Goal: Information Seeking & Learning: Learn about a topic

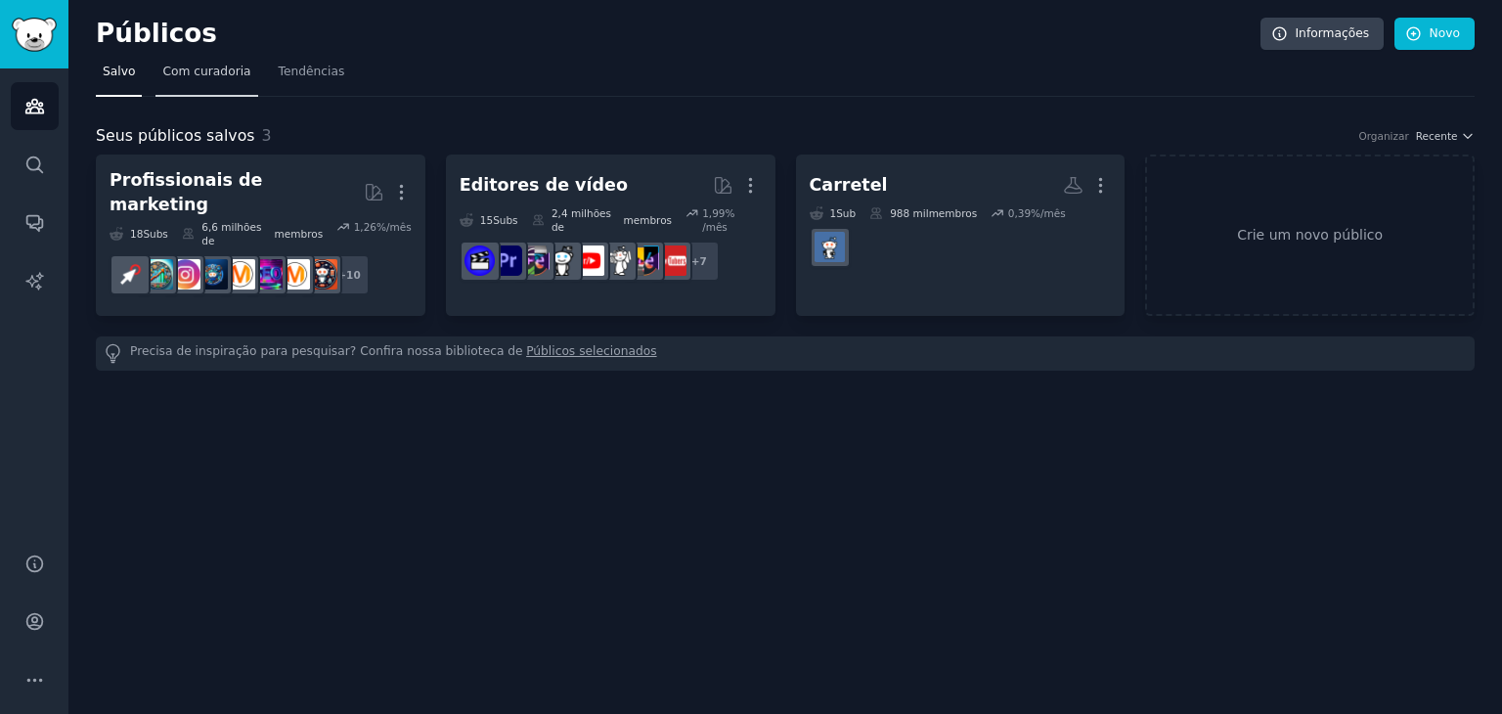
click at [193, 83] on link "Com curadoria" at bounding box center [207, 77] width 102 height 40
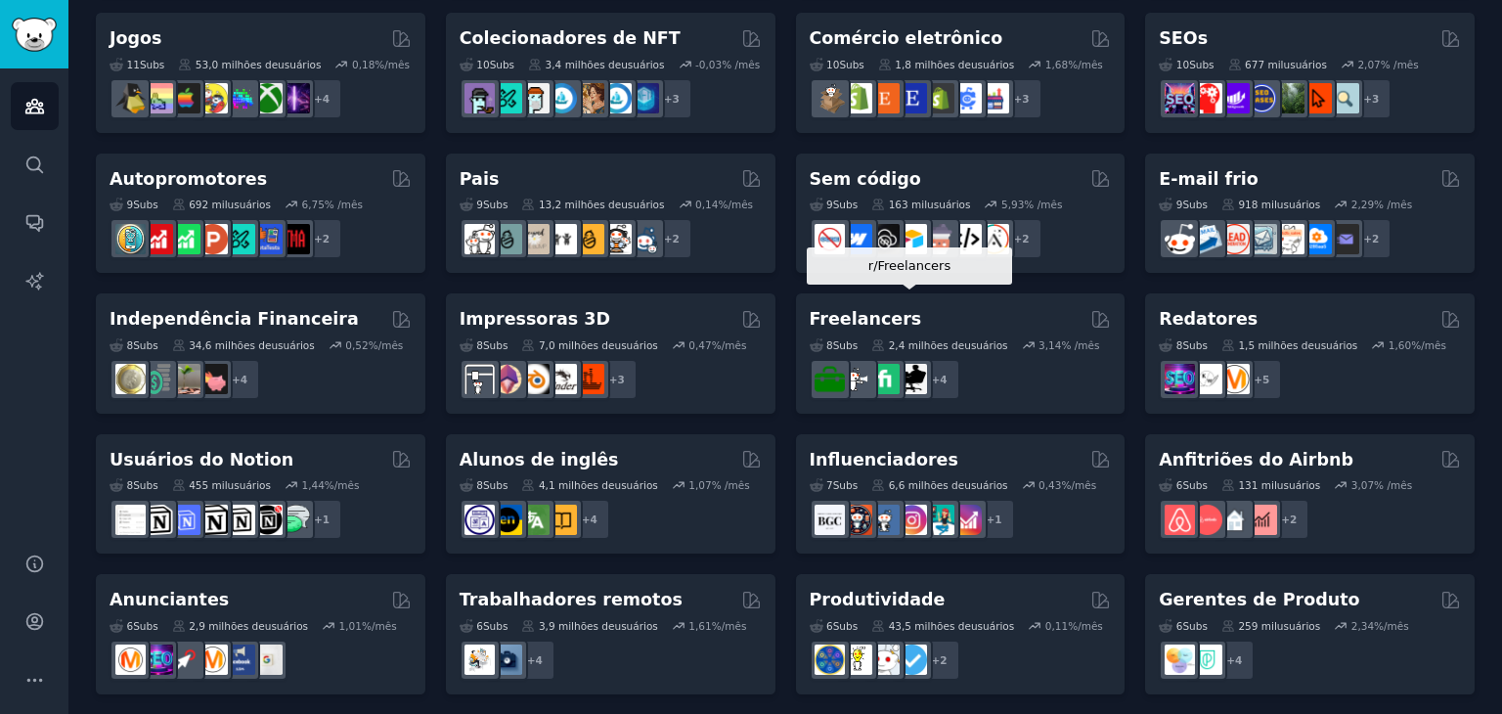
scroll to position [850, 0]
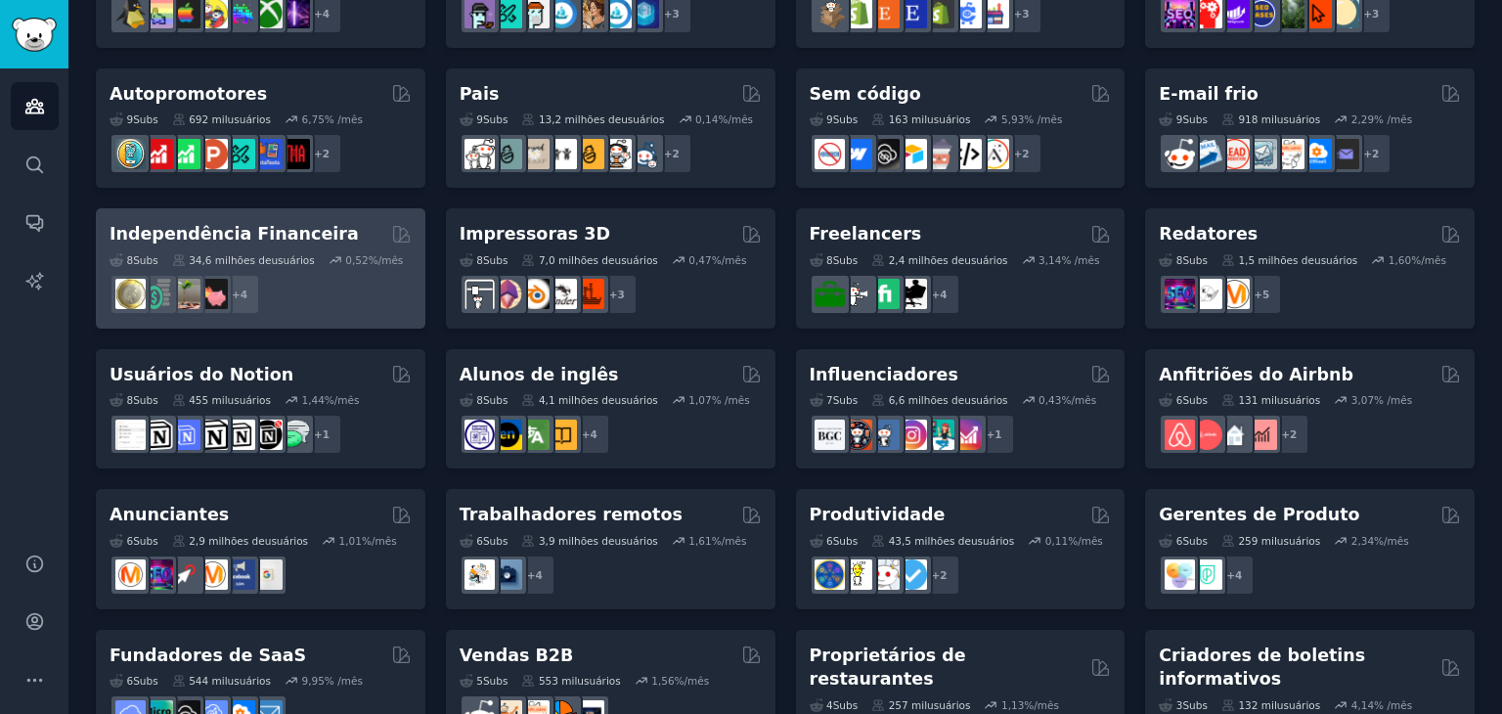
click at [369, 274] on div "+ 4" at bounding box center [261, 294] width 302 height 41
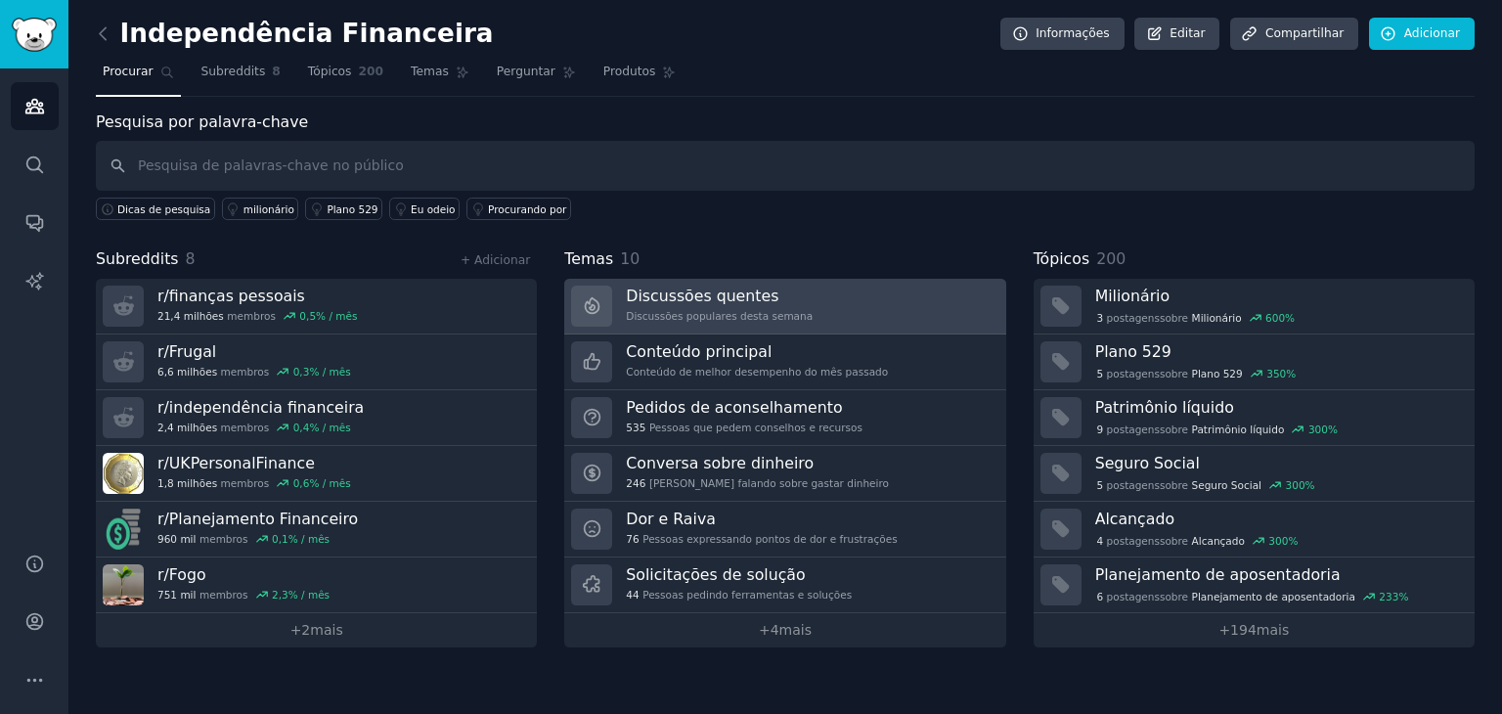
click at [784, 286] on h3 "Discussões quentes" at bounding box center [719, 296] width 187 height 21
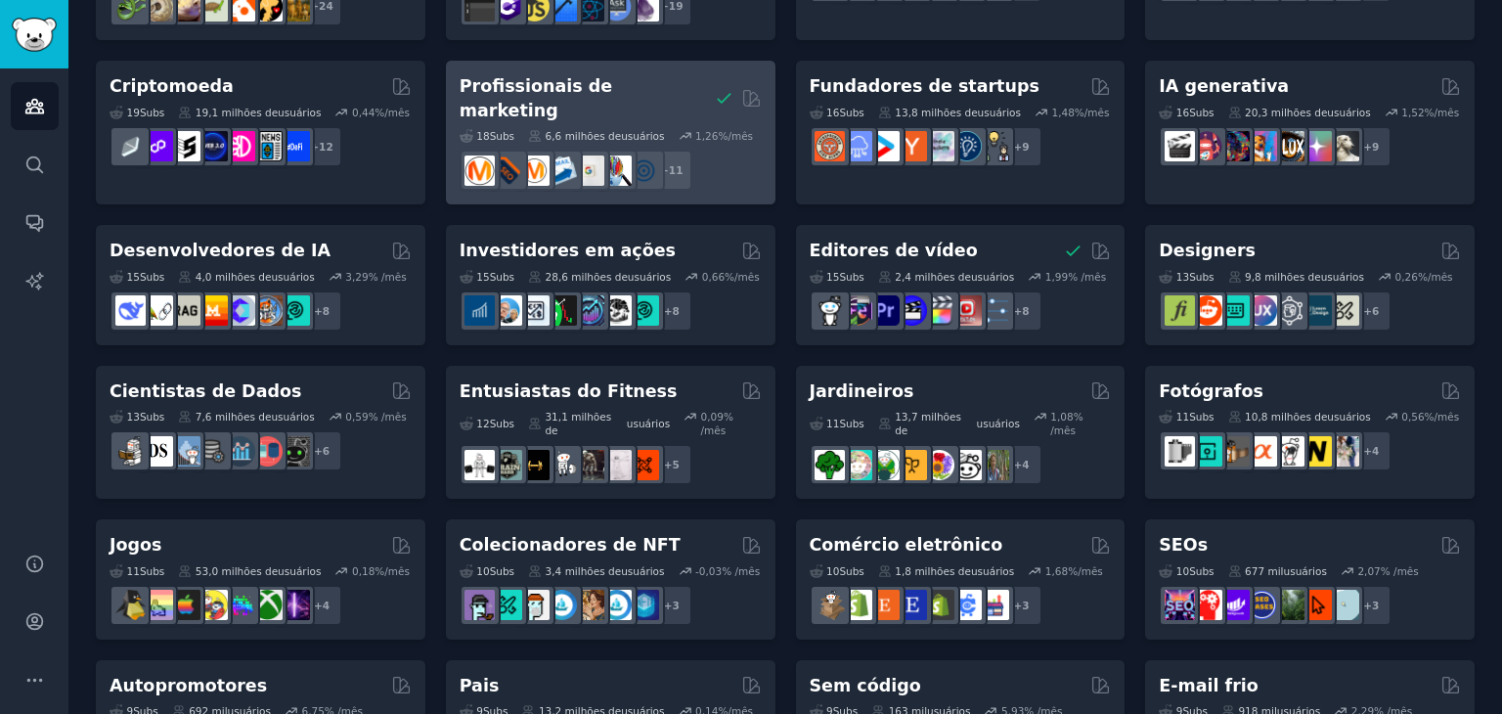
scroll to position [335, 0]
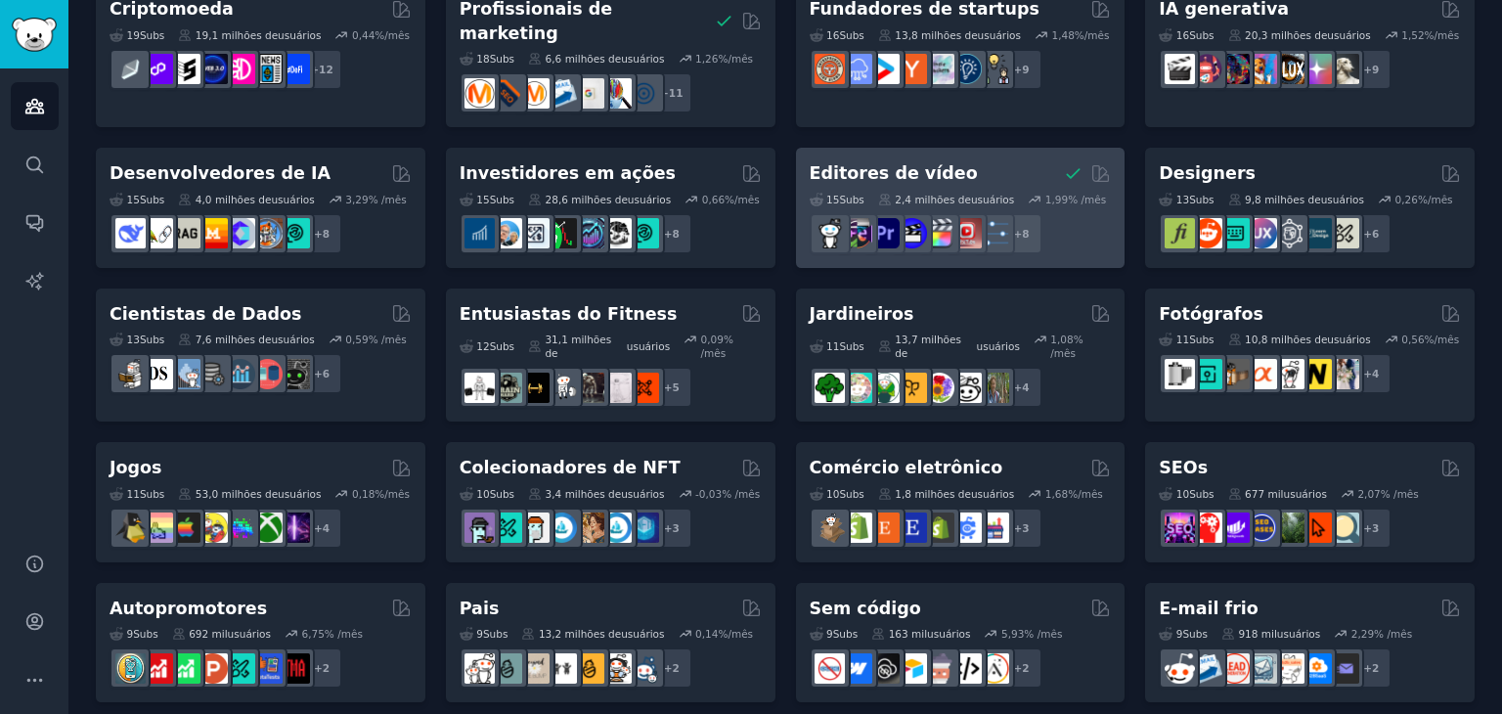
click at [1001, 161] on div "Editores de vídeo [PERSON_NAME] salvou este público selecionado" at bounding box center [961, 173] width 302 height 24
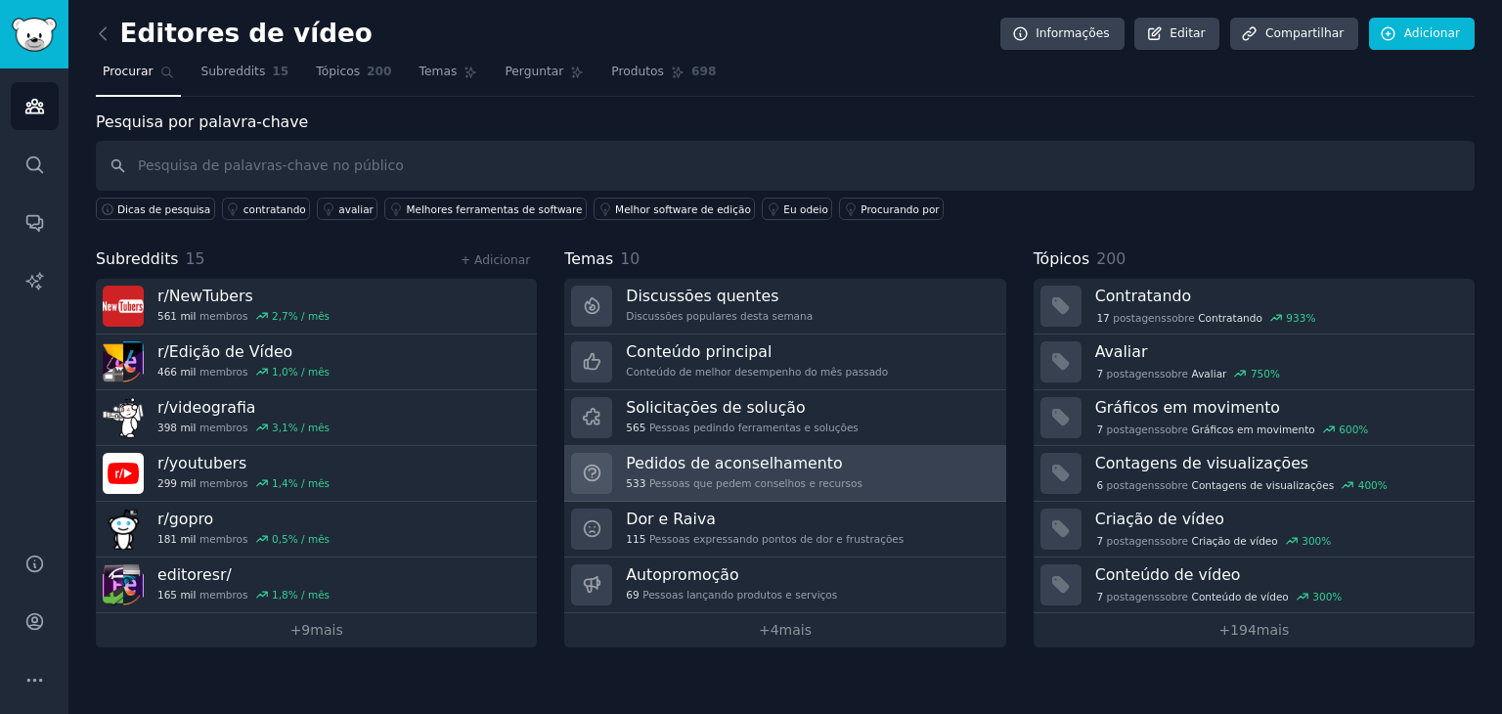
click at [839, 462] on link "Pedidos de aconselhamento 533 Pessoas que pedem conselhos e recursos" at bounding box center [784, 474] width 441 height 56
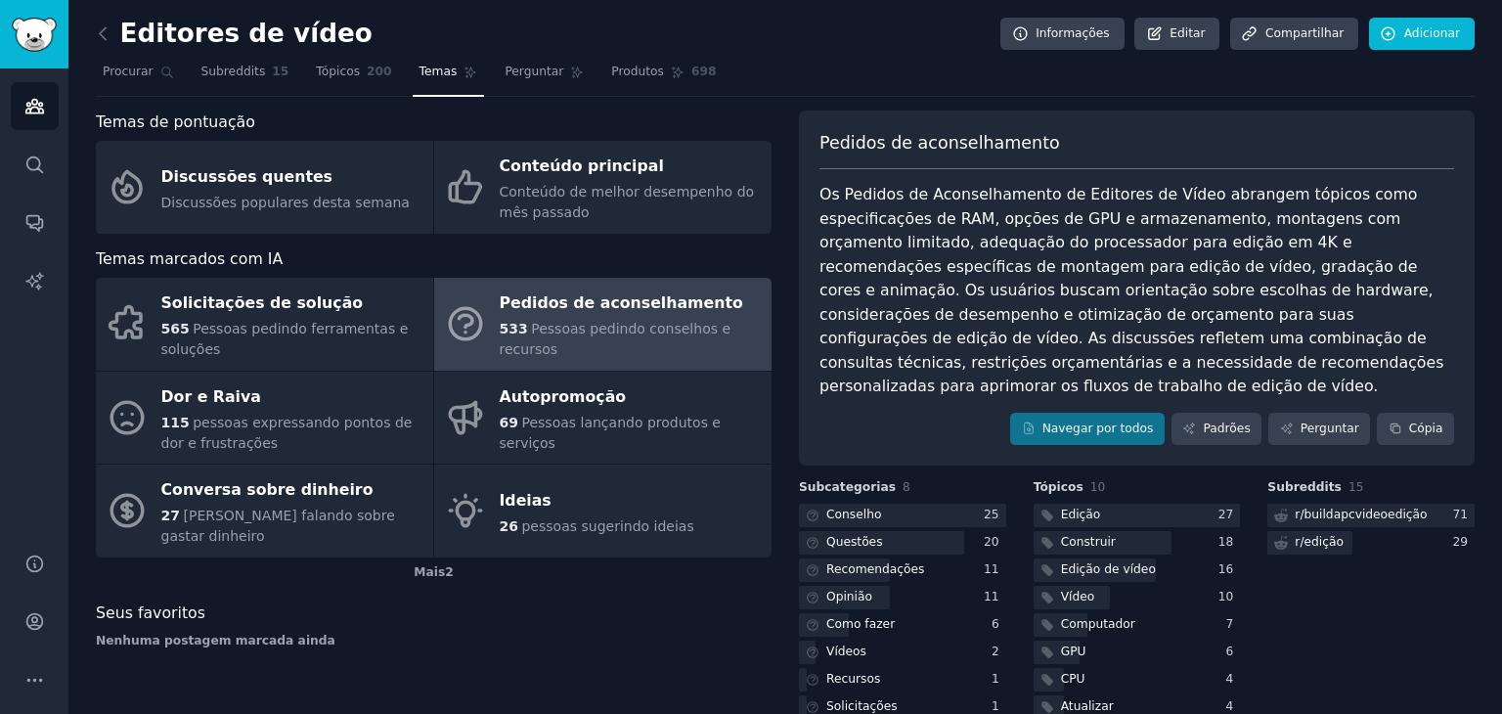
scroll to position [66, 0]
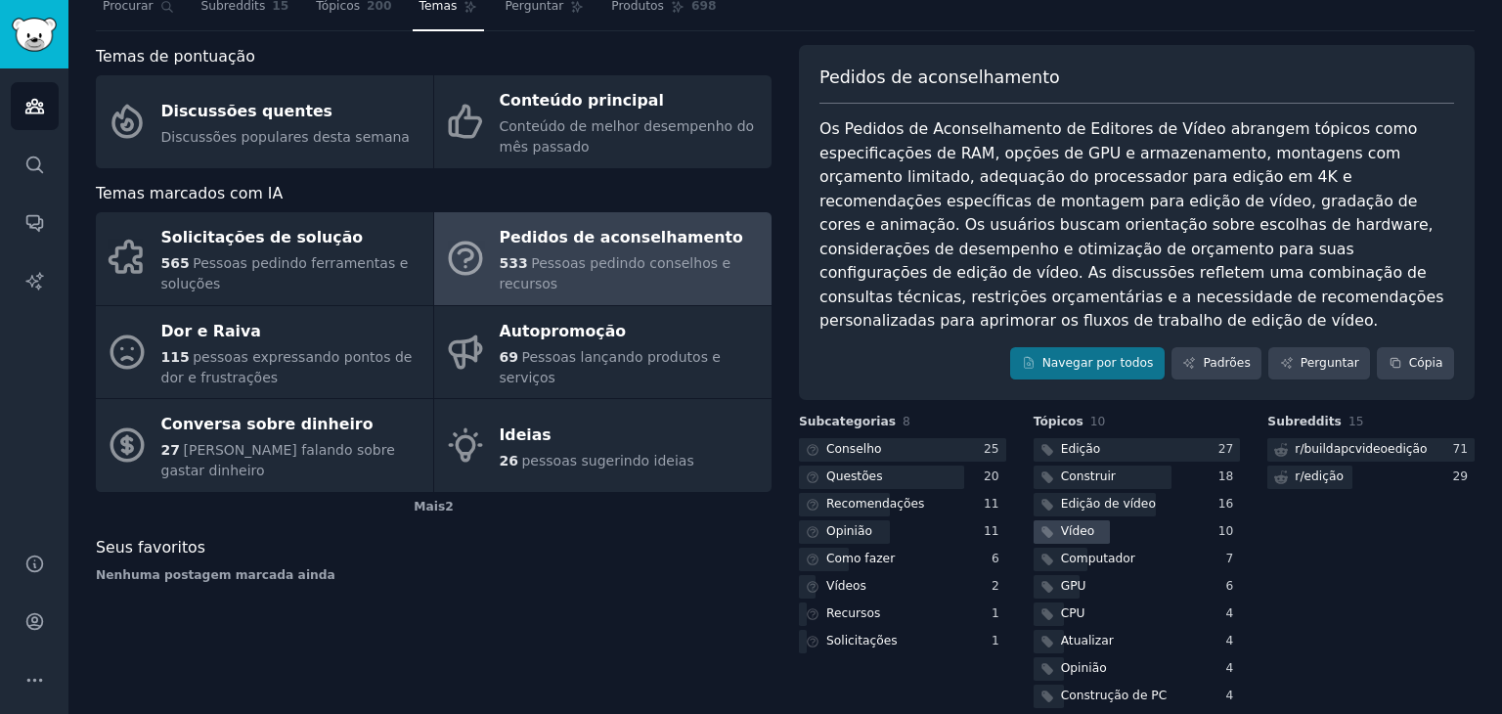
click at [1094, 520] on div at bounding box center [1072, 532] width 76 height 24
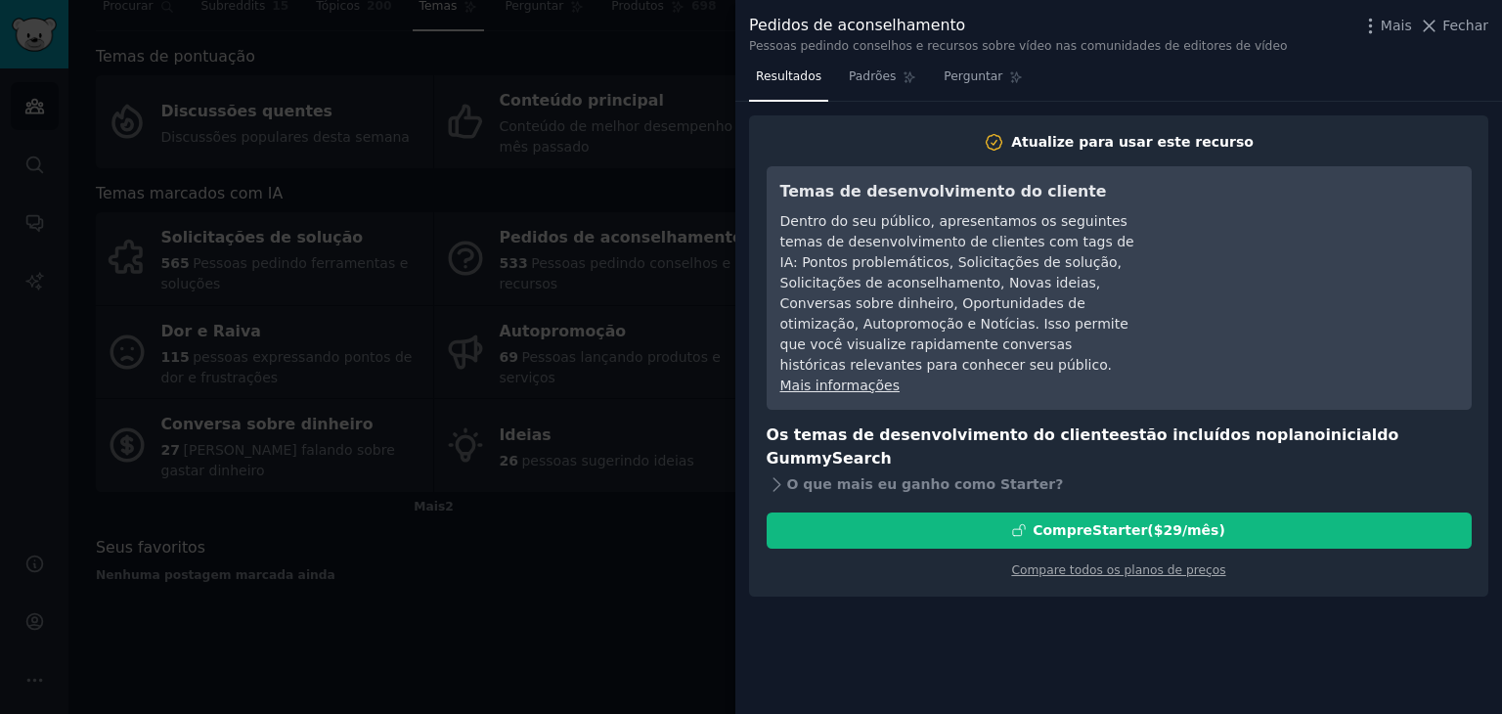
click at [1037, 557] on div "Resultados Padrões Perguntar Atualize para usar este recurso Temas de desenvolv…" at bounding box center [1119, 388] width 767 height 652
click at [606, 118] on div at bounding box center [751, 357] width 1502 height 714
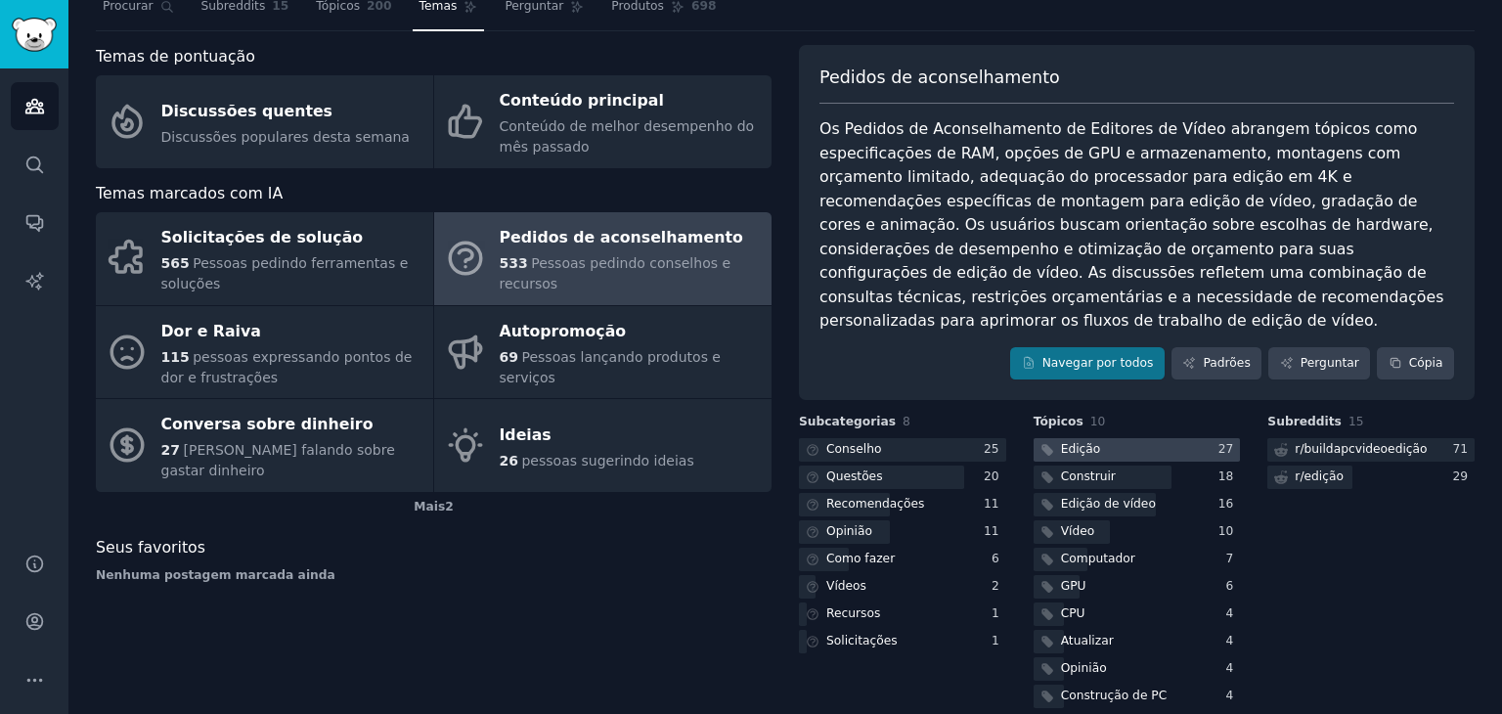
click at [1115, 438] on div at bounding box center [1137, 450] width 207 height 24
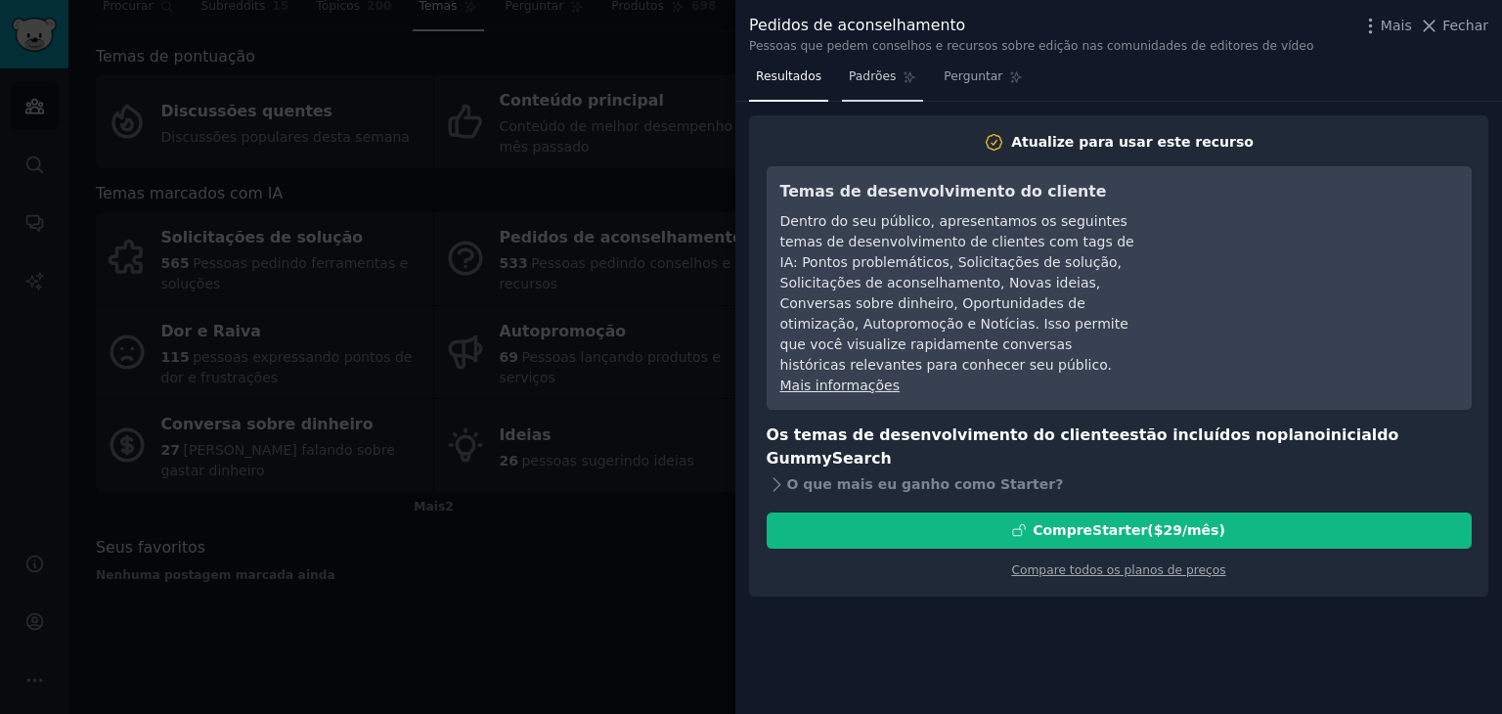
click at [872, 77] on font "Padrões" at bounding box center [872, 76] width 47 height 14
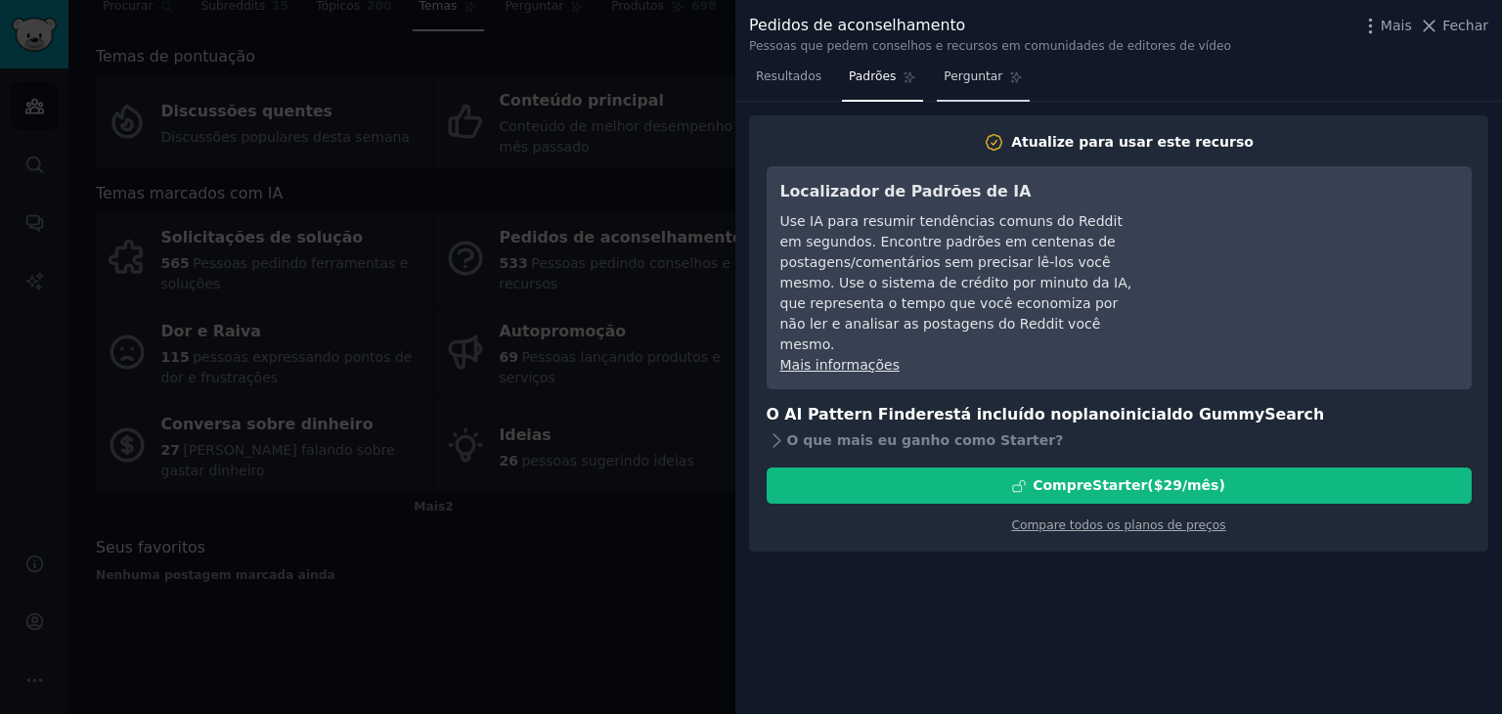
click at [945, 77] on font "Perguntar" at bounding box center [973, 76] width 59 height 14
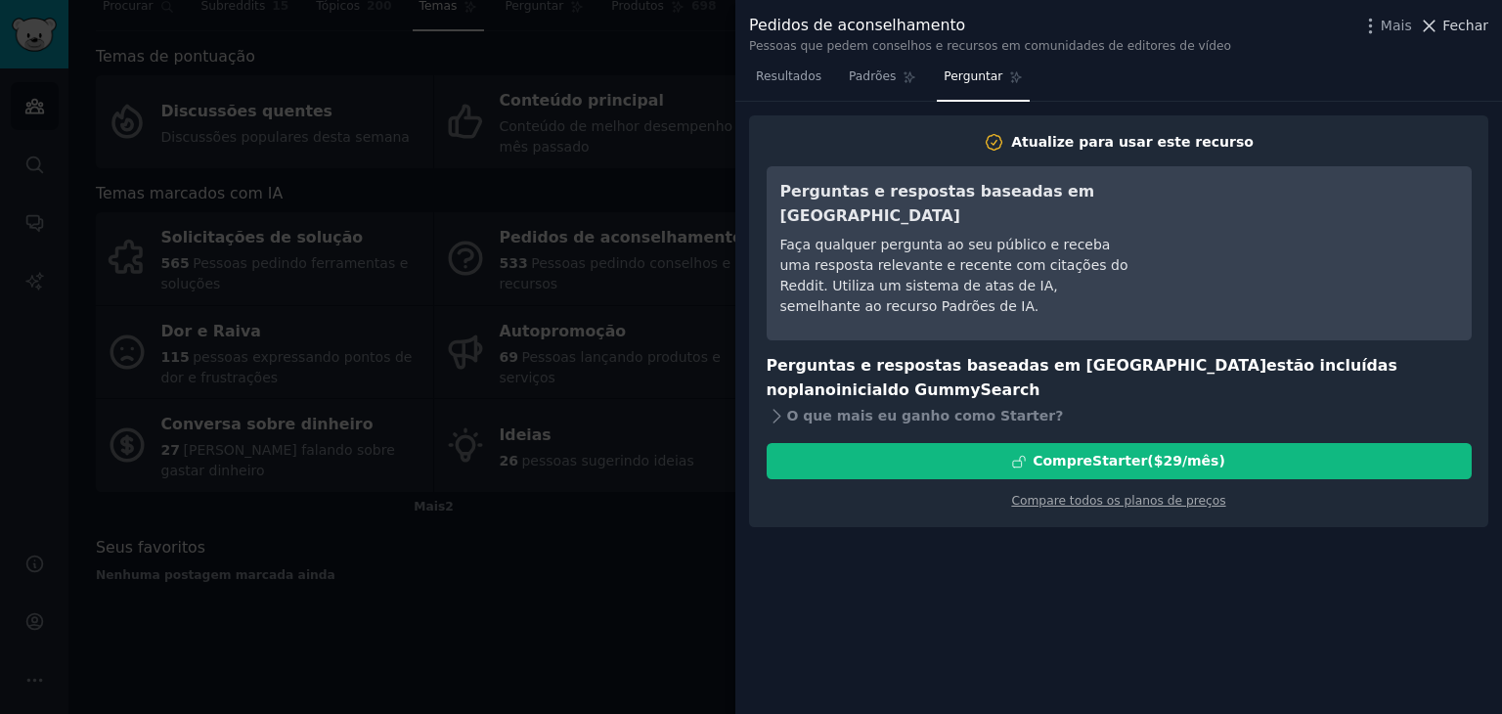
click at [1459, 24] on font "Fechar" at bounding box center [1466, 26] width 46 height 16
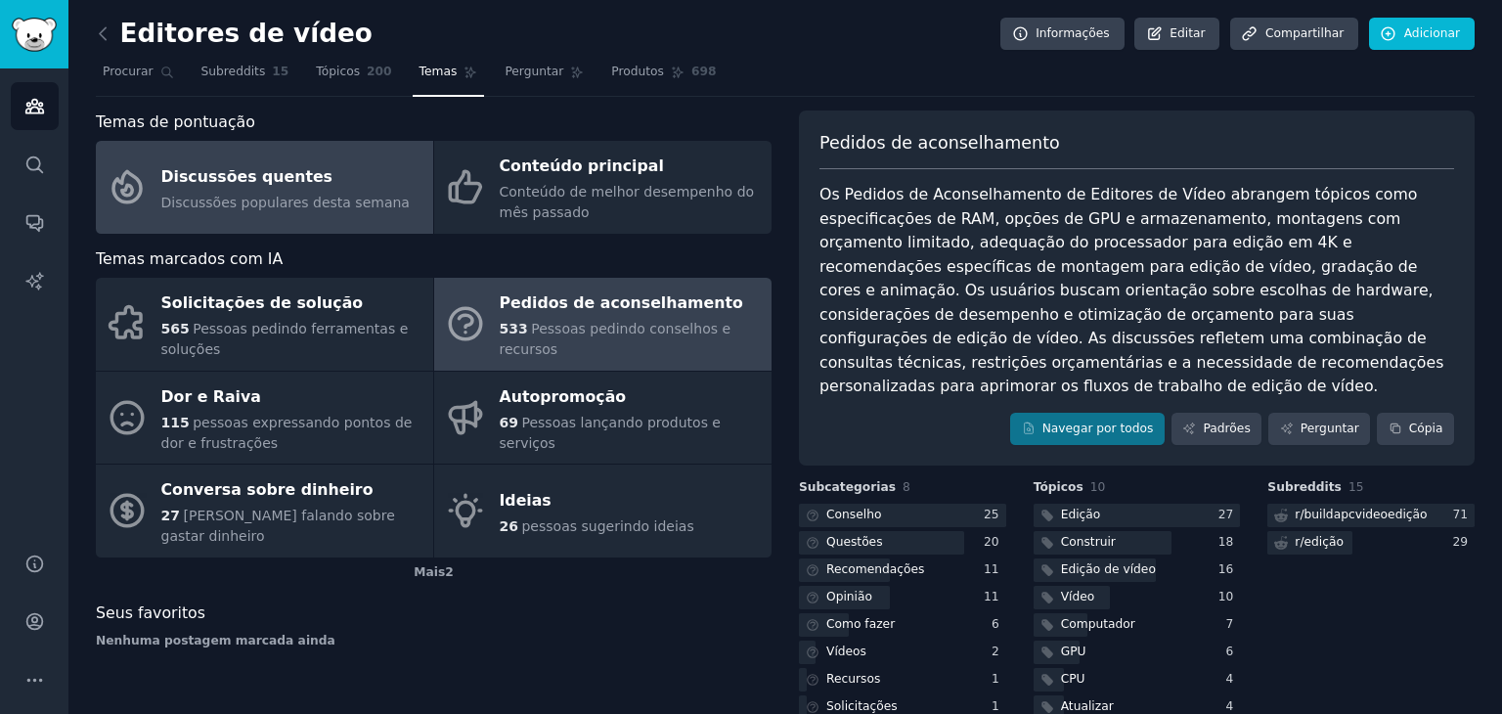
click at [327, 181] on div "Discussões quentes" at bounding box center [285, 176] width 248 height 31
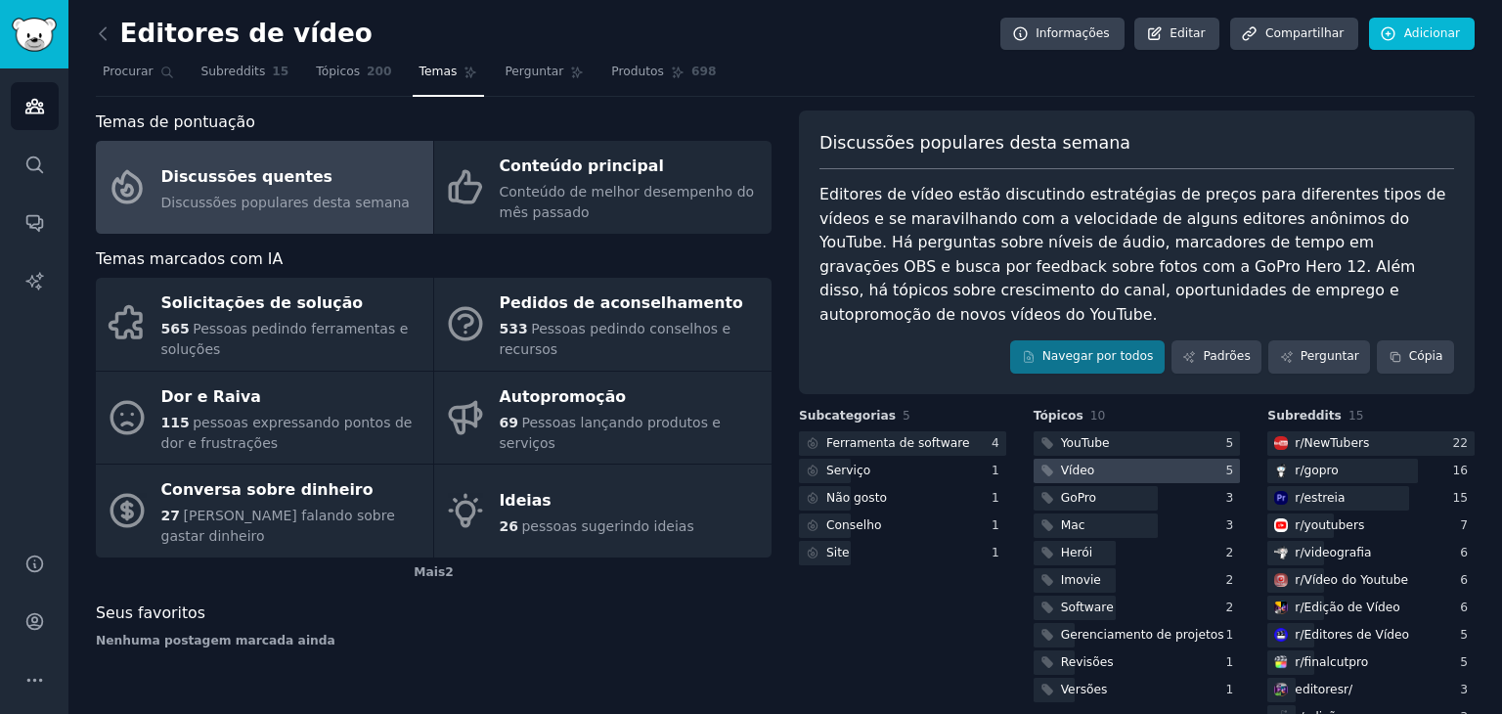
click at [1131, 459] on div at bounding box center [1137, 471] width 207 height 24
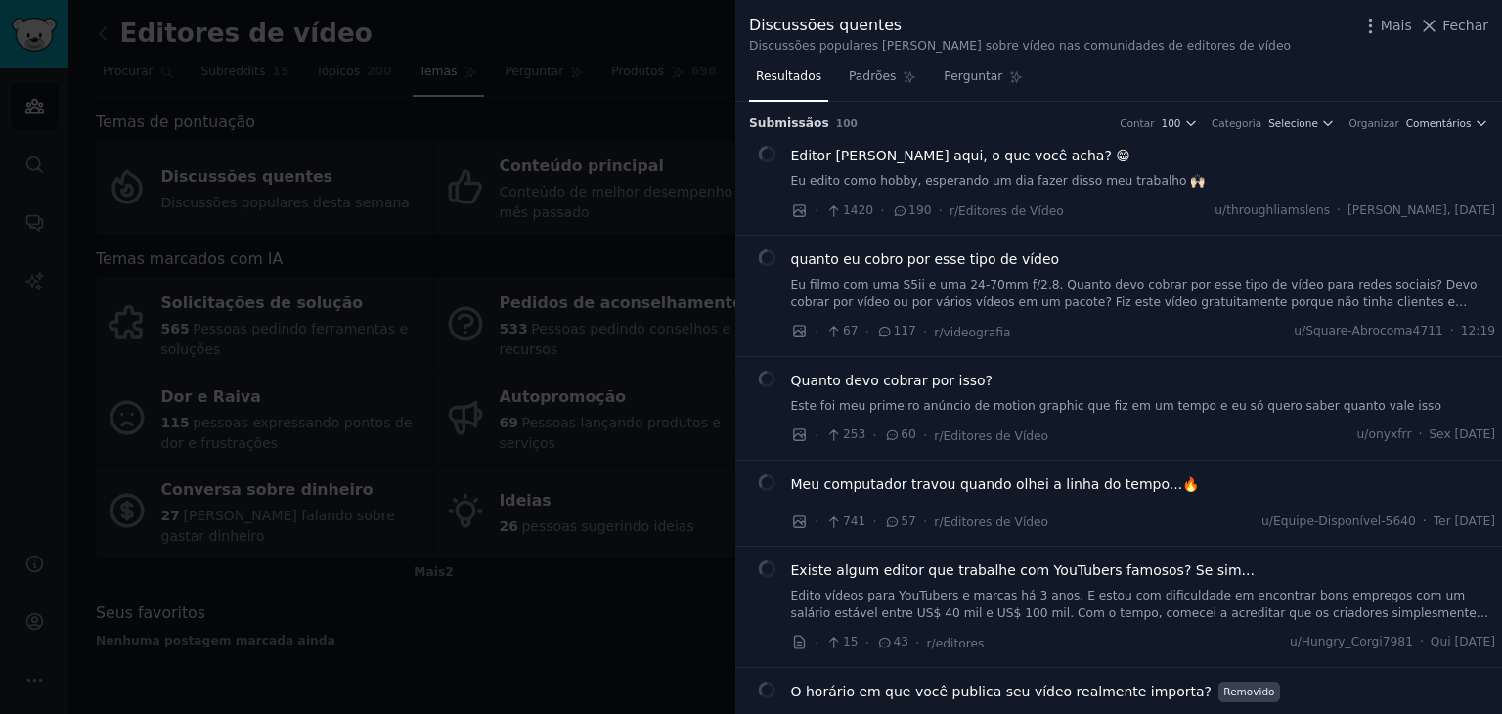
click at [996, 159] on font "Editor [PERSON_NAME] aqui, o que você acha? 😁" at bounding box center [960, 156] width 339 height 16
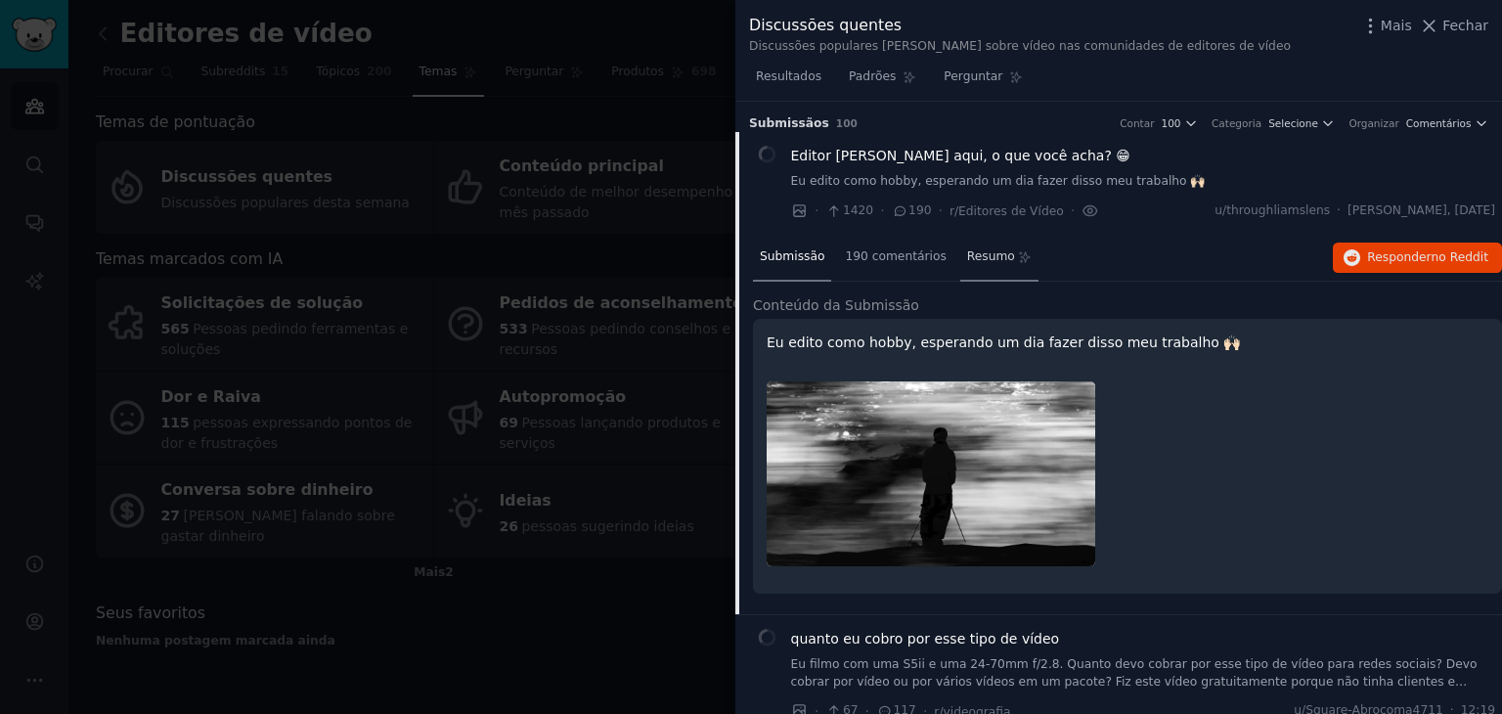
click at [982, 257] on font "Resumo" at bounding box center [991, 256] width 48 height 14
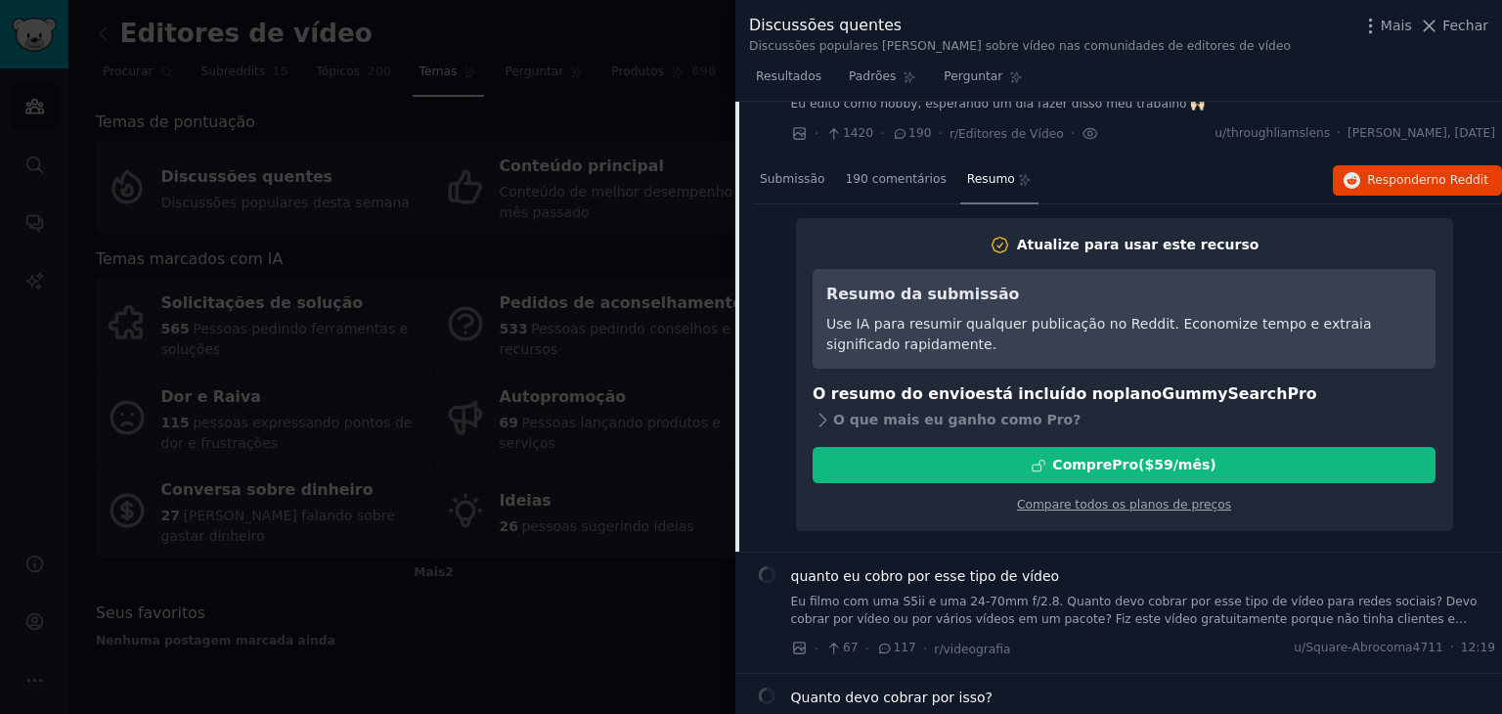
scroll to position [78, 0]
click at [881, 166] on div "190 comentários" at bounding box center [895, 179] width 114 height 47
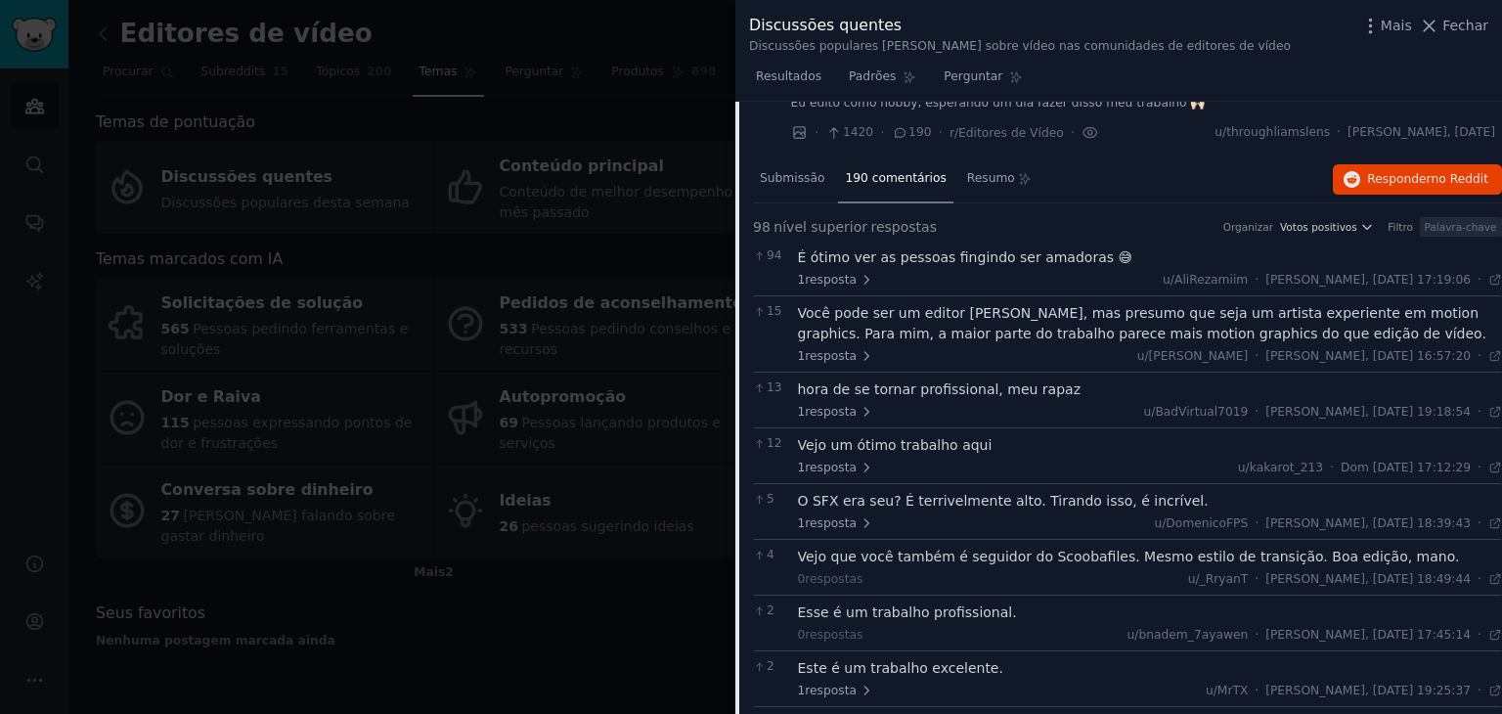
click at [908, 337] on font "Você pode ser um editor [PERSON_NAME], mas presumo que seja um artista experien…" at bounding box center [1142, 323] width 689 height 36
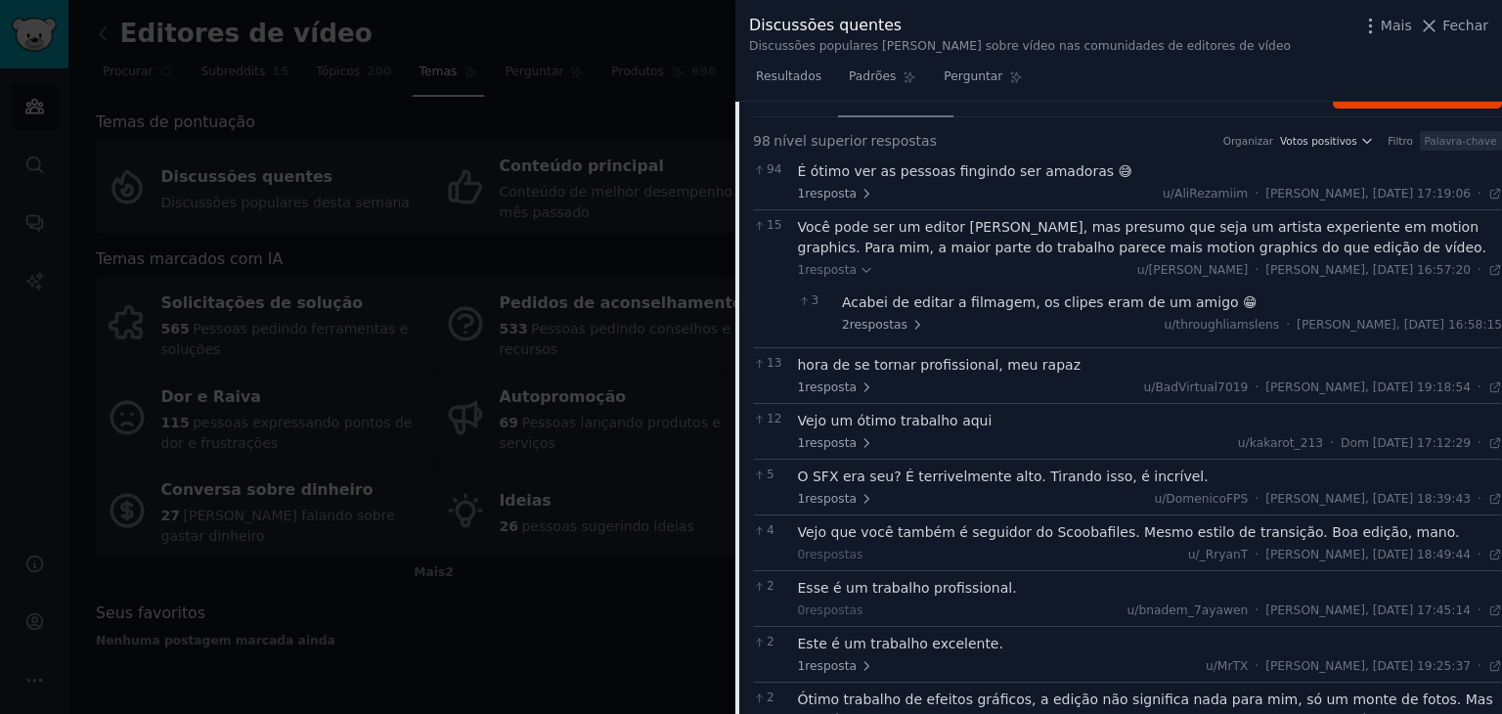
scroll to position [0, 0]
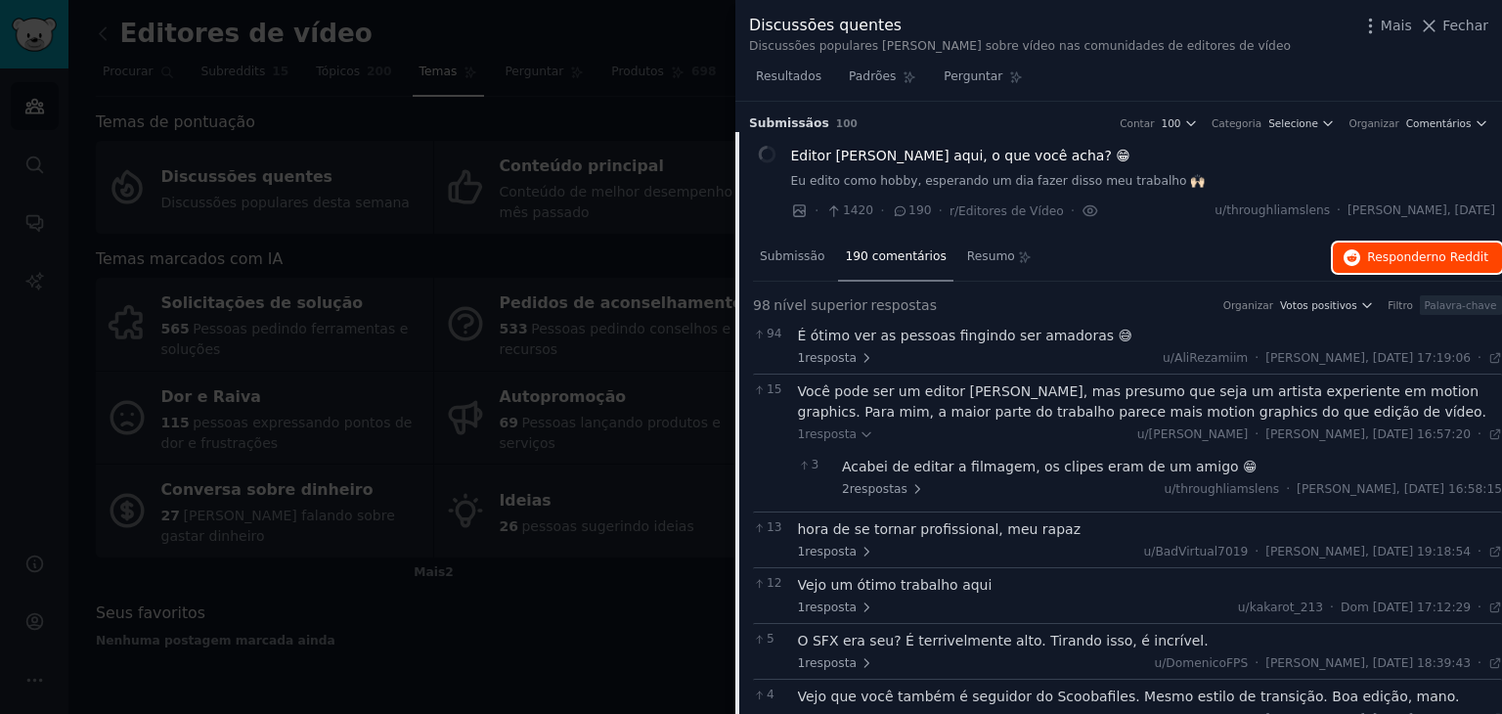
click at [1401, 263] on font "Responder" at bounding box center [1399, 257] width 64 height 14
click at [516, 82] on div at bounding box center [751, 357] width 1502 height 714
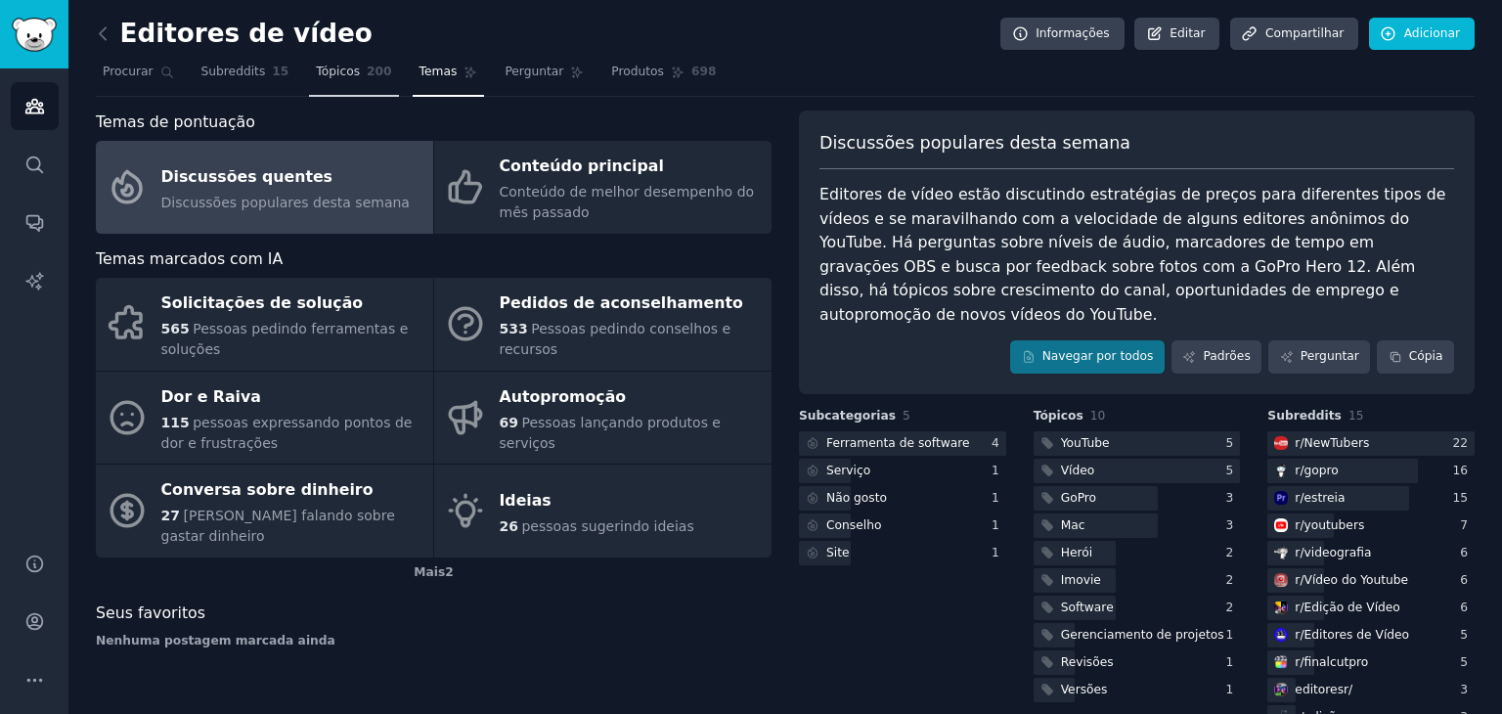
click at [316, 78] on font "Tópicos" at bounding box center [338, 72] width 44 height 14
click at [109, 32] on icon at bounding box center [103, 33] width 21 height 21
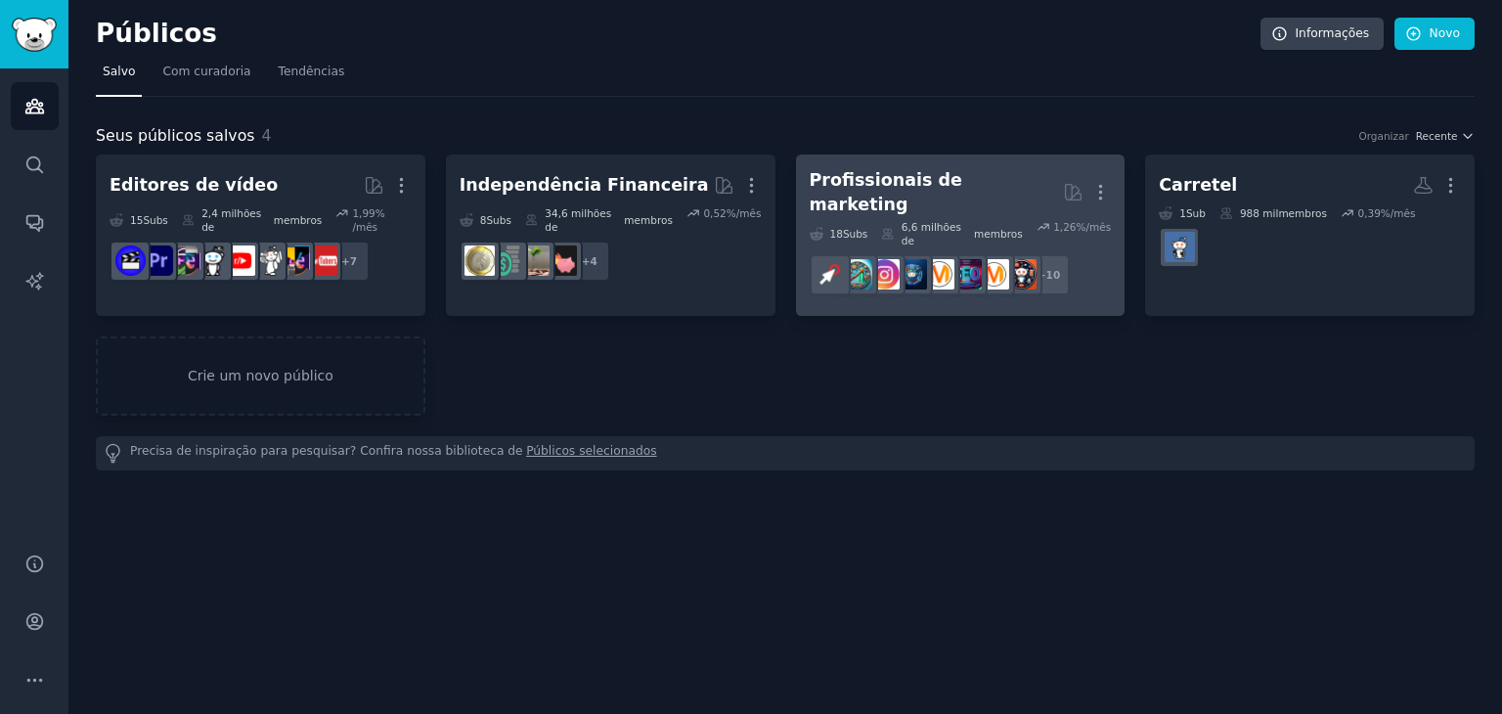
click at [962, 186] on font "Profissionais de marketing" at bounding box center [886, 192] width 153 height 44
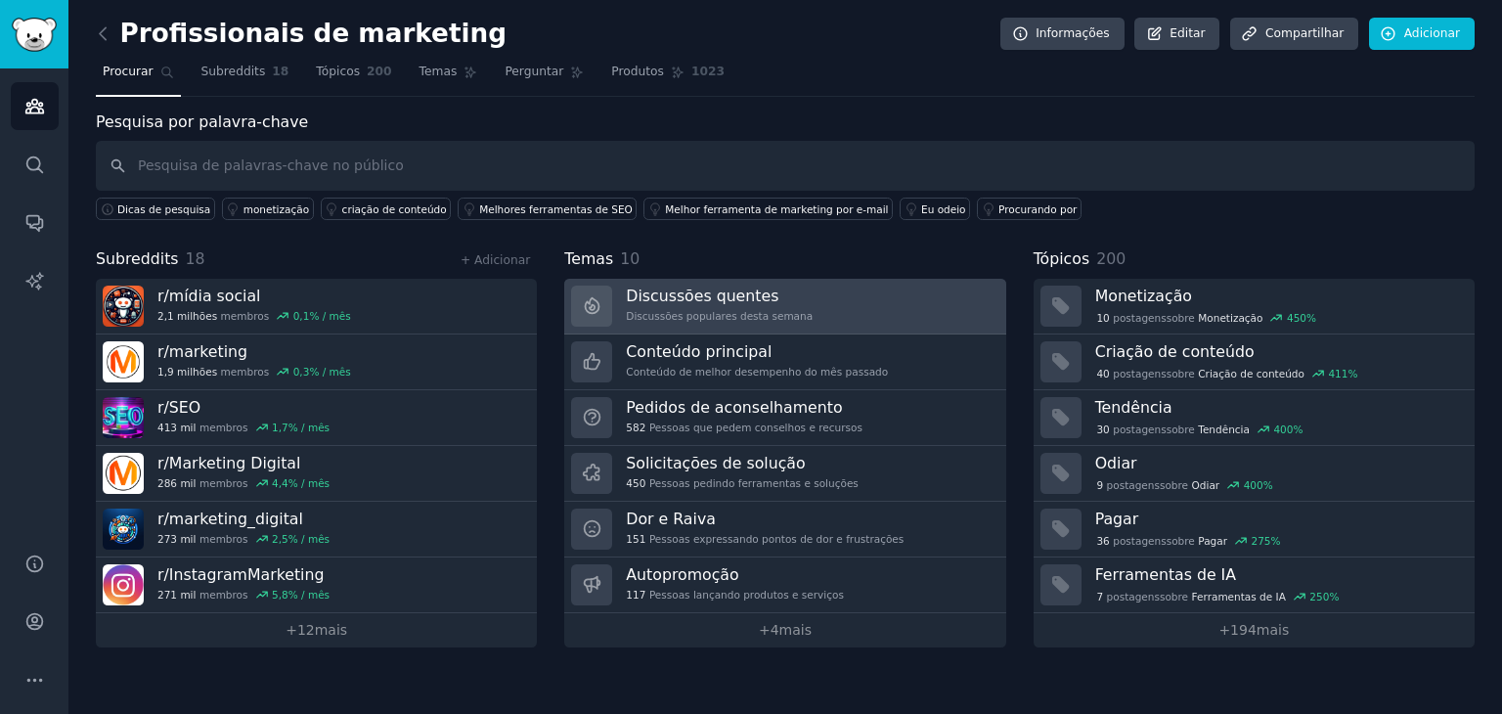
click at [716, 296] on font "Discussões quentes" at bounding box center [702, 296] width 153 height 19
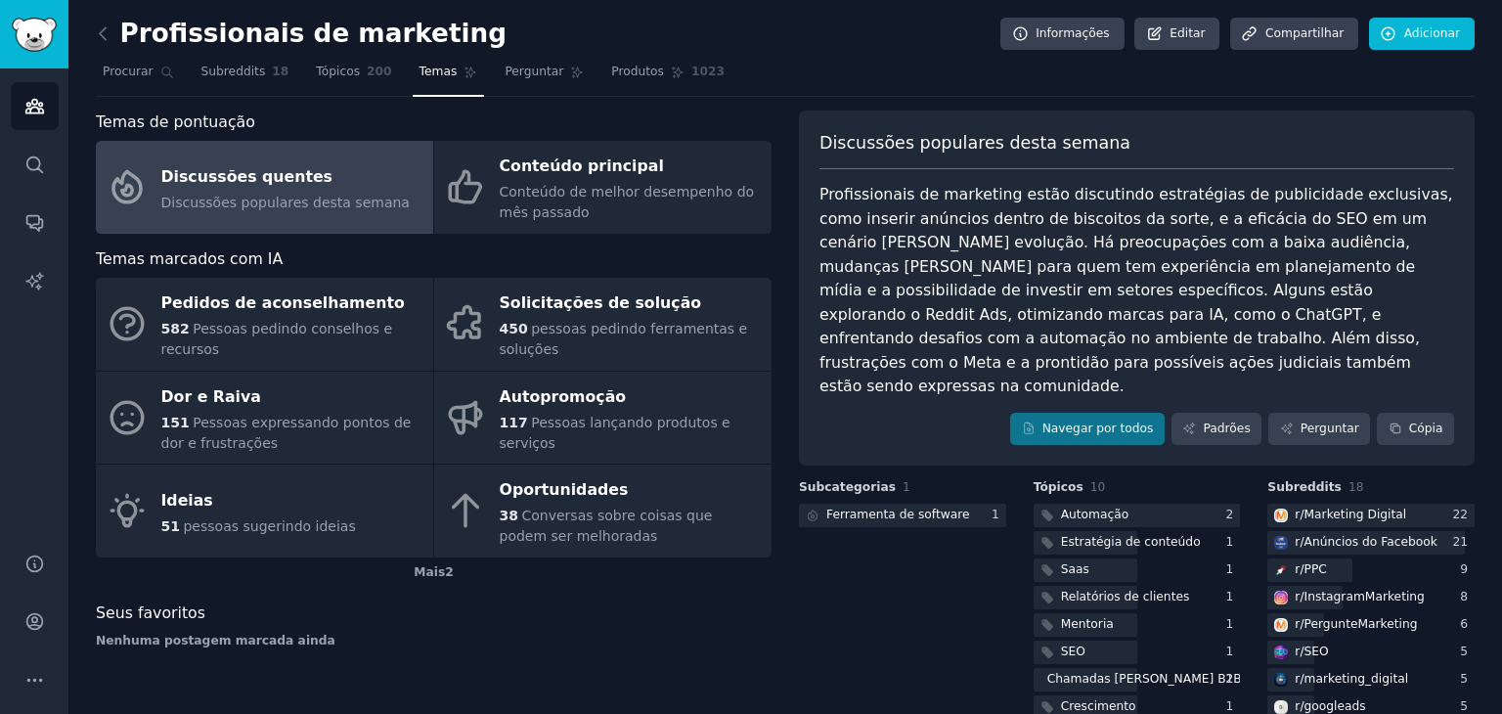
scroll to position [123, 0]
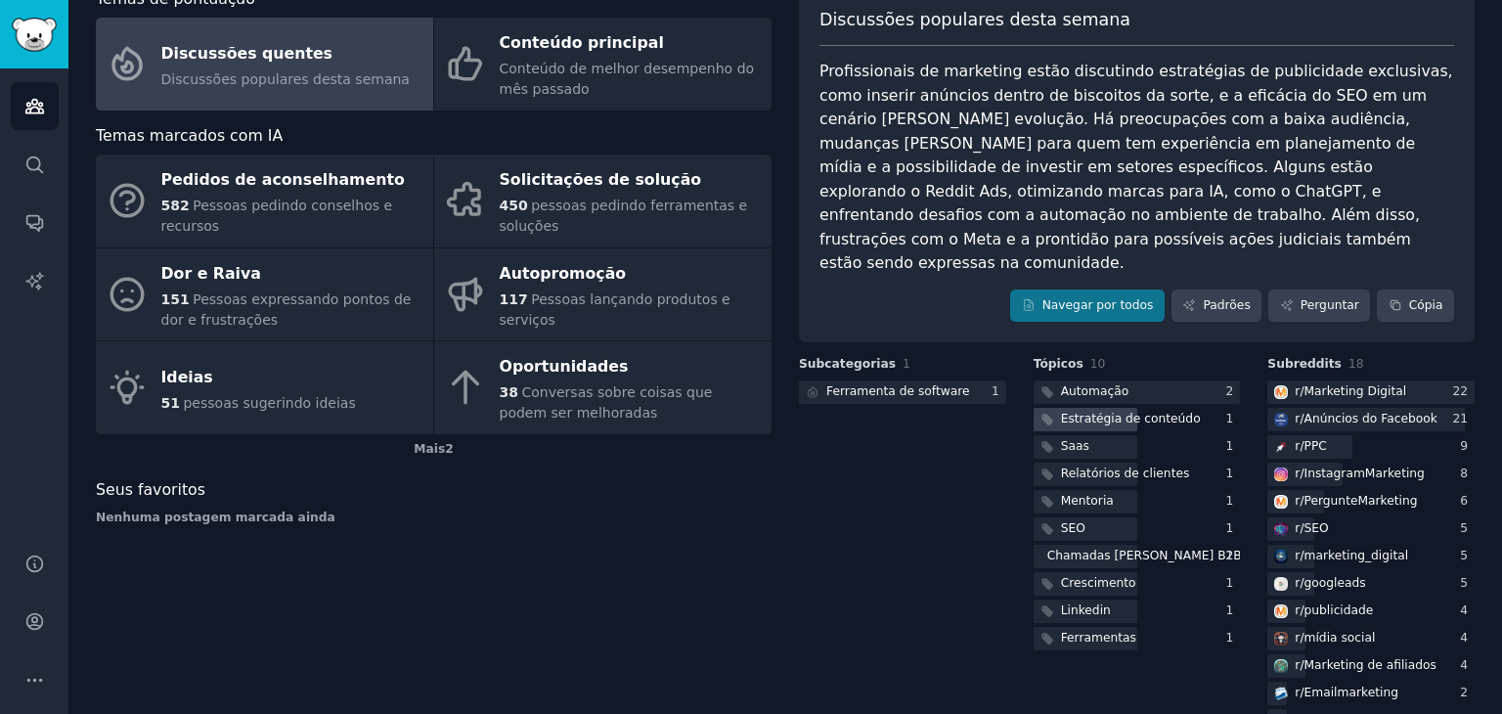
click at [1198, 408] on div "Estratégia de conteúdo" at bounding box center [1137, 420] width 207 height 24
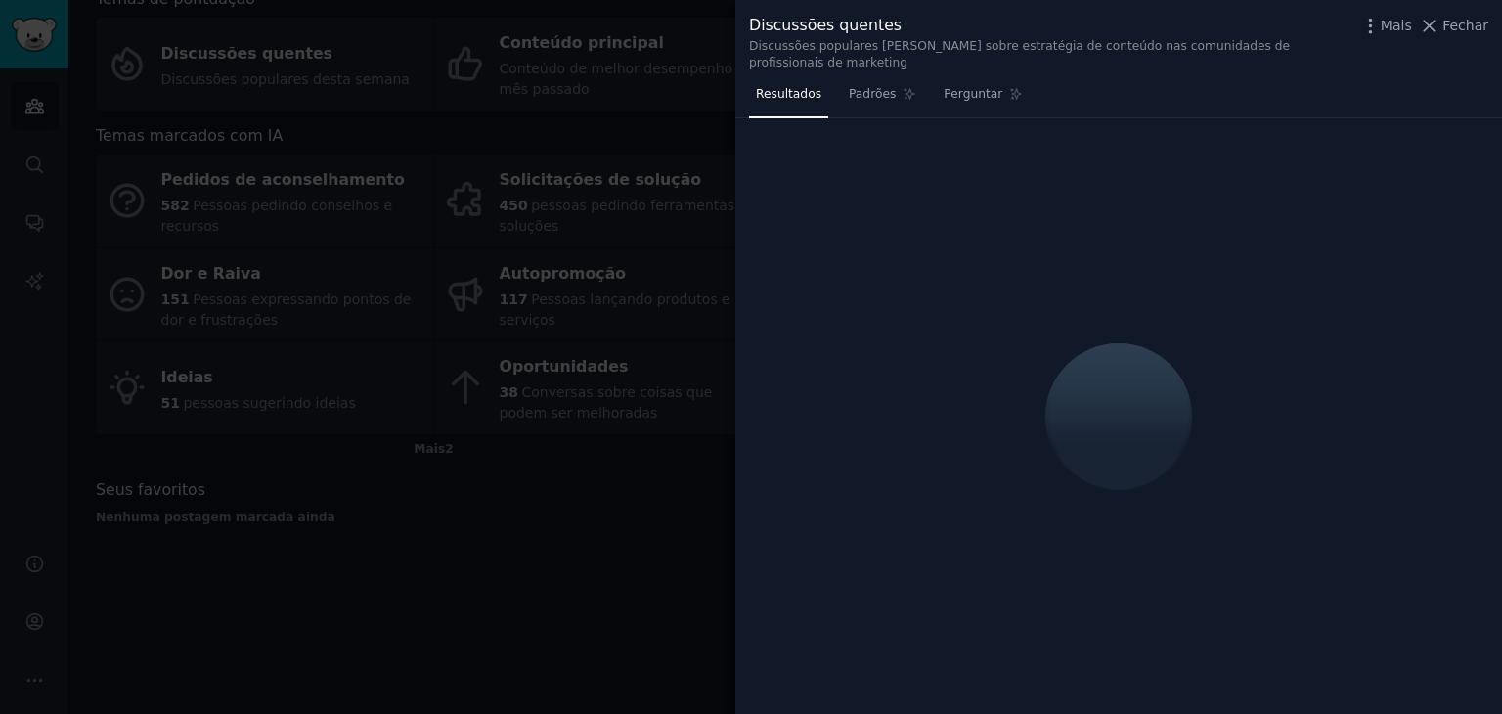
click at [665, 496] on div at bounding box center [751, 357] width 1502 height 714
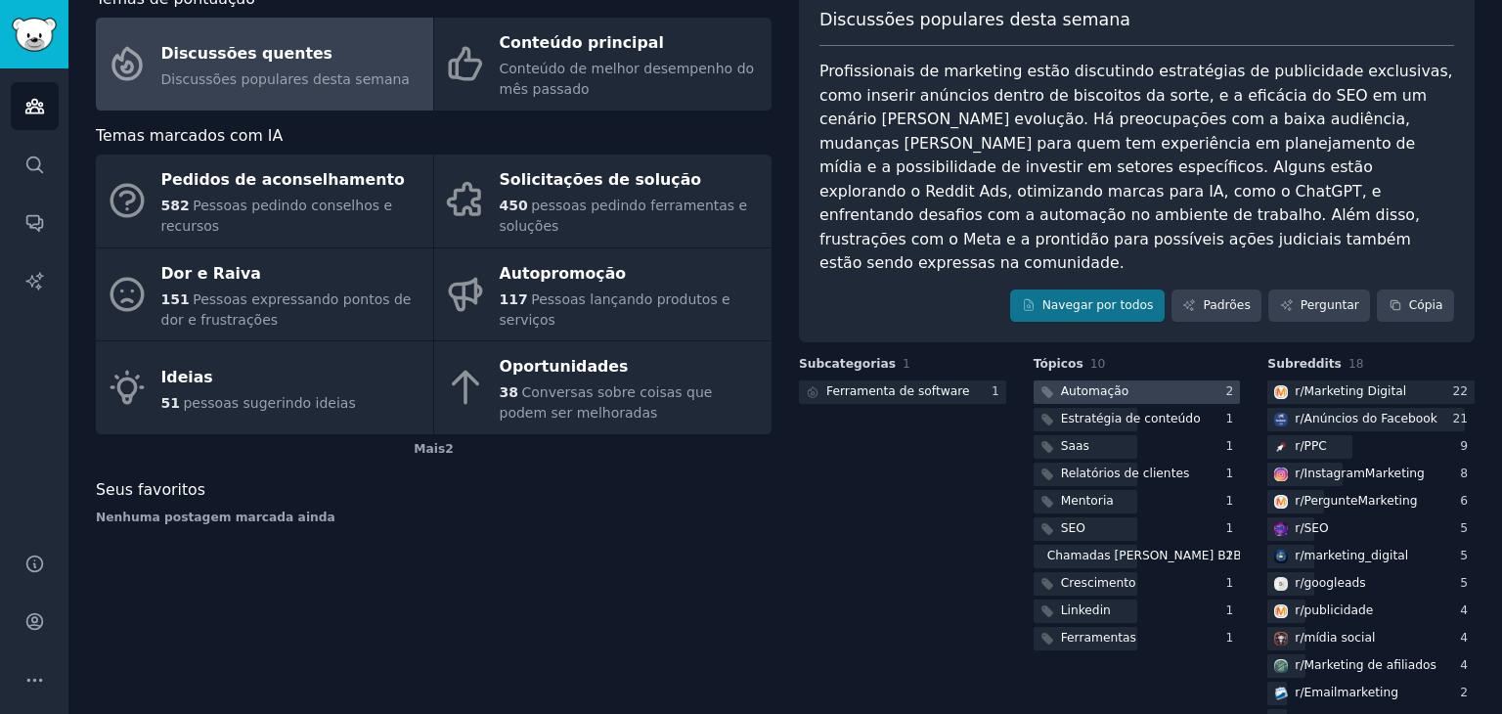
click at [1112, 383] on div "Automação" at bounding box center [1095, 392] width 68 height 18
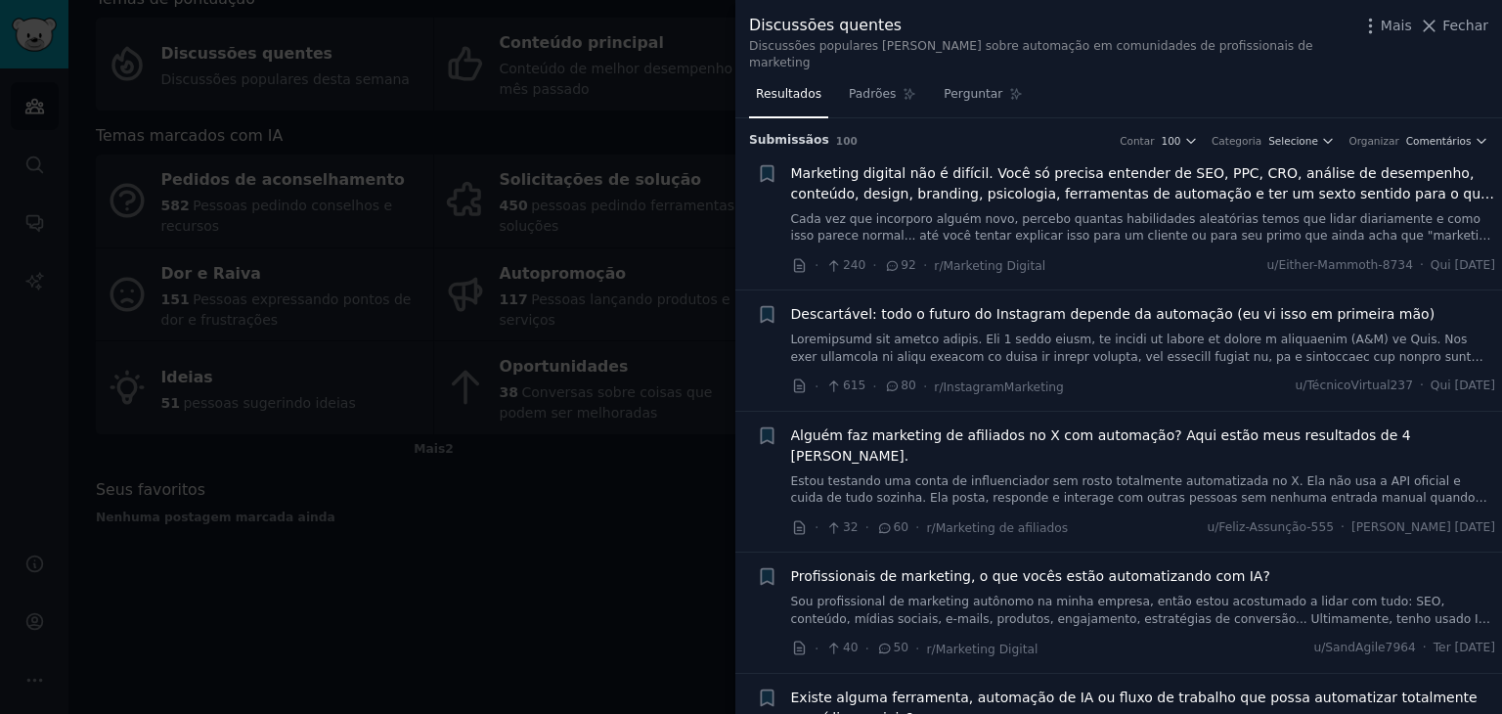
click at [951, 306] on font "Descartável: todo o futuro do Instagram depende da automação (eu vi isso em pri…" at bounding box center [1113, 314] width 645 height 16
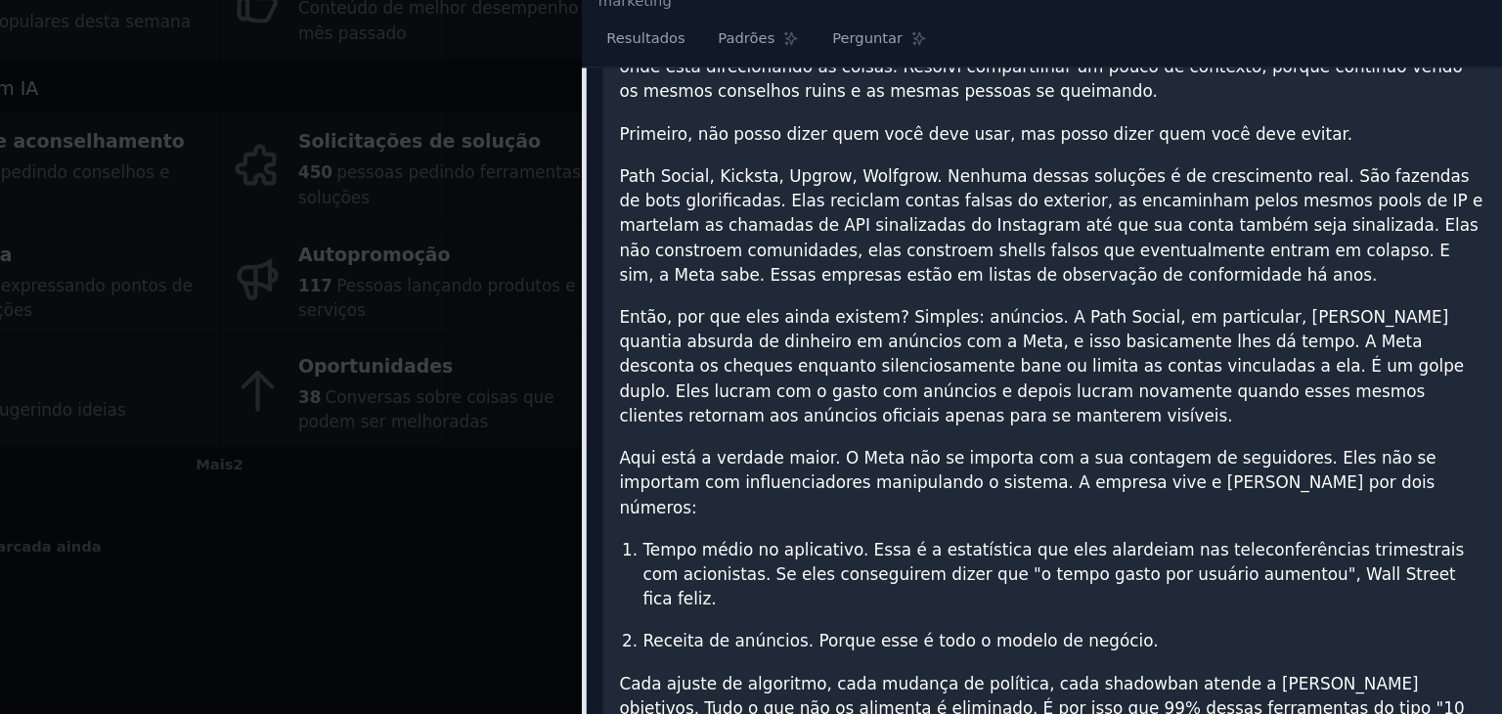
scroll to position [465, 0]
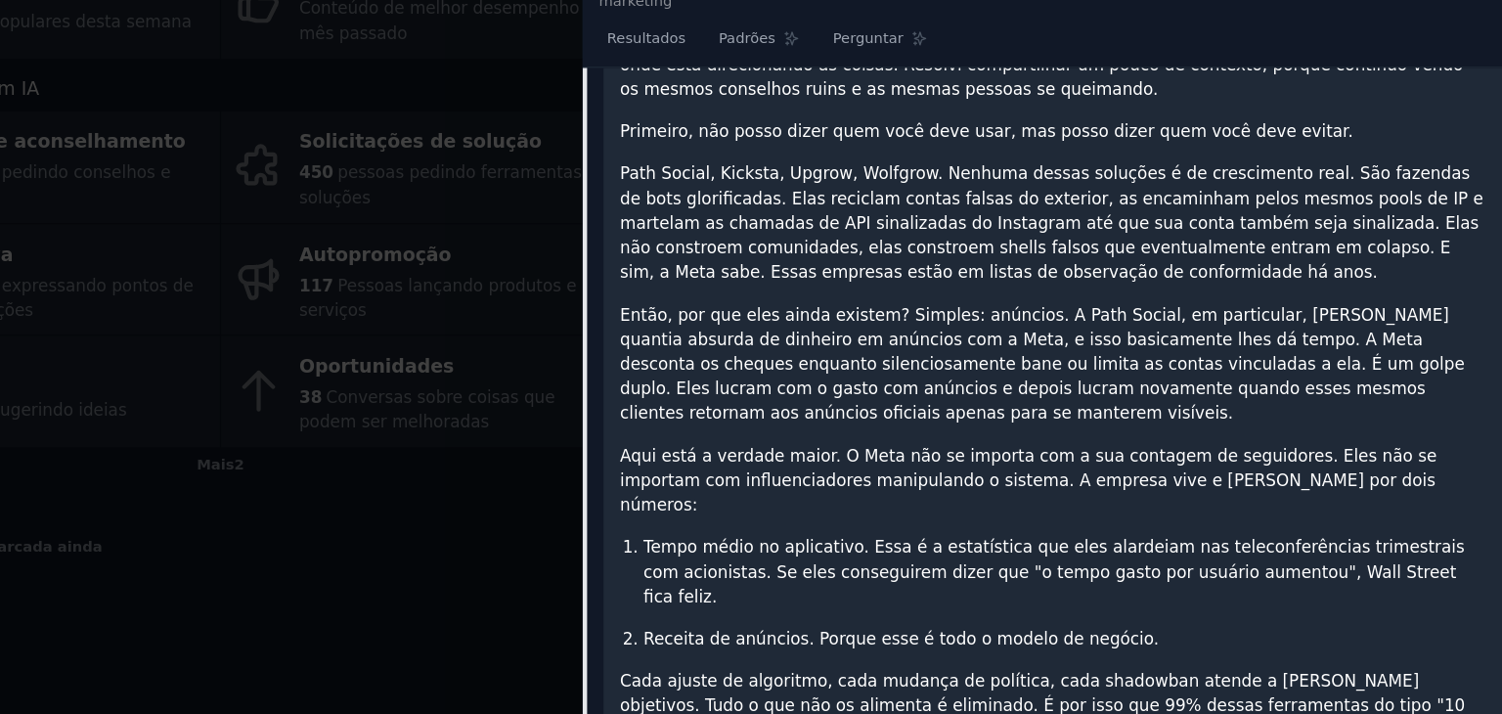
click at [1086, 362] on font "Então, por que eles ainda existem? Simples: anúncios. A Path Social, em particu…" at bounding box center [1118, 365] width 703 height 98
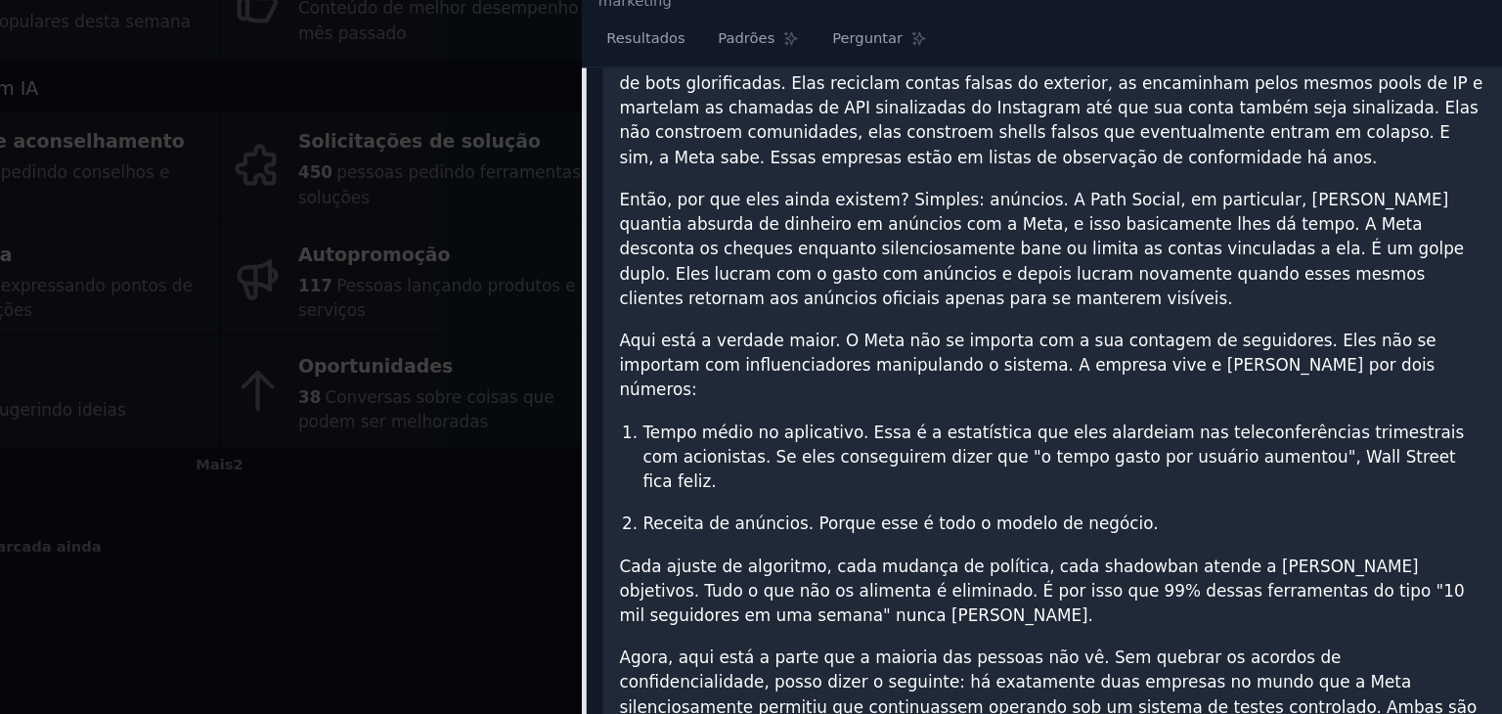
scroll to position [569, 0]
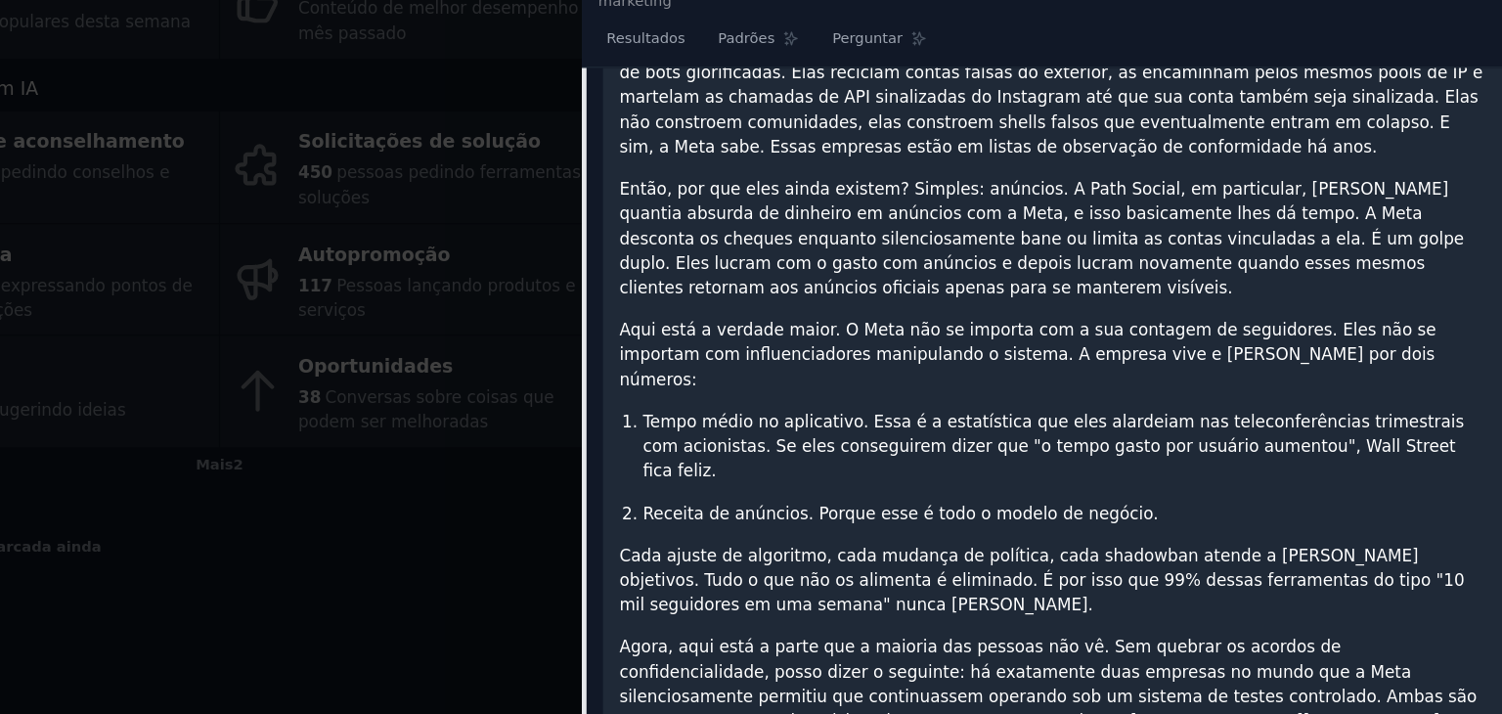
click at [1140, 329] on font "Aqui está a verdade maior. O Meta não se importa com a sua contagem de seguidor…" at bounding box center [1107, 357] width 681 height 57
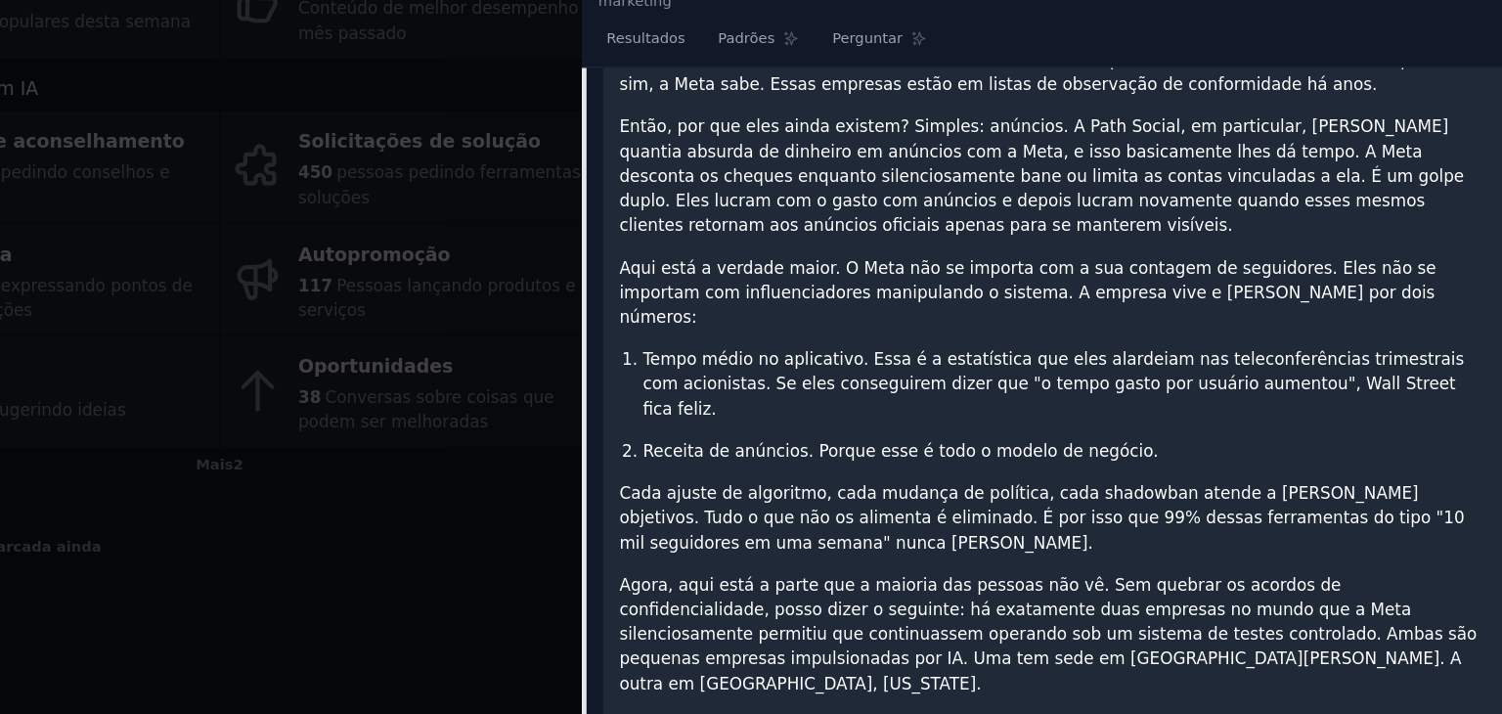
scroll to position [626, 0]
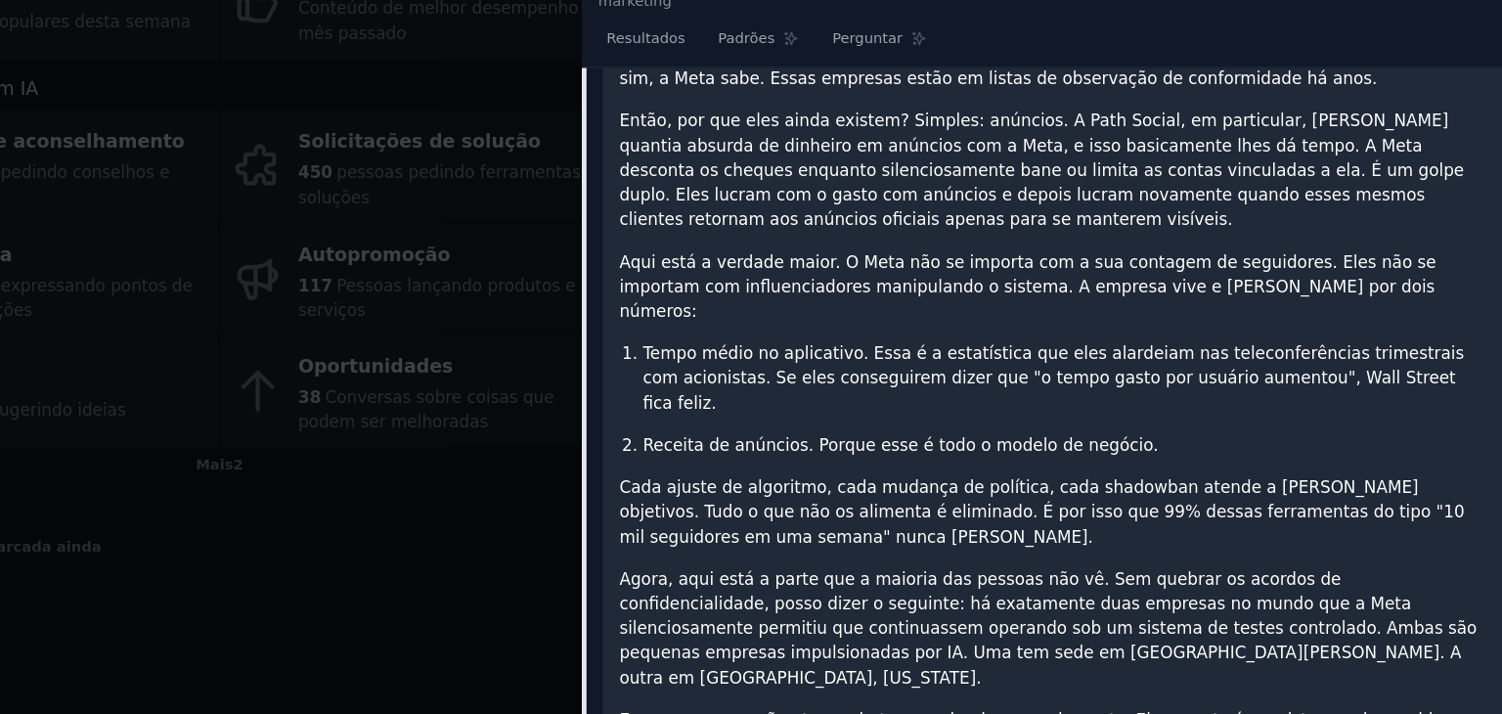
click at [1140, 348] on font "Tempo médio no aplicativo. Essa é a estatística que eles alardeiam nas teleconf…" at bounding box center [1128, 376] width 684 height 57
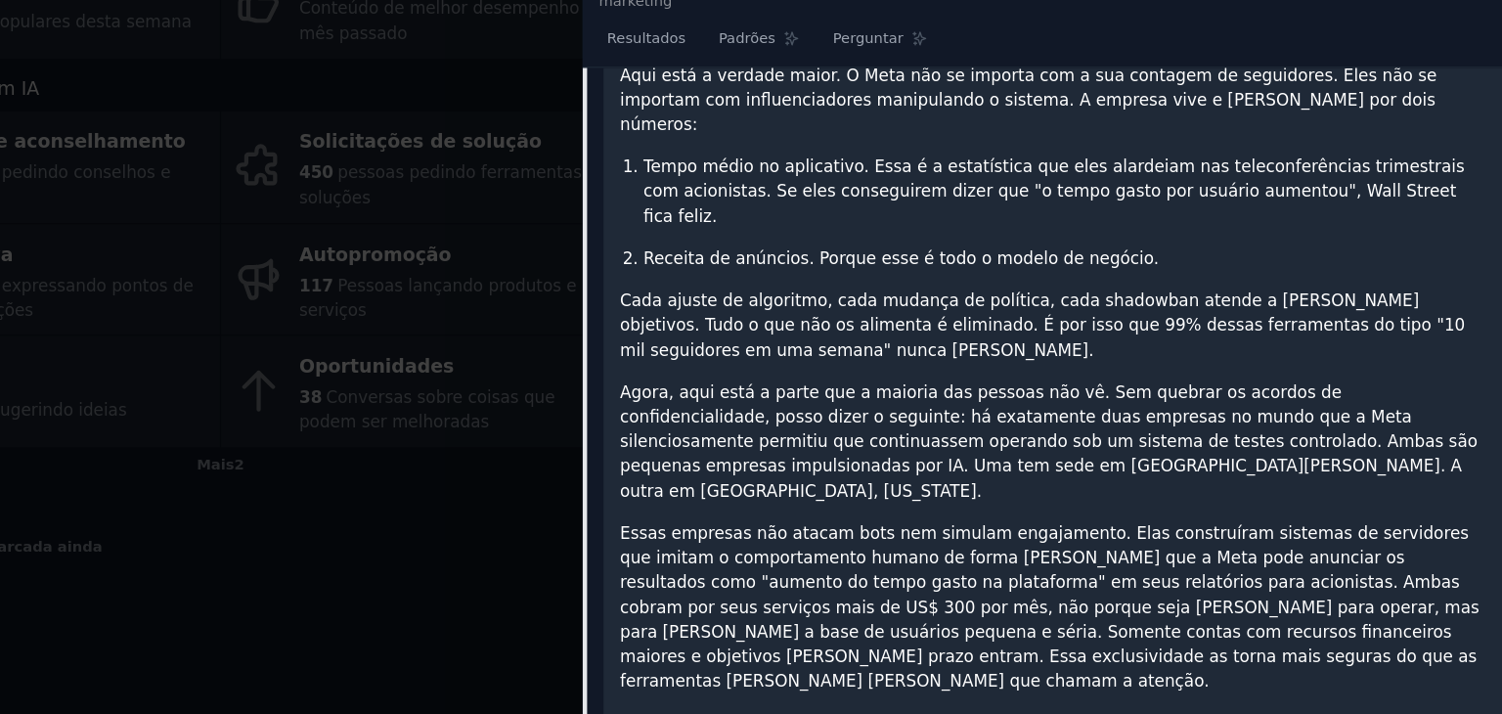
scroll to position [818, 0]
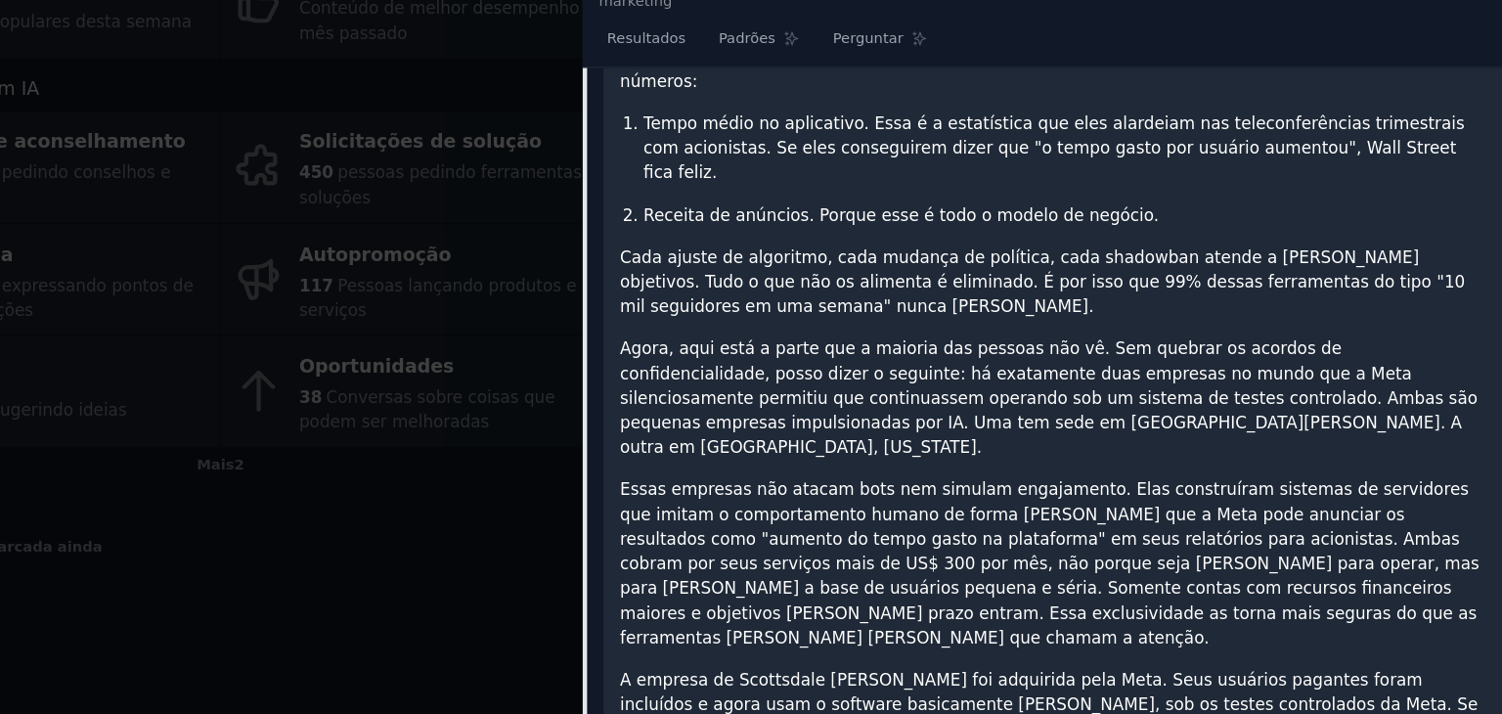
click at [1058, 462] on font "Essas empresas não atacam bots nem simulam engajamento. Elas construíram sistem…" at bounding box center [1125, 531] width 716 height 139
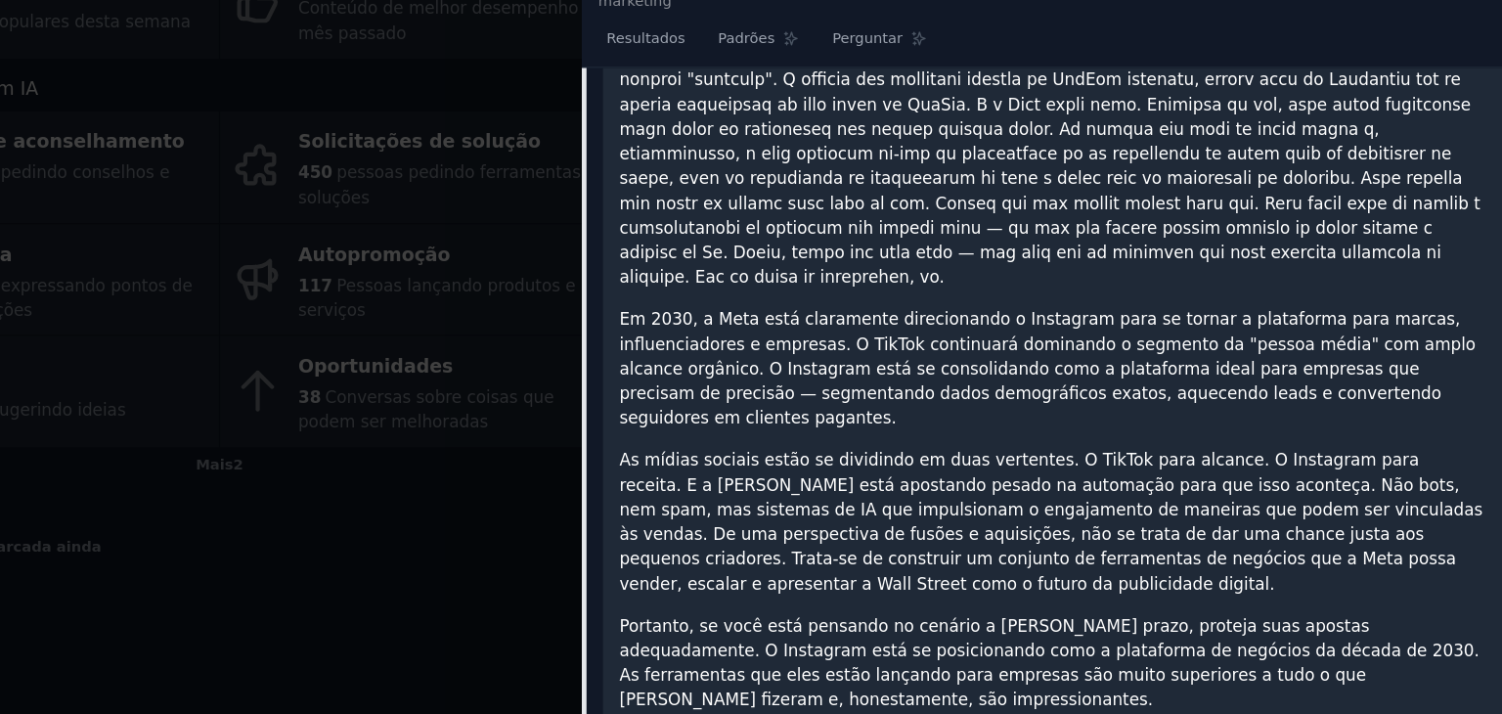
scroll to position [0, 0]
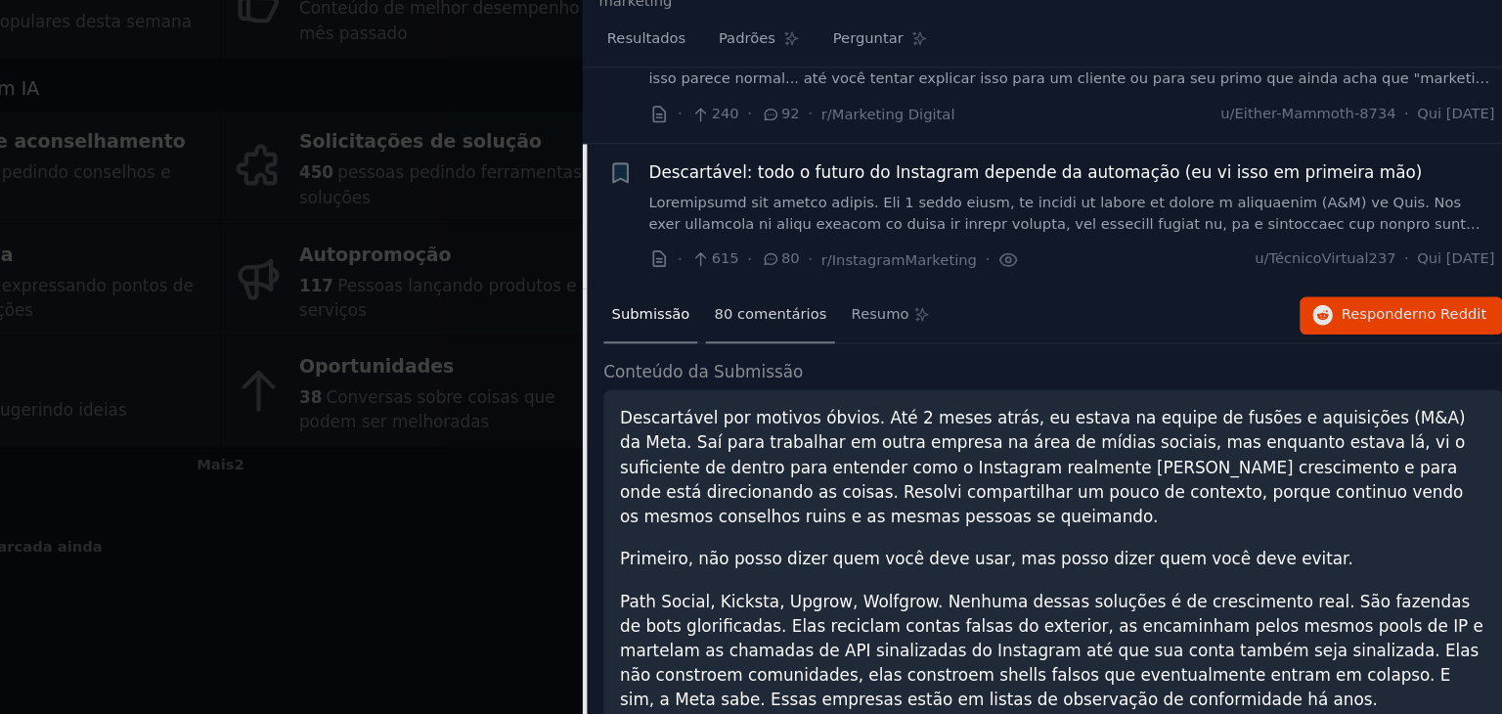
click at [914, 317] on font "80 comentários" at bounding box center [892, 324] width 94 height 14
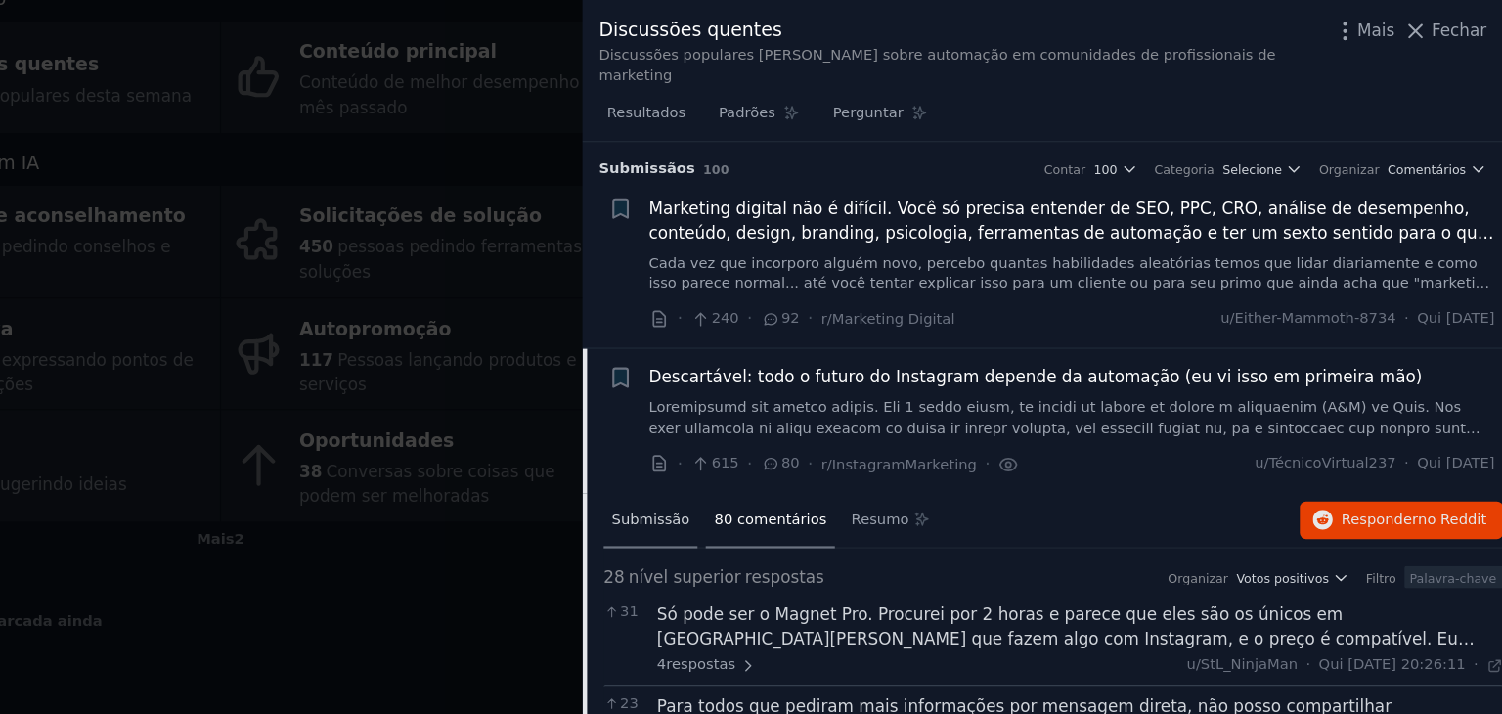
click at [768, 425] on font "Submissão" at bounding box center [792, 432] width 65 height 14
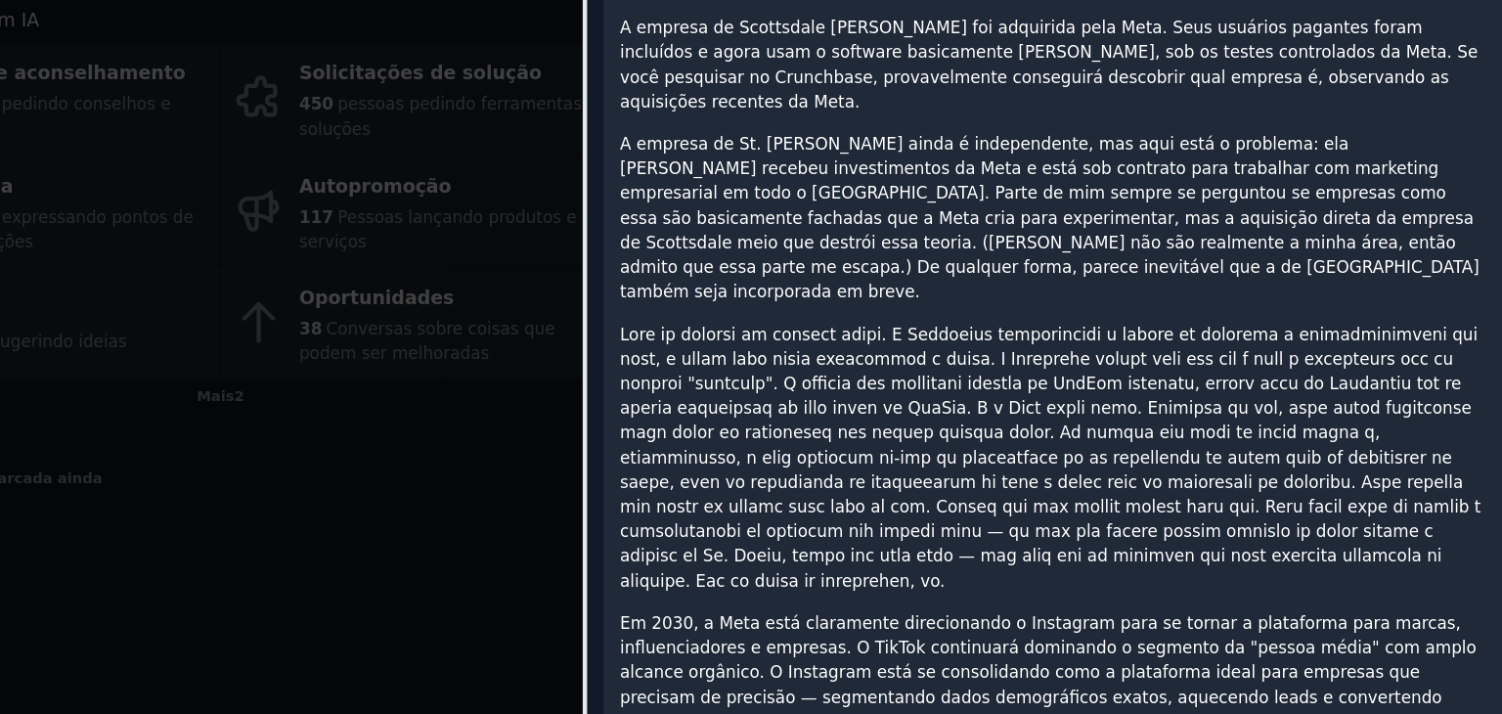
scroll to position [1314, 0]
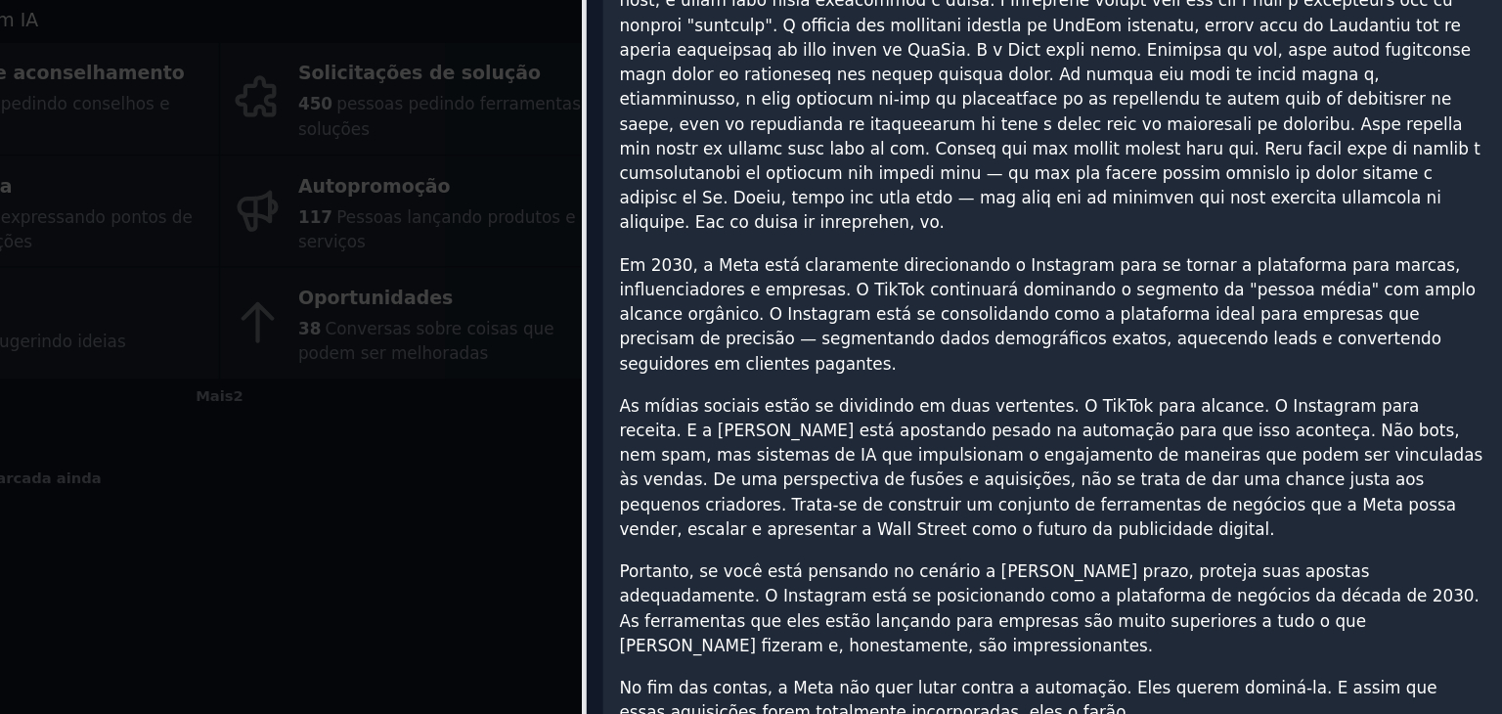
click at [1032, 684] on font "No fim das contas, a Meta não quer lutar contra a automação. Eles querem dominá…" at bounding box center [1107, 702] width 681 height 36
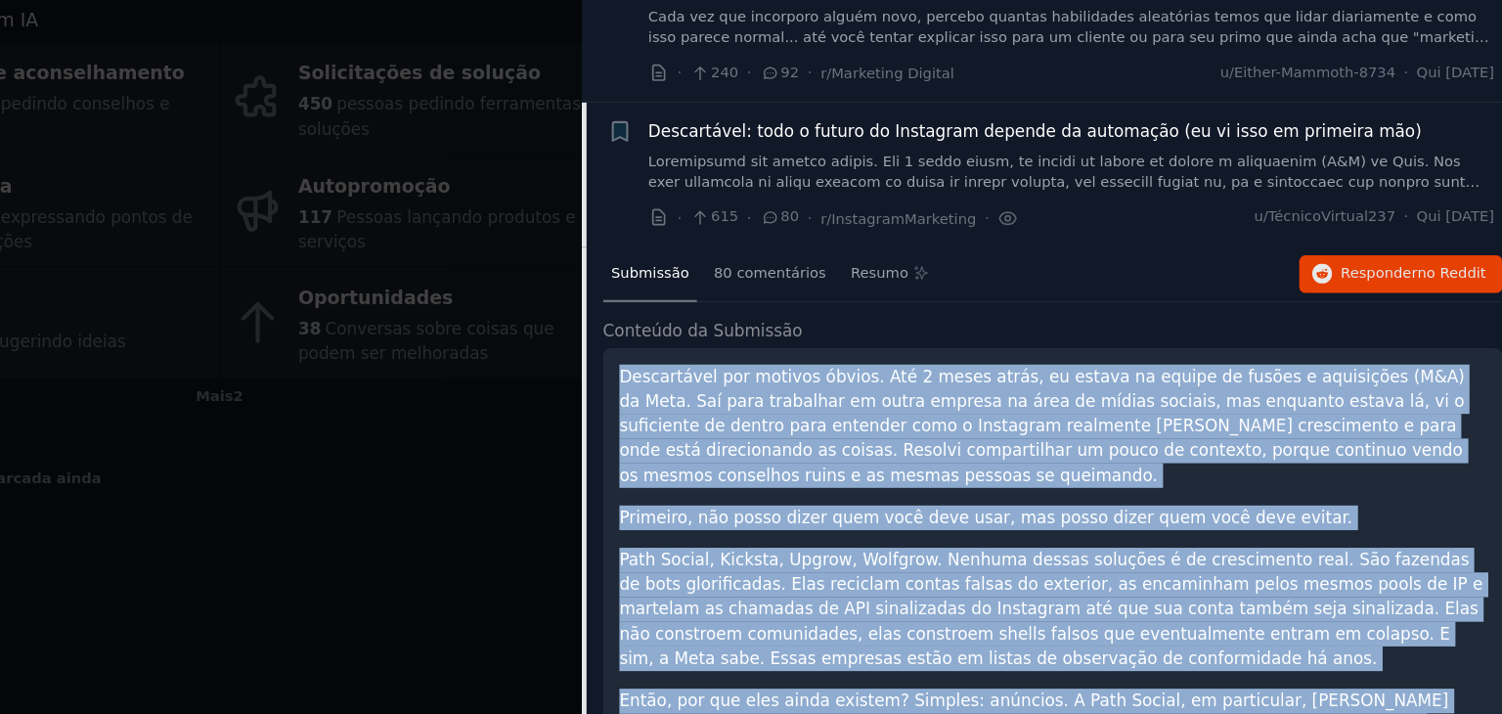
click at [767, 424] on font "Descartável por motivos óbvios. Até 2 meses atrás, eu estava na equipe de fusõe…" at bounding box center [1119, 473] width 704 height 98
copy div "Loremipsumd sit ametcon adipis. Eli 6 seddo eiusm, te incidi ut labore et dolor…"
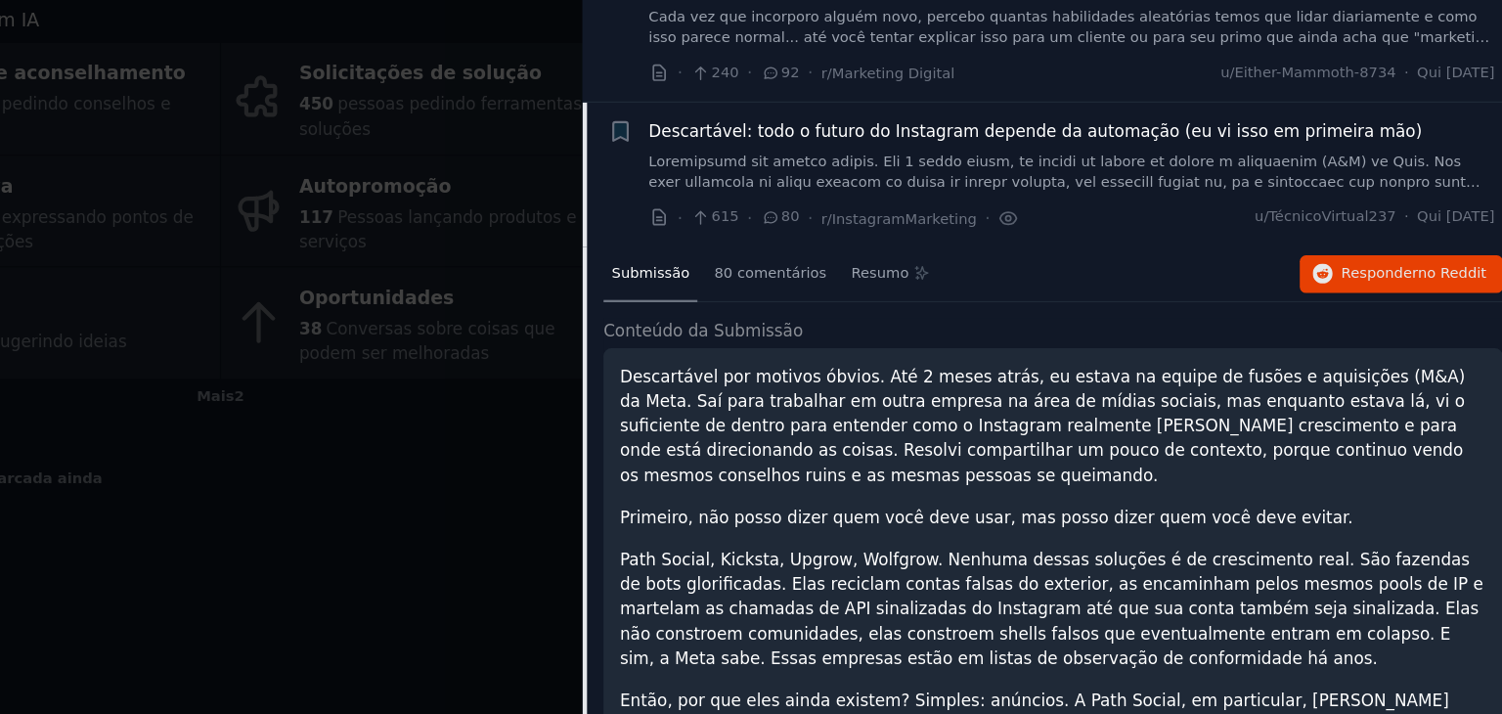
click at [1156, 384] on h2 "Conteúdo da Submissão" at bounding box center [1127, 394] width 749 height 21
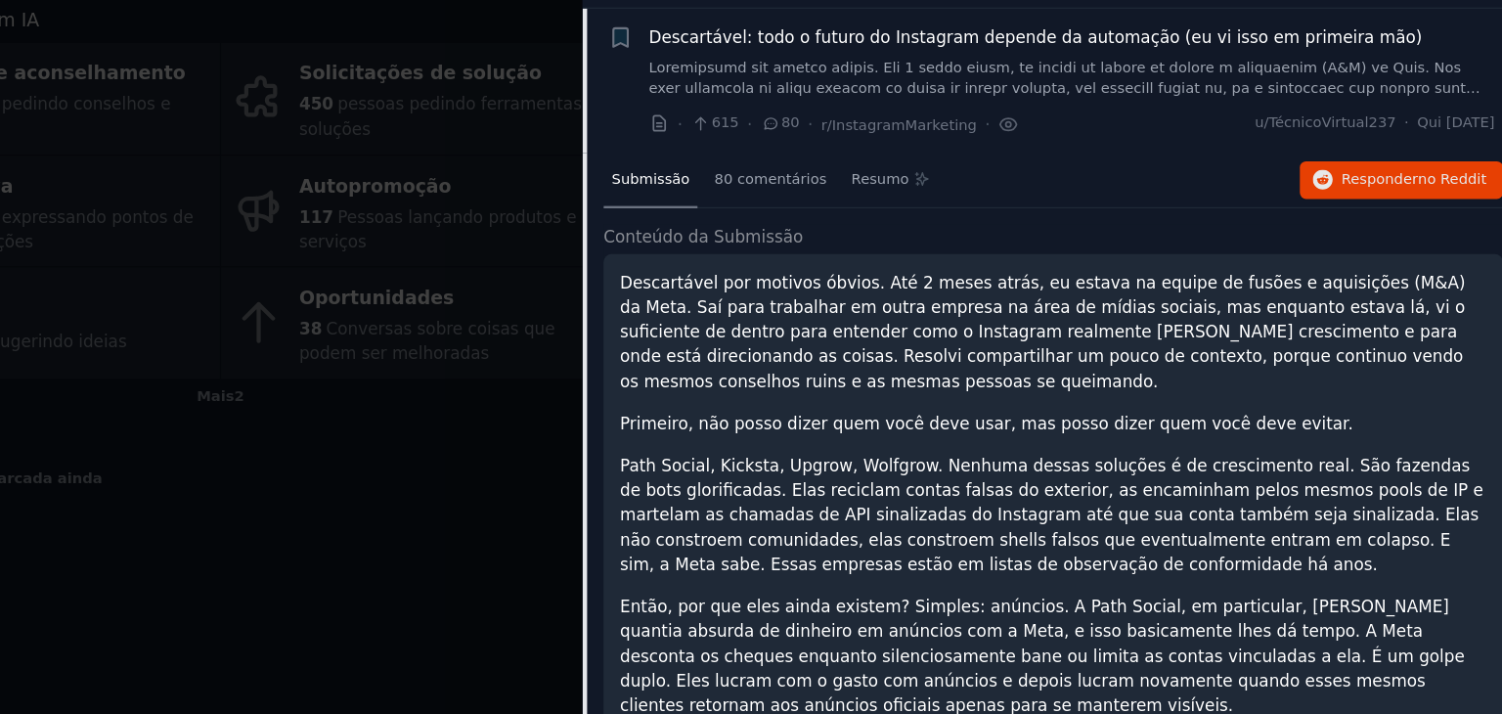
scroll to position [165, 0]
click at [897, 246] on div "80 comentários" at bounding box center [892, 269] width 108 height 47
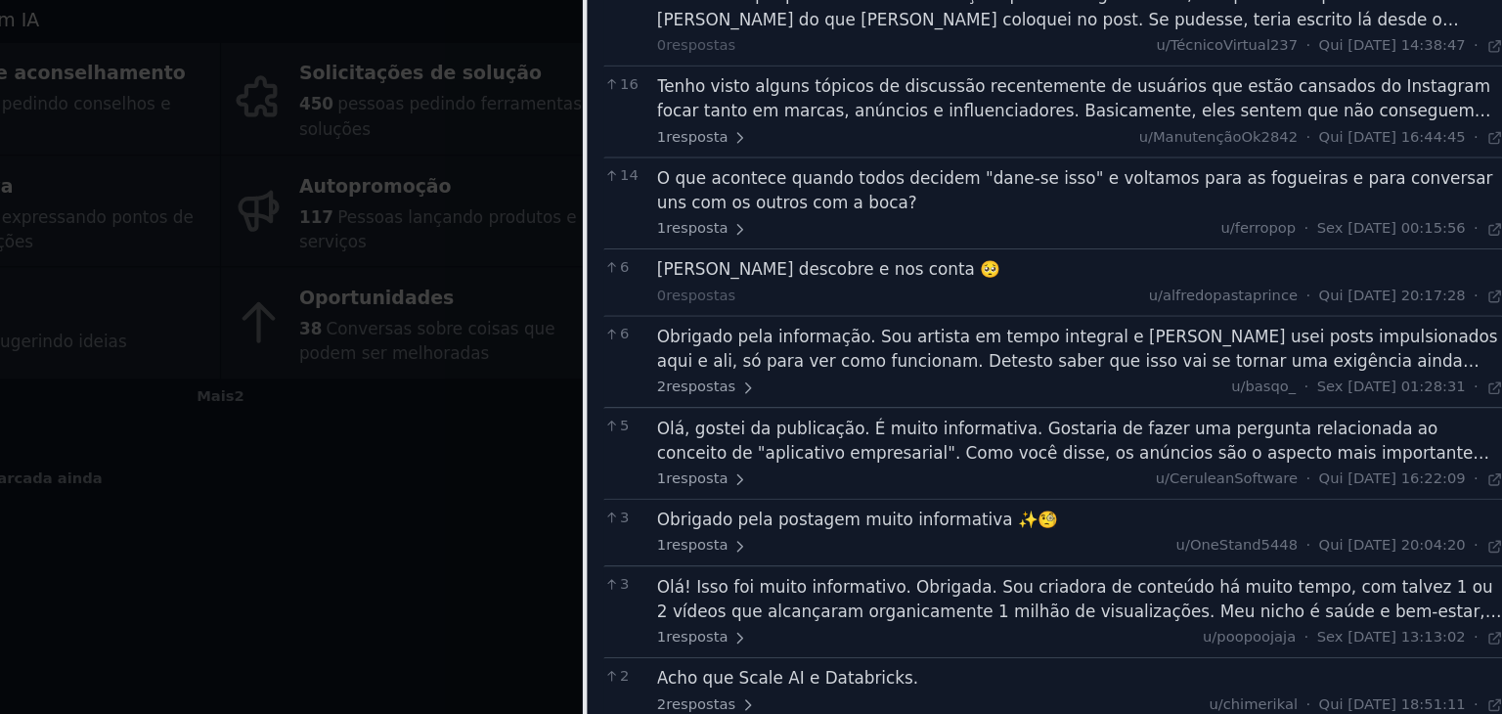
scroll to position [477, 0]
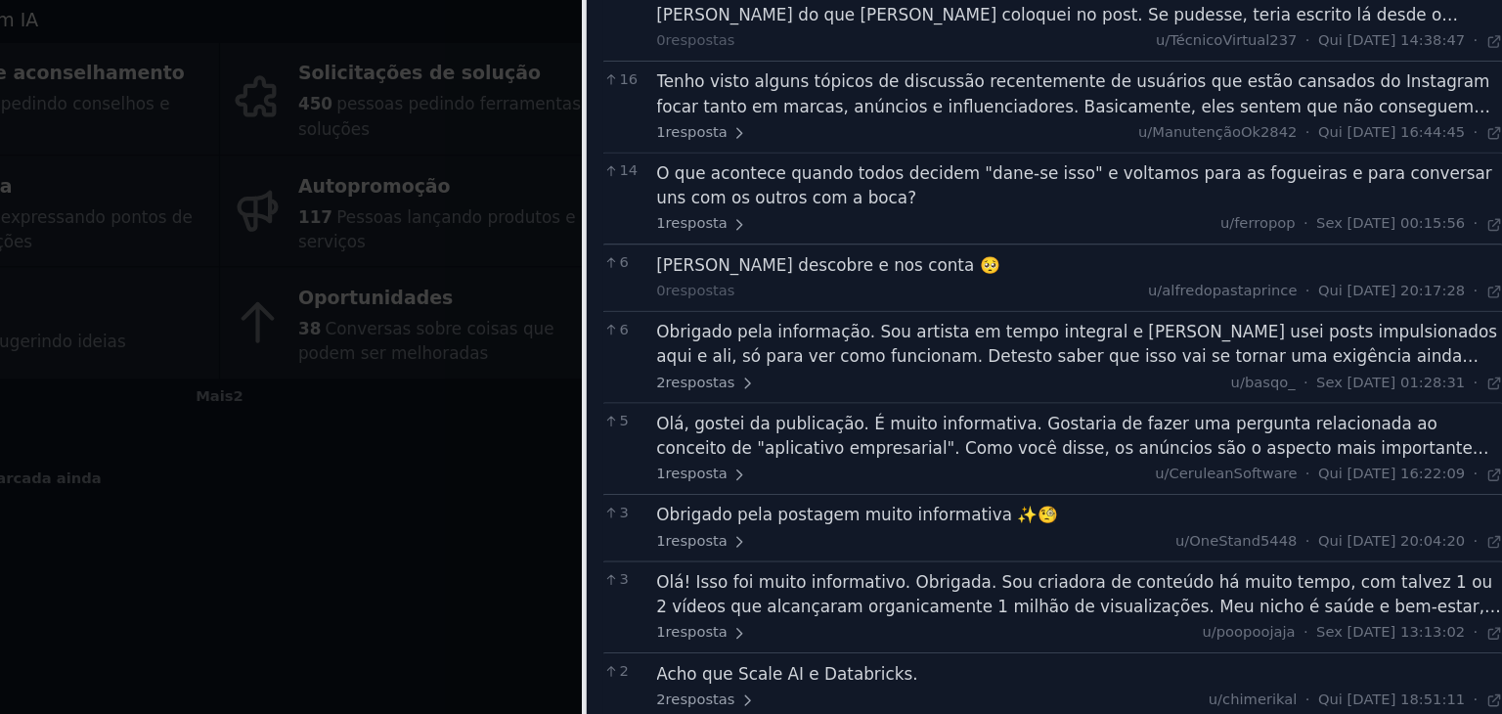
click at [1222, 472] on font "Olá, gostei da publicação. É muito informativa. Gostaria de fazer uma pergunta …" at bounding box center [1144, 543] width 693 height 159
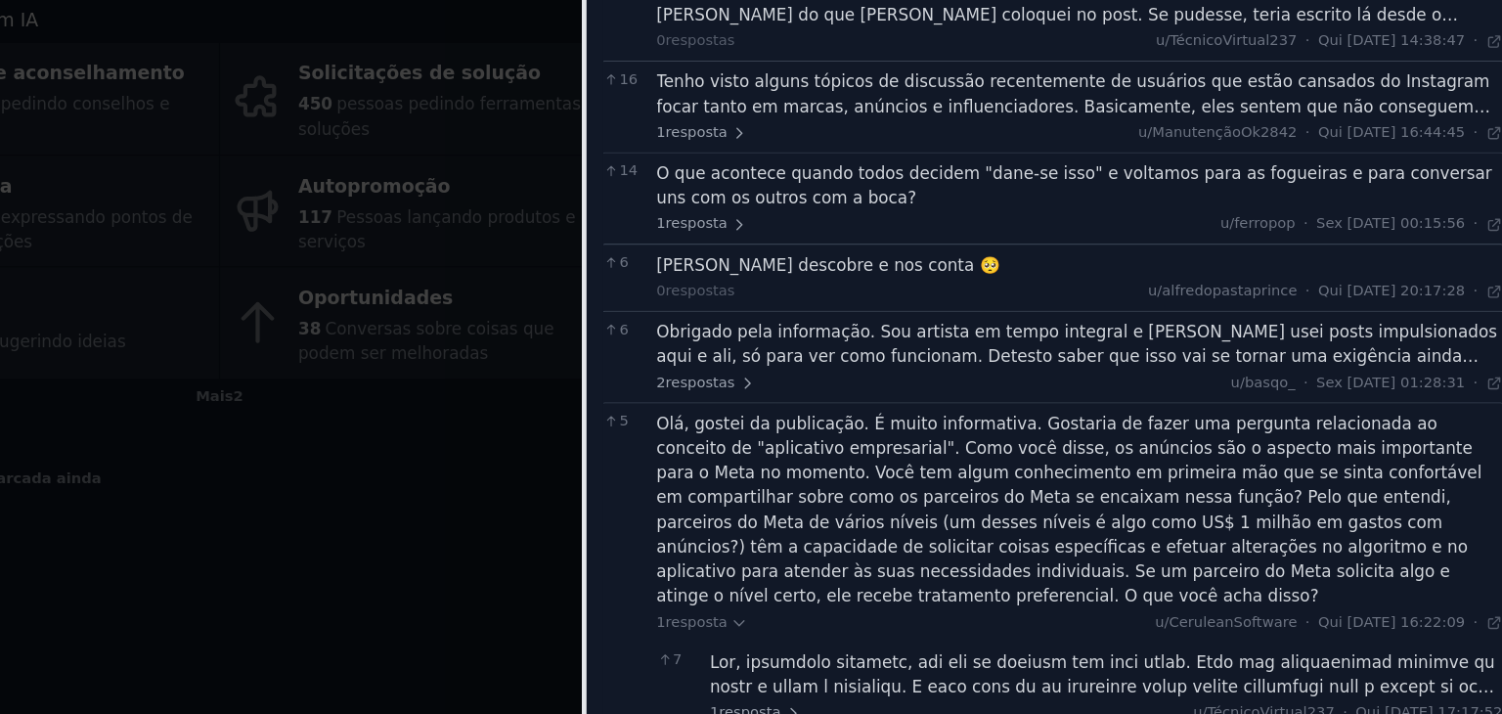
scroll to position [598, 0]
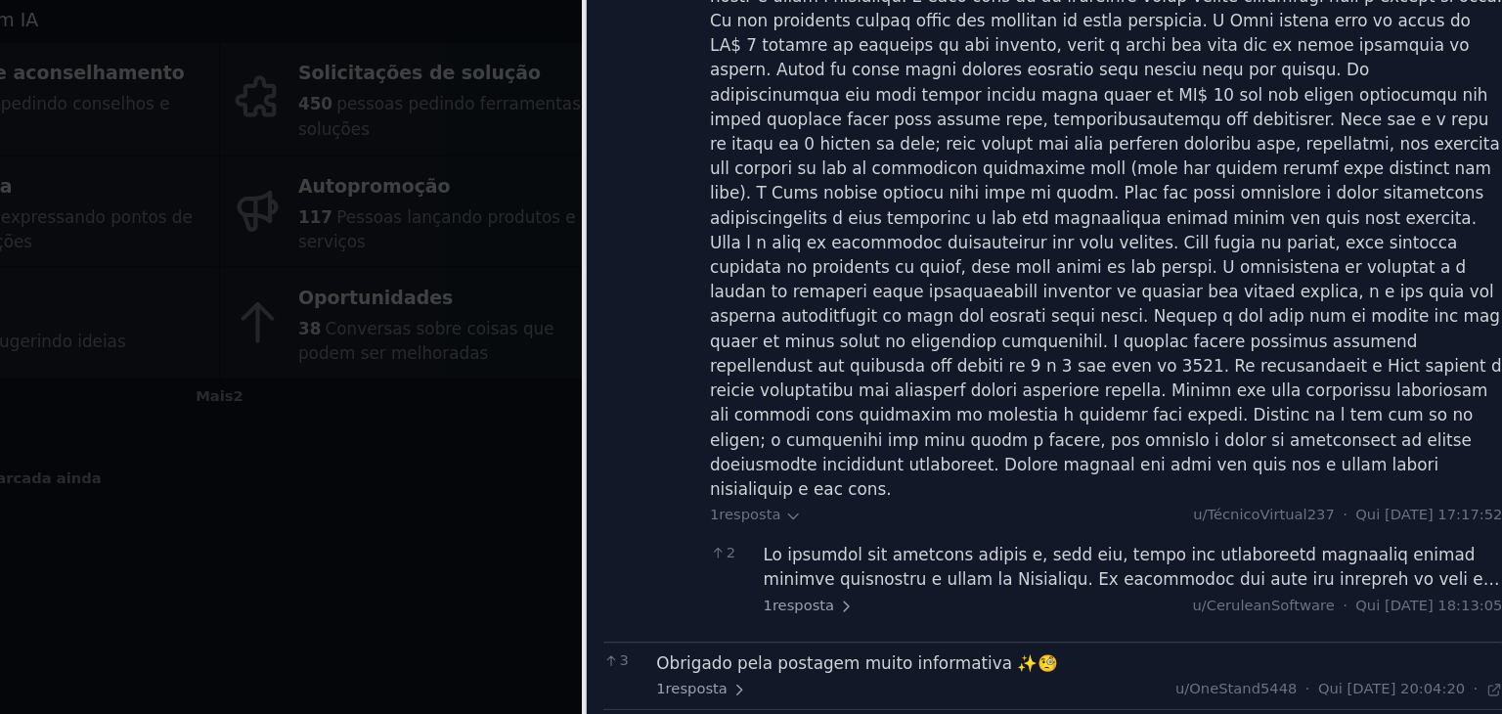
scroll to position [1229, 0]
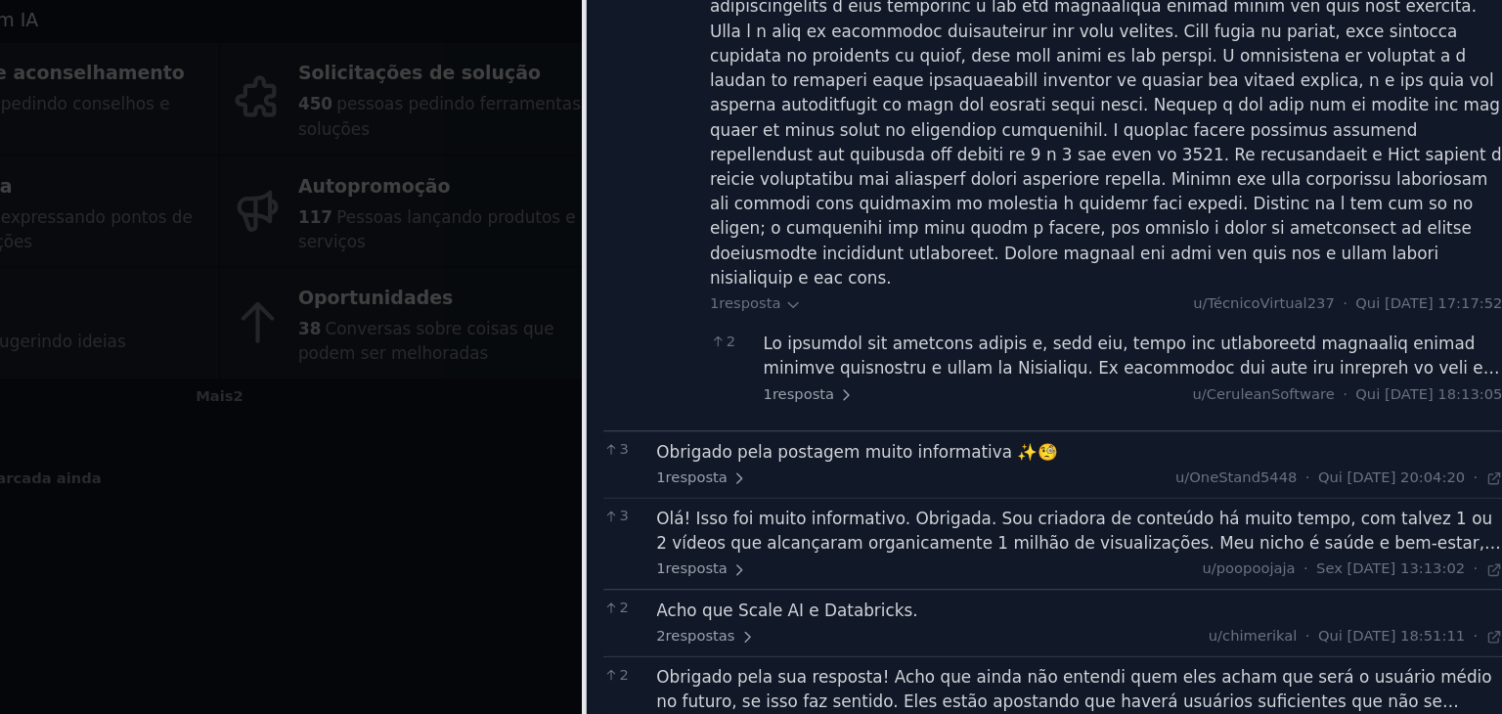
click at [1036, 397] on font at bounding box center [1193, 651] width 613 height 509
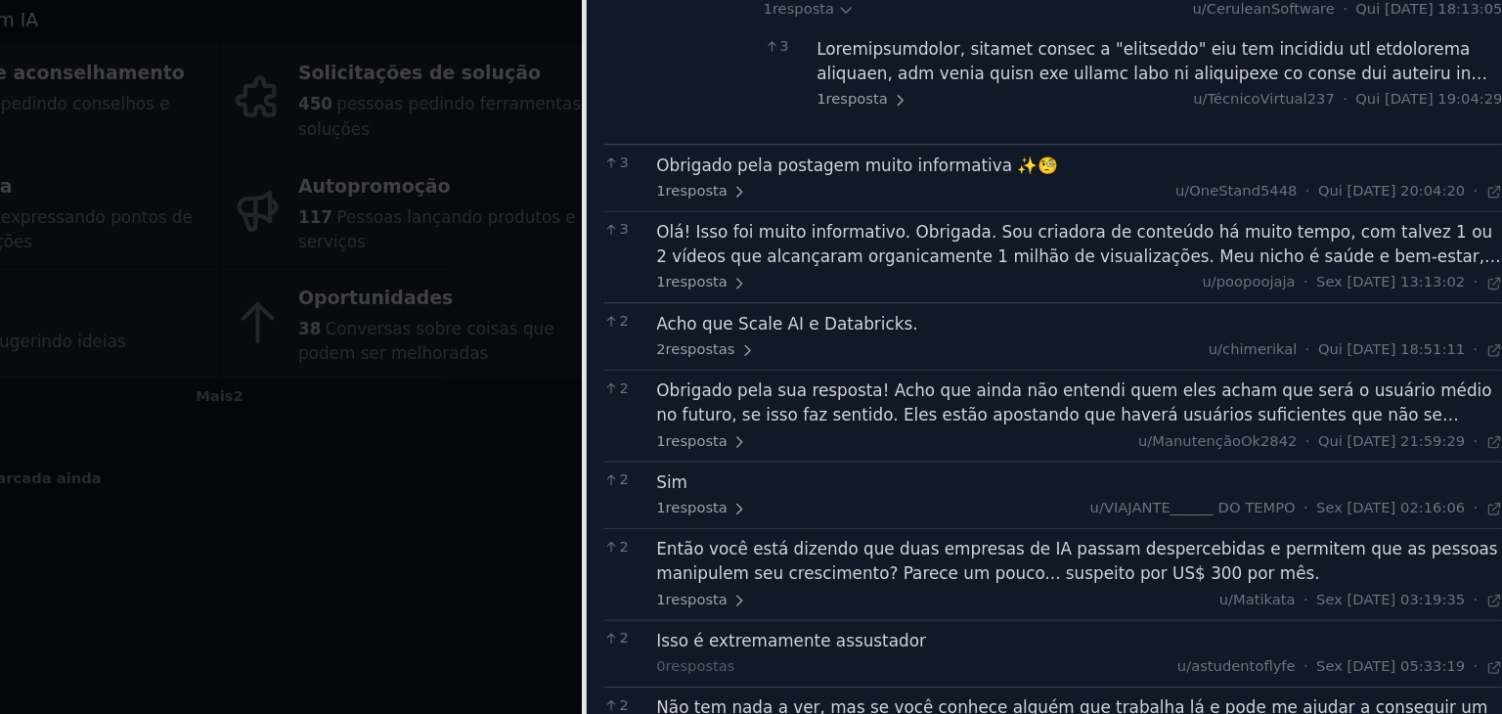
scroll to position [2023, 0]
click at [1178, 567] on font "Então você está dizendo que duas empresas de IA passam despercebidas e permitem…" at bounding box center [1148, 585] width 700 height 36
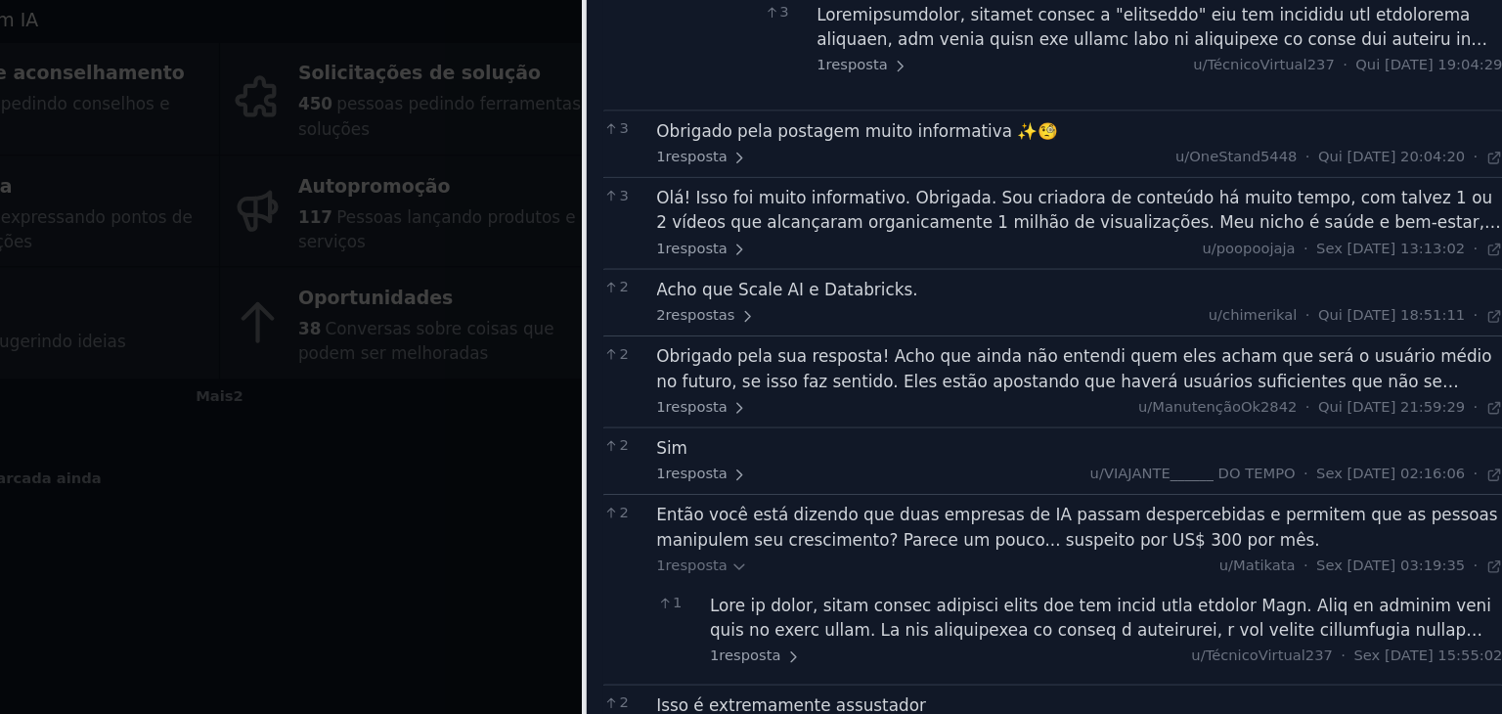
scroll to position [2052, 0]
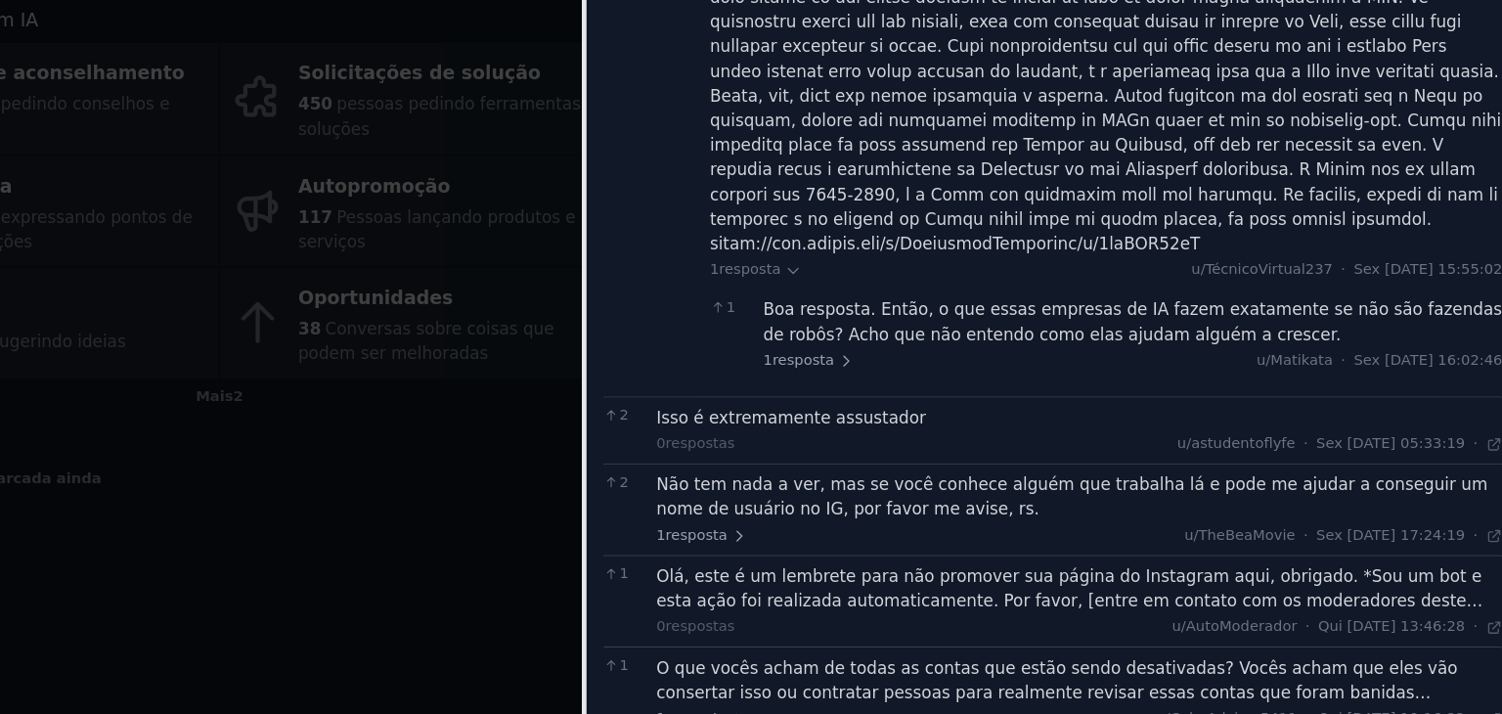
scroll to position [2762, 0]
click at [968, 513] on div "Não tem nada a ver, mas se você conhece alguém que trabalha lá e pode me ajudar…" at bounding box center [1150, 544] width 705 height 62
click at [955, 514] on font "Não tem nada a ver, mas se você conhece alguém que trabalha lá e pode me ajudar…" at bounding box center [1144, 532] width 693 height 36
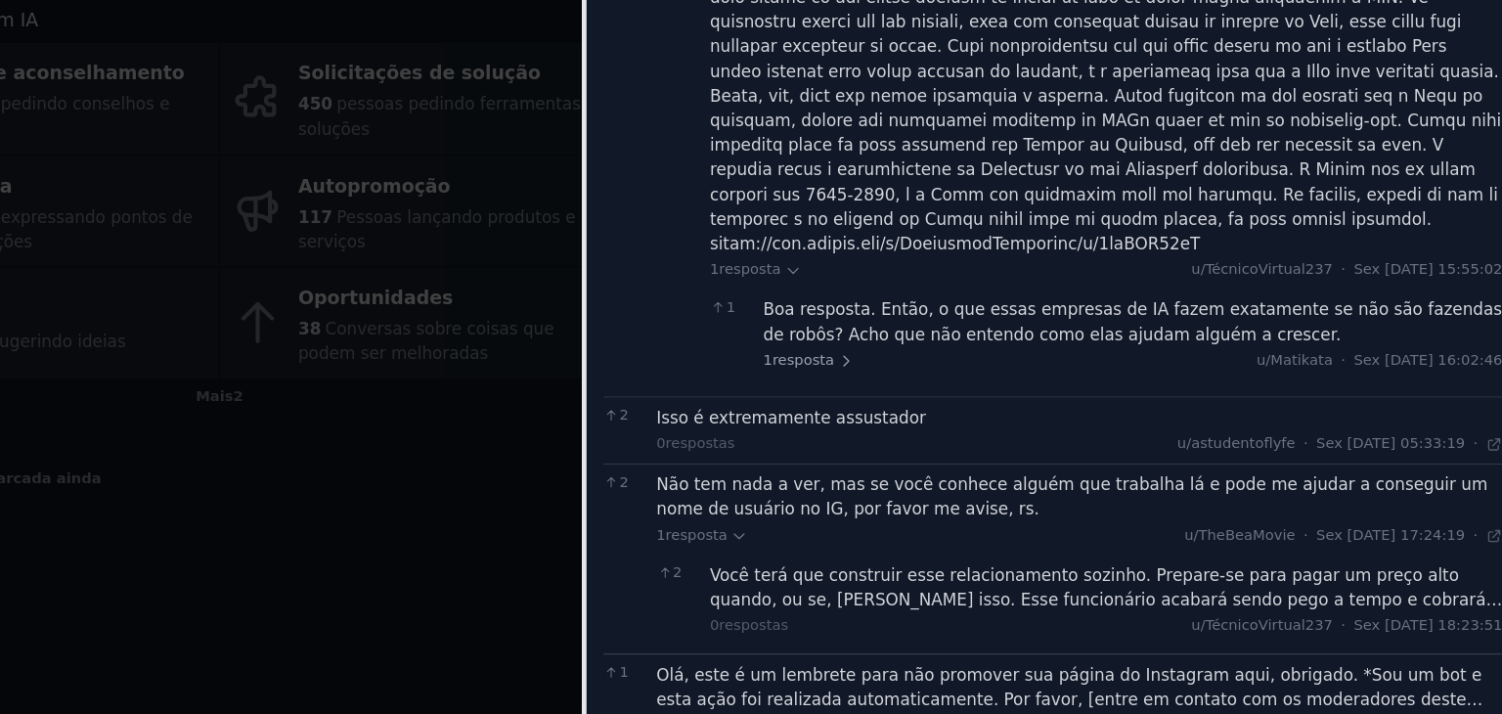
click at [1392, 590] on font "Você terá que construir esse relacionamento sozinho. Prepare-se para pagar um p…" at bounding box center [1172, 618] width 660 height 57
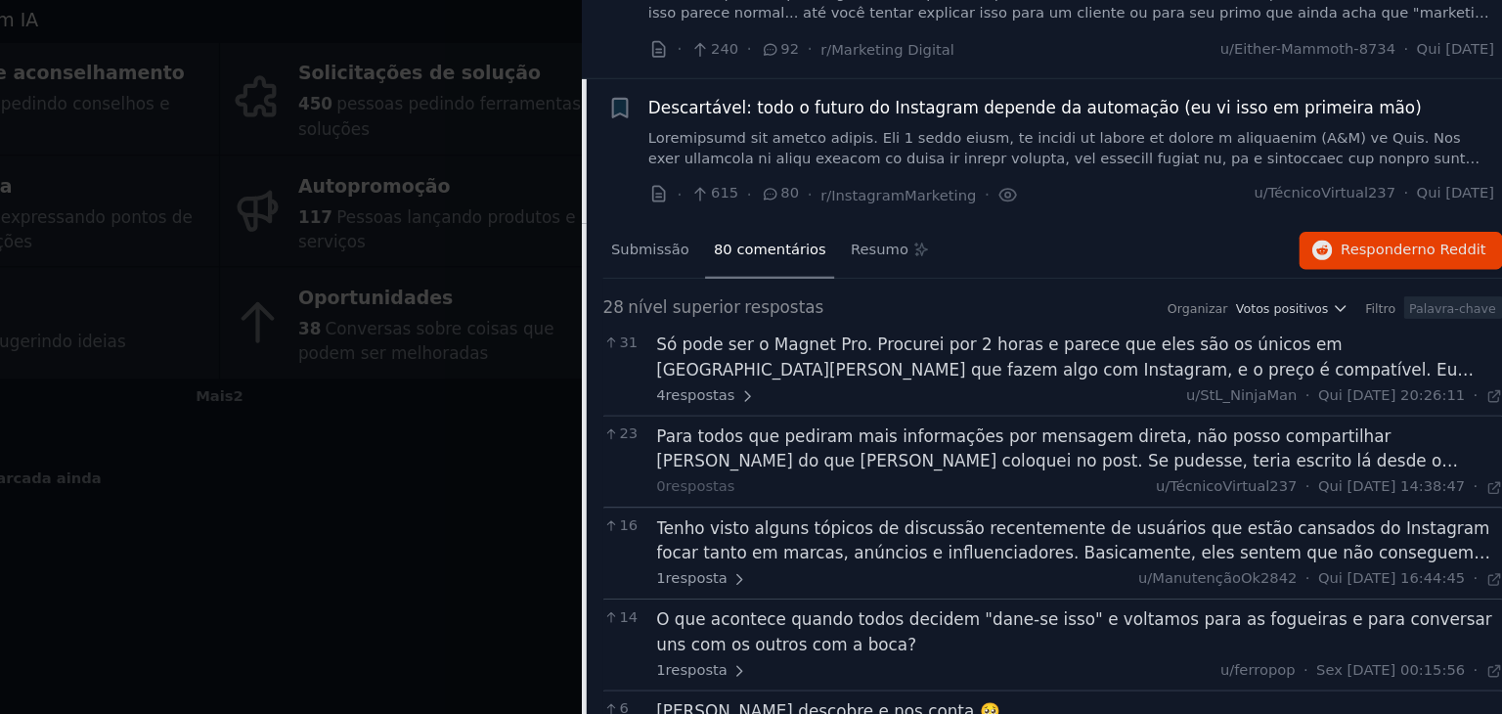
scroll to position [0, 0]
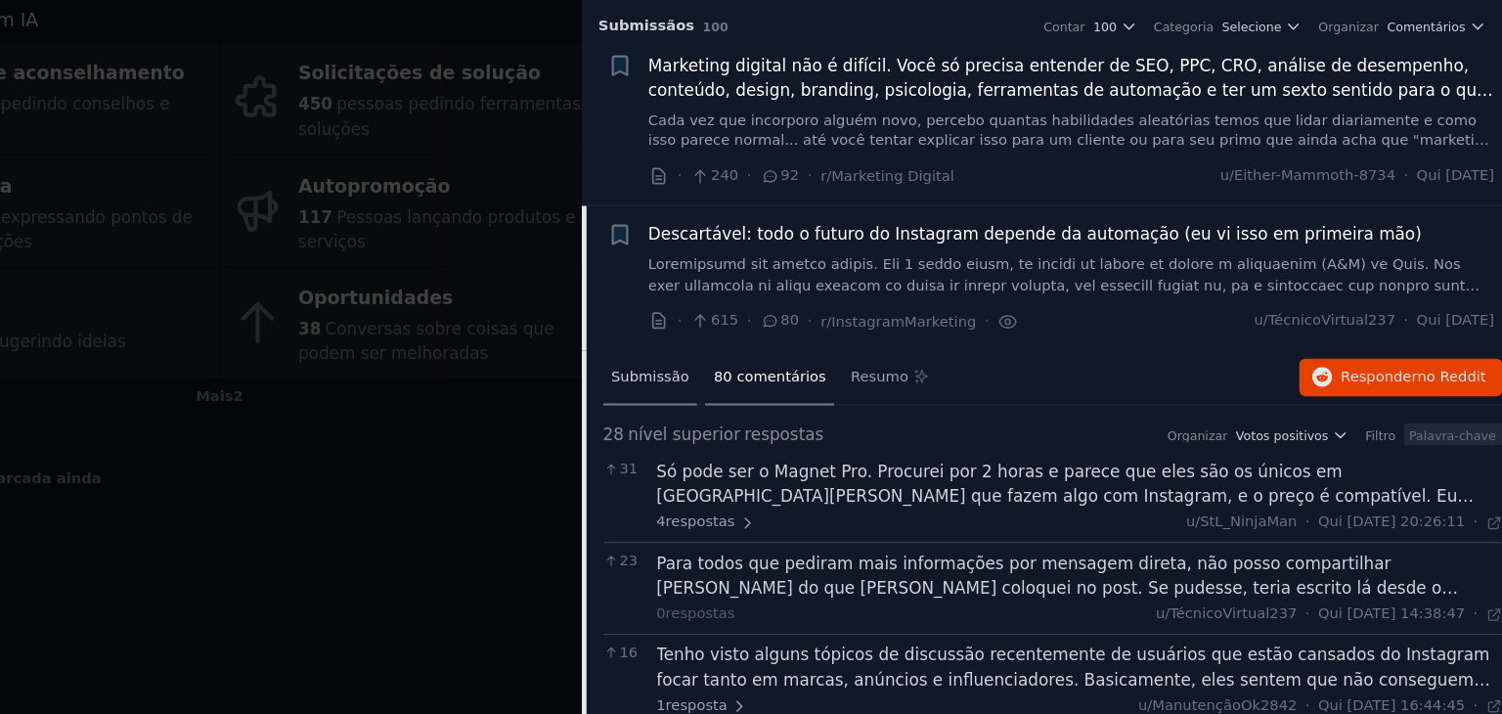
click at [796, 425] on font "Submissão" at bounding box center [792, 432] width 65 height 14
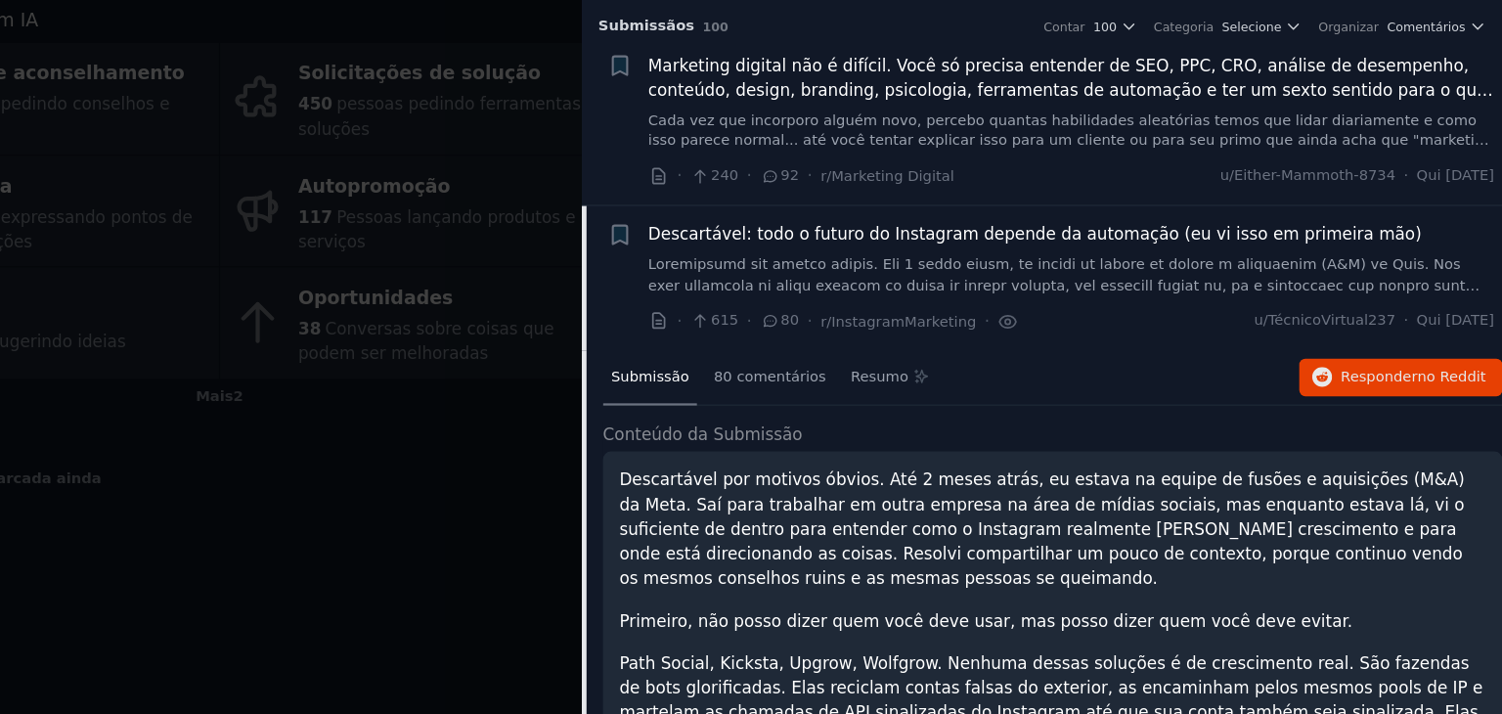
click at [796, 425] on font "Submissão" at bounding box center [792, 432] width 65 height 14
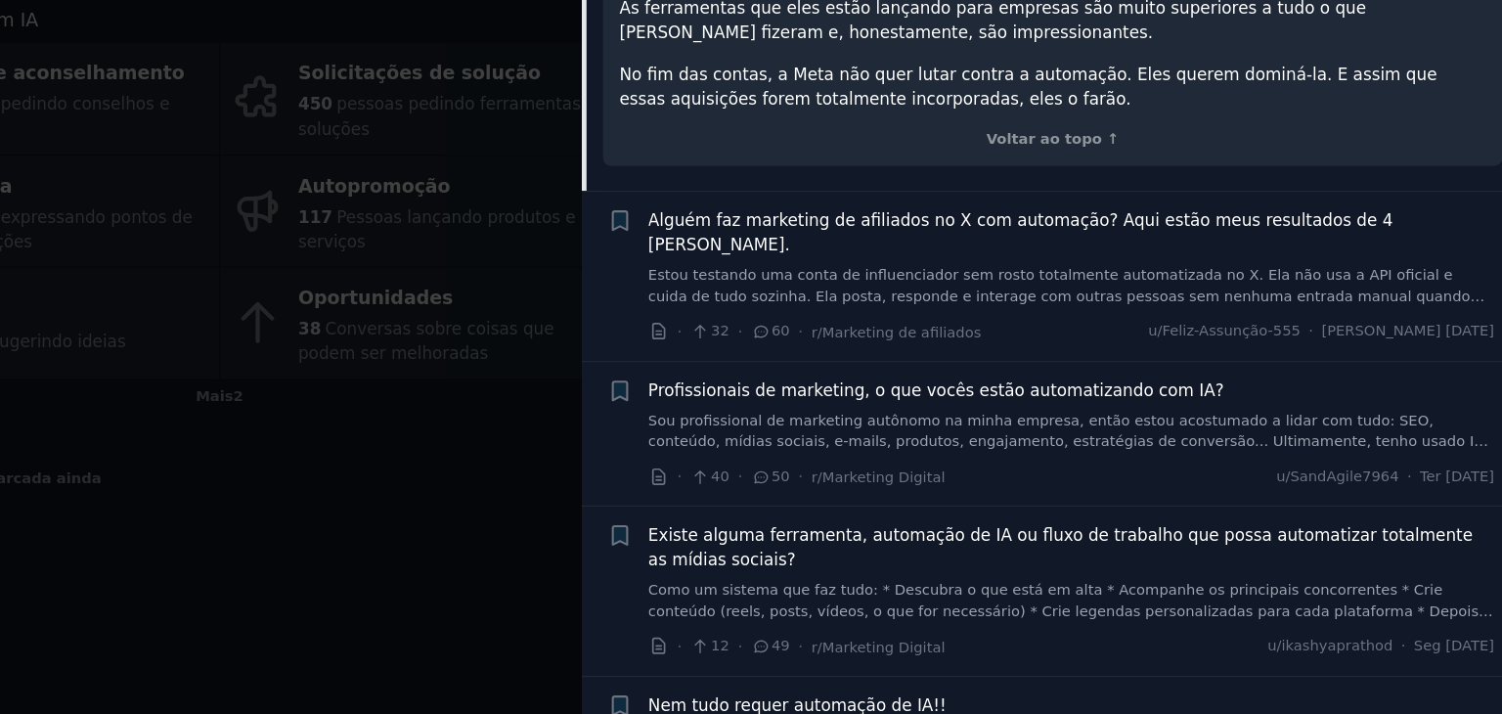
scroll to position [1976, 0]
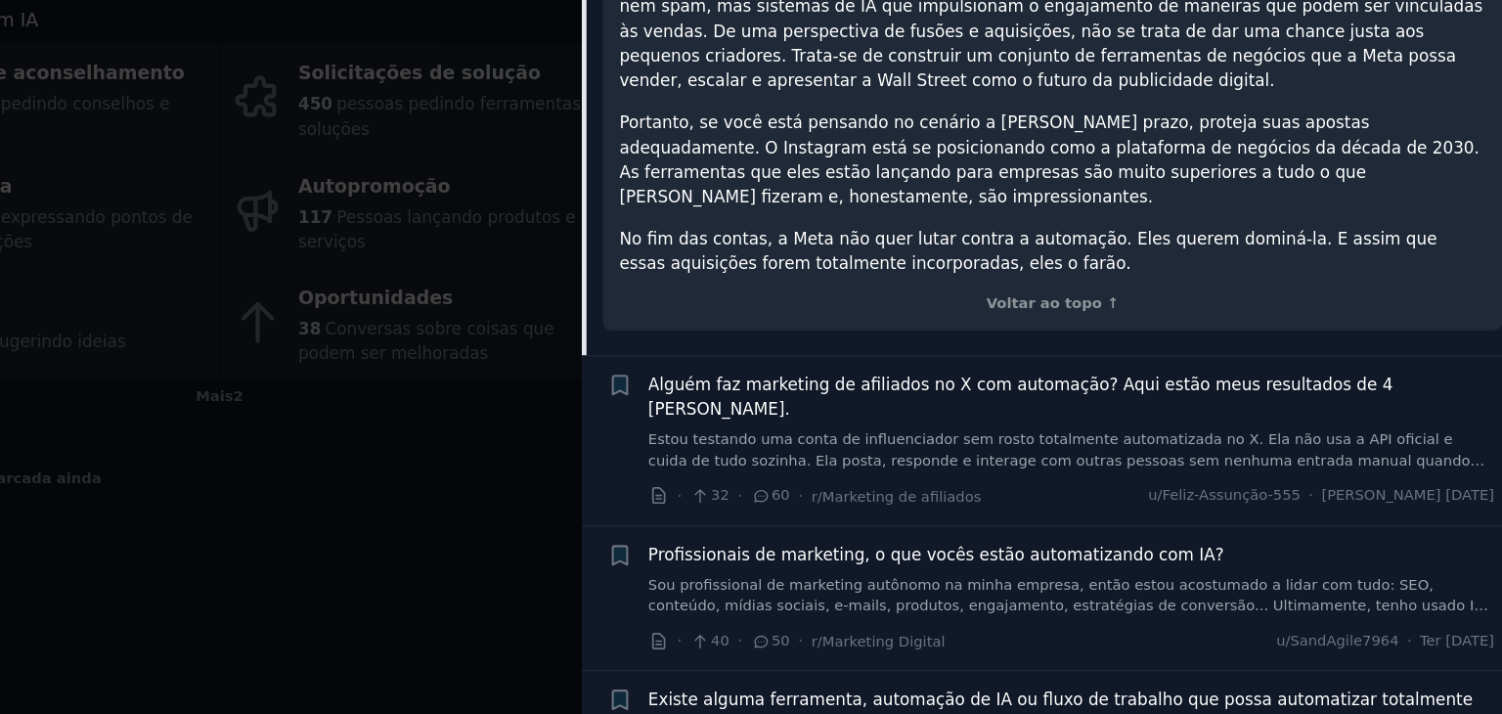
click at [660, 498] on div at bounding box center [751, 357] width 1502 height 714
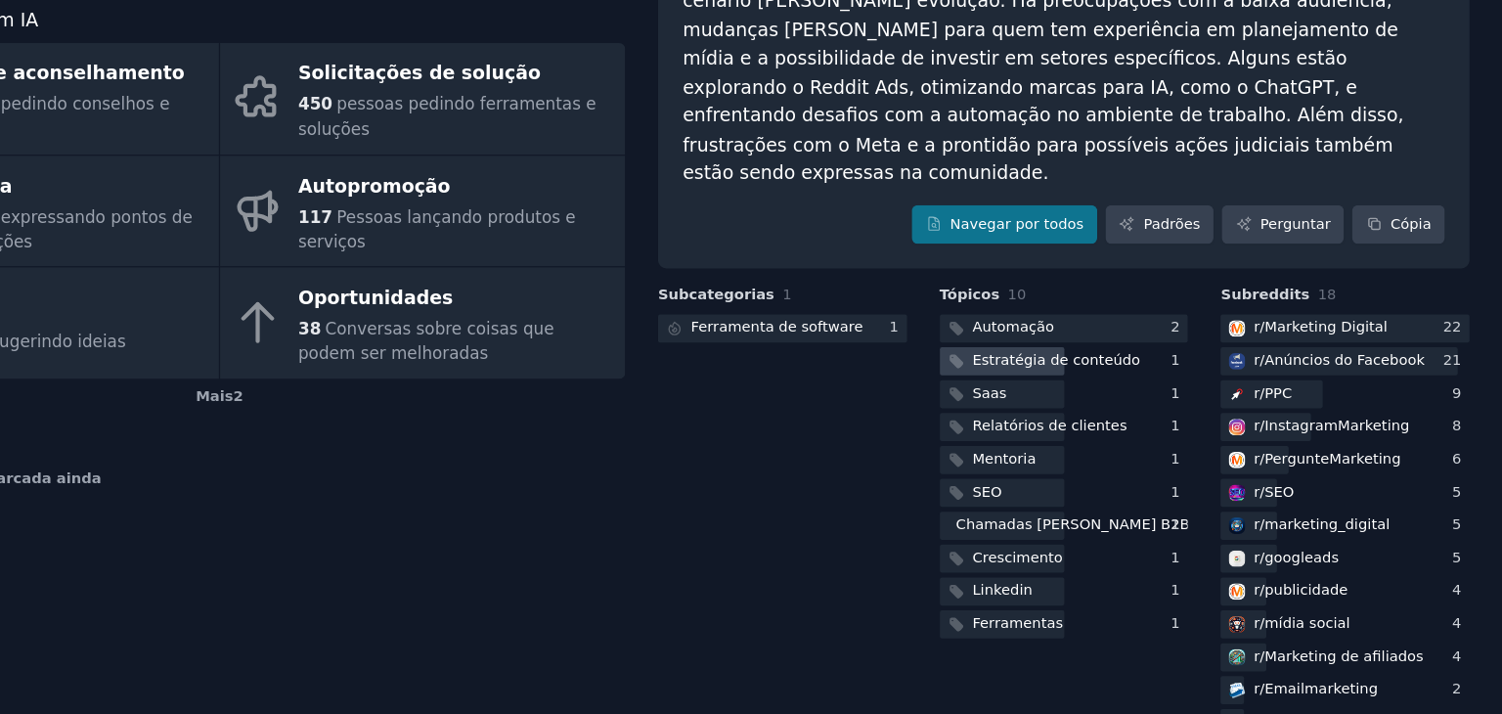
click at [1156, 412] on font "Estratégia de conteúdo" at bounding box center [1131, 419] width 140 height 14
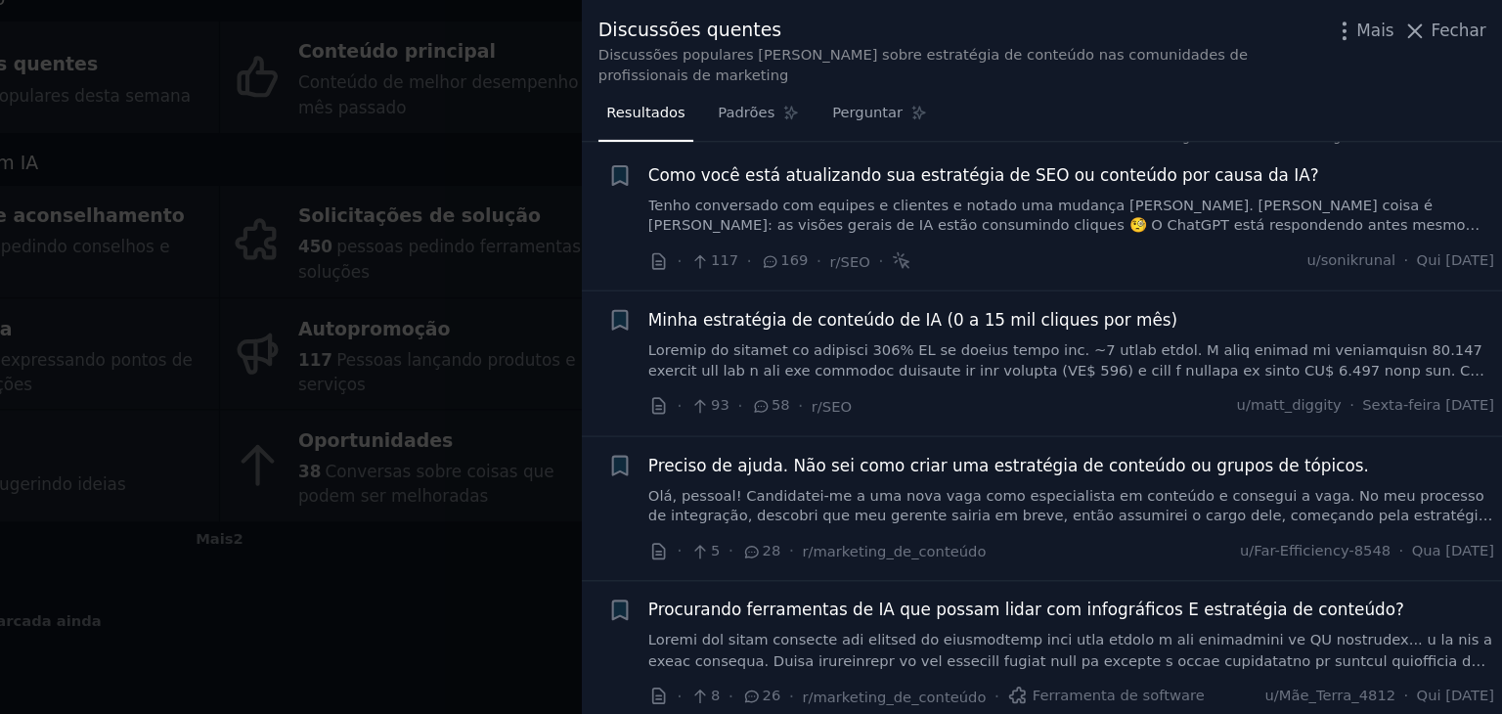
scroll to position [35, 0]
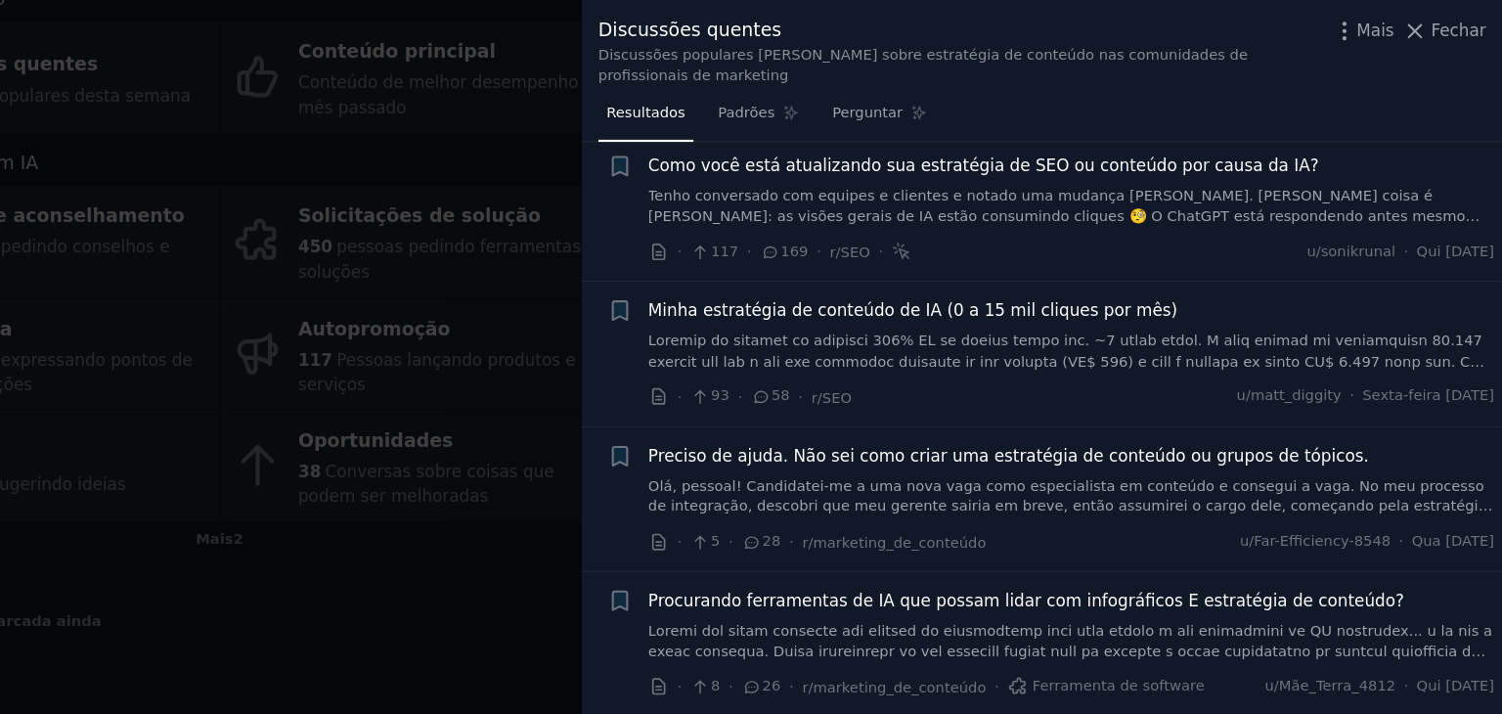
click at [1138, 424] on font "Olá, pessoal! Candidatei-me a uma nova vaga como especialista em conteúdo e con…" at bounding box center [1142, 431] width 703 height 66
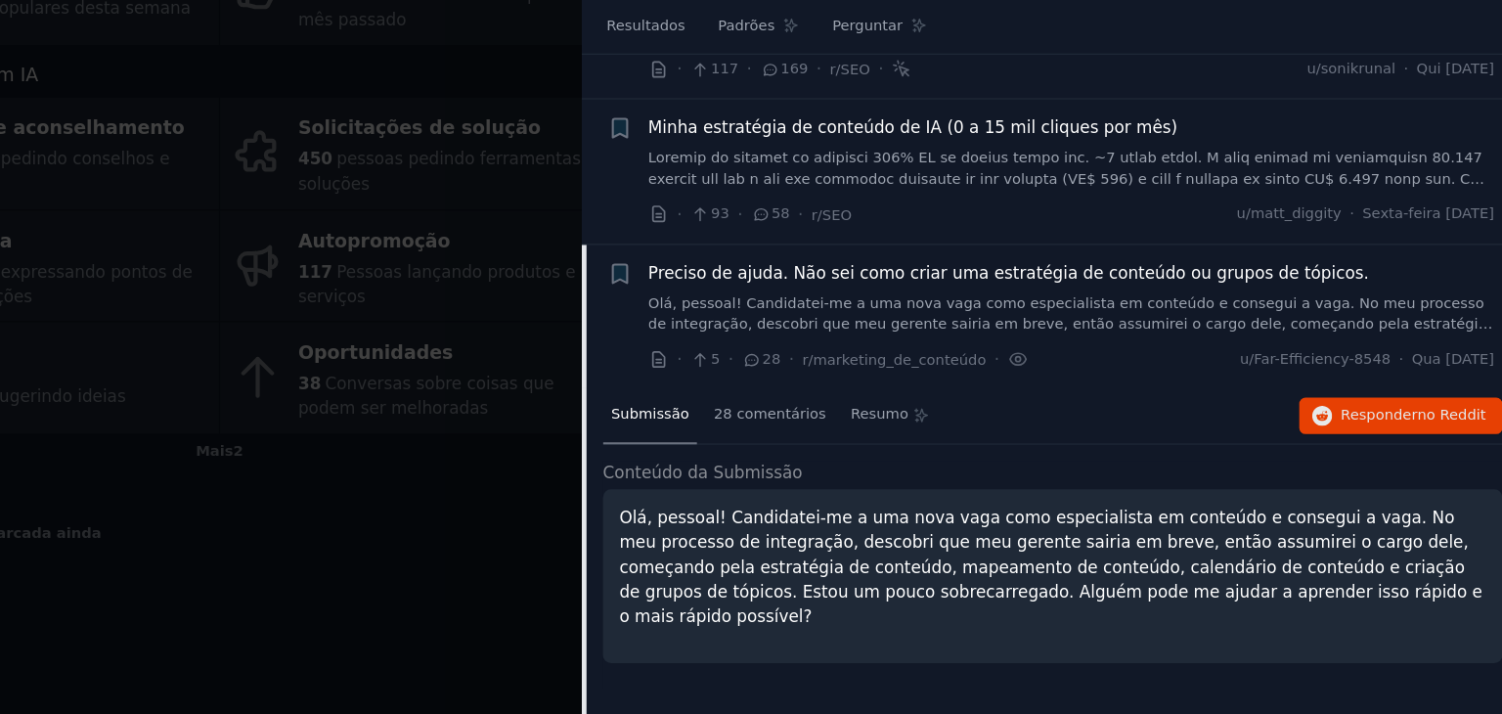
scroll to position [272, 0]
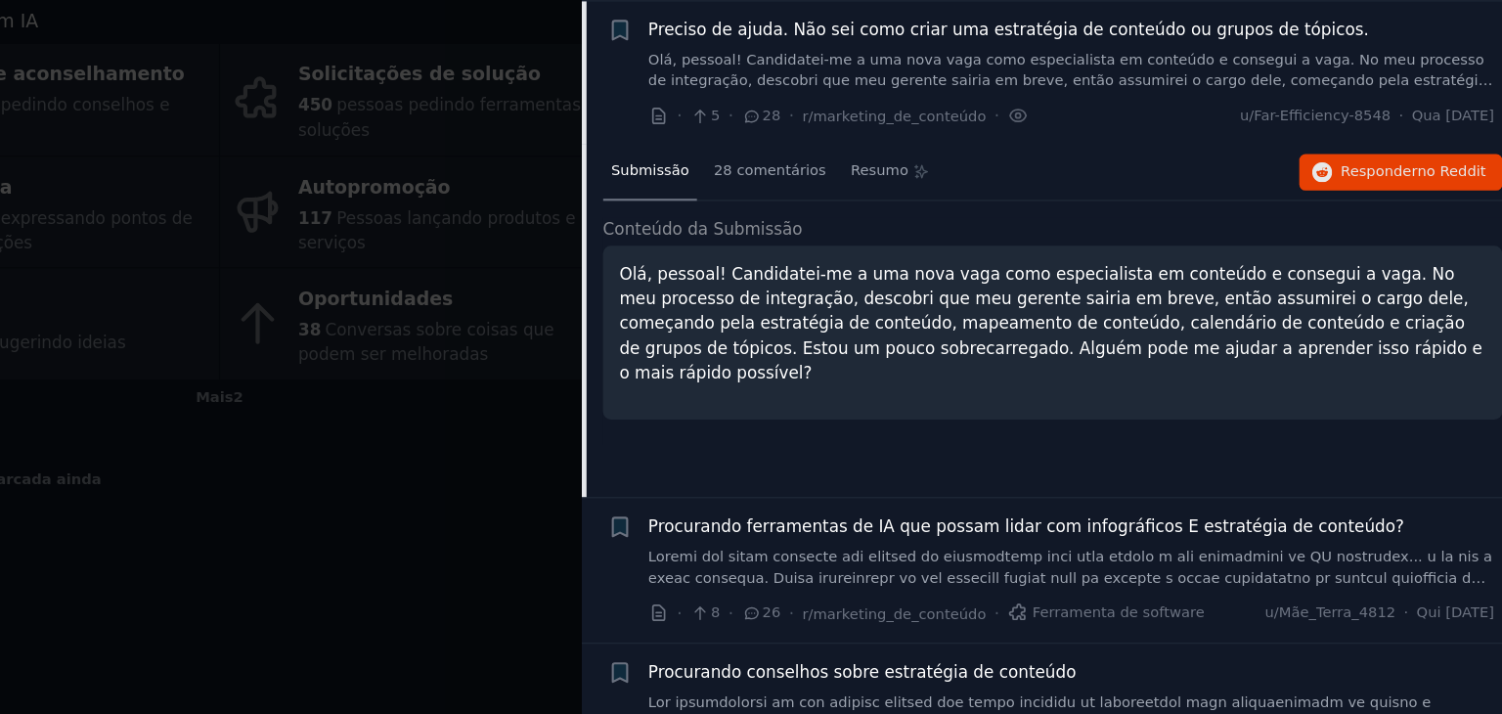
click at [1478, 182] on font "Olá, pessoal! Candidatei-me a uma nova vaga como especialista em conteúdo e con…" at bounding box center [1142, 194] width 703 height 66
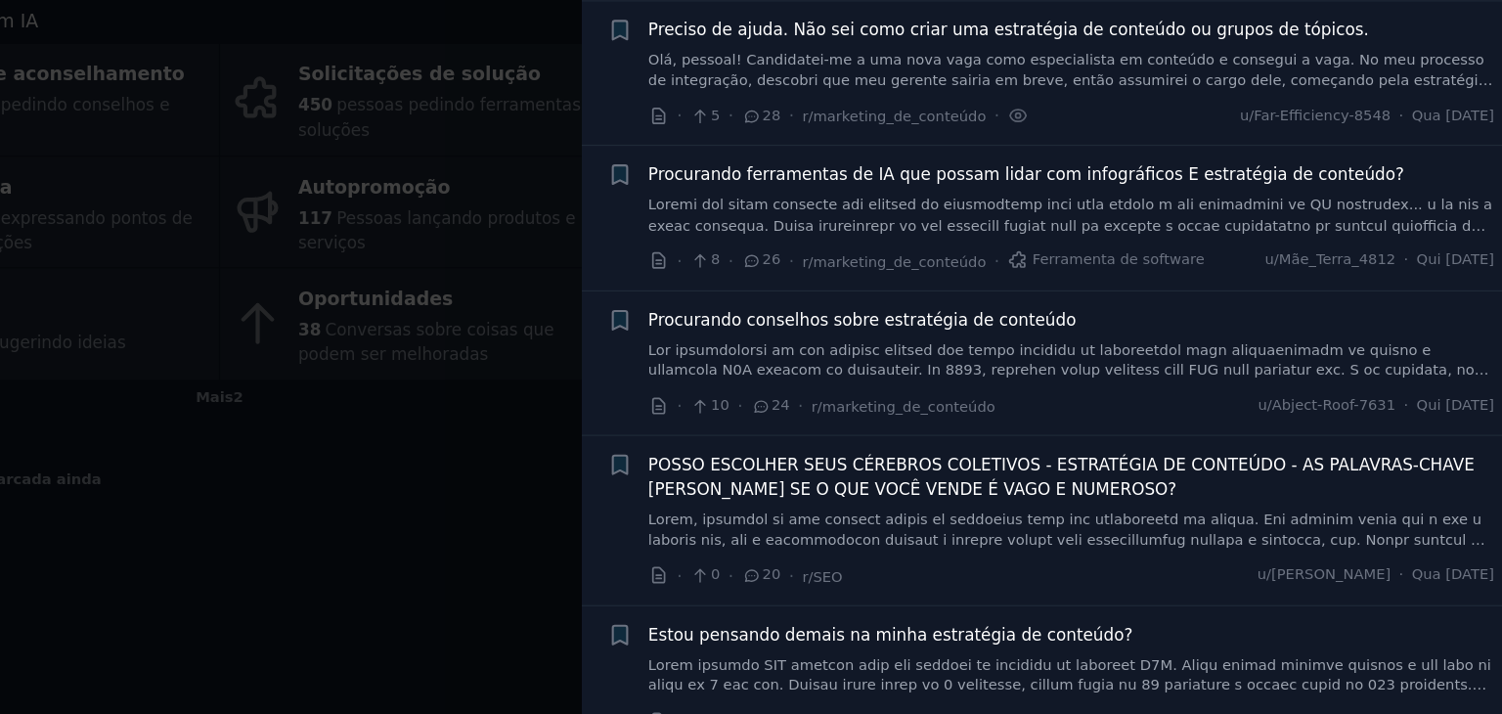
click at [1478, 183] on font "Olá, pessoal! Candidatei-me a uma nova vaga como especialista em conteúdo e con…" at bounding box center [1142, 194] width 703 height 66
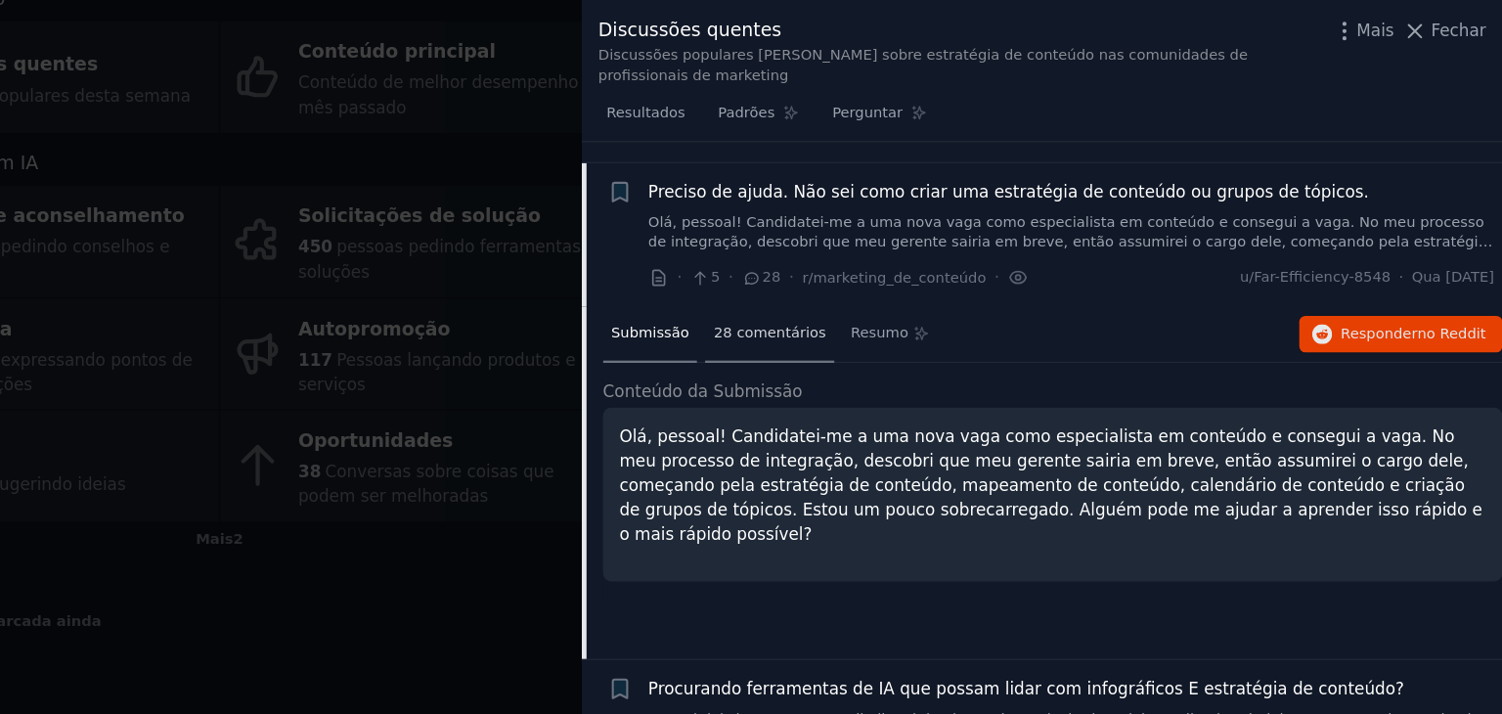
click at [906, 281] on font "28 comentários" at bounding box center [892, 277] width 94 height 14
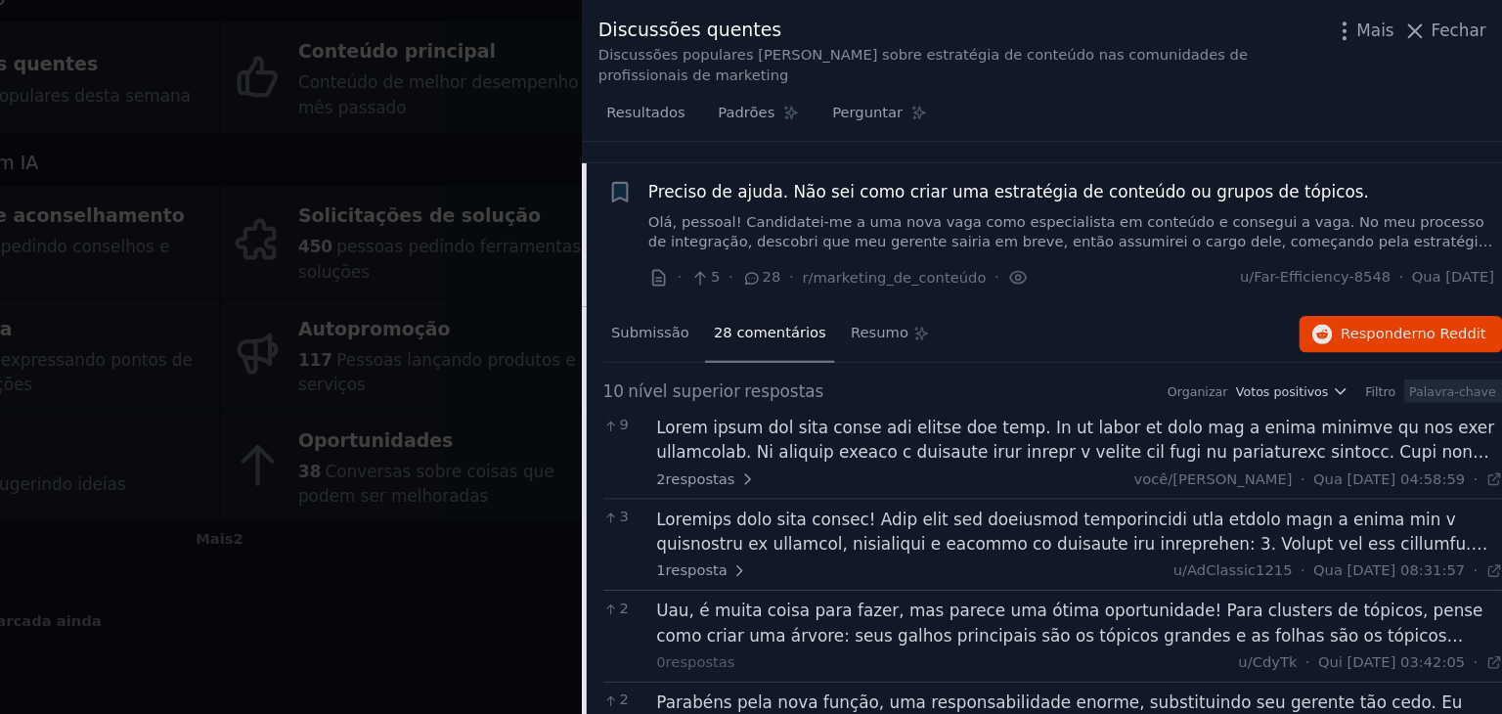
click at [1106, 392] on div "2 respostas você/[PERSON_NAME] · Qua [DATE] 04:58:59 Qua [DATE] ·" at bounding box center [1150, 400] width 705 height 18
click at [1140, 384] on div "2 respostas você/[PERSON_NAME] · Qua [DATE] 04:58:59 Qua [DATE] ·" at bounding box center [1150, 377] width 705 height 62
click at [1237, 386] on div "2 respostas você/[PERSON_NAME] · Qua [DATE] 04:58:59 Qua [DATE] ·" at bounding box center [1150, 377] width 705 height 62
click at [1233, 378] on font at bounding box center [1147, 633] width 699 height 570
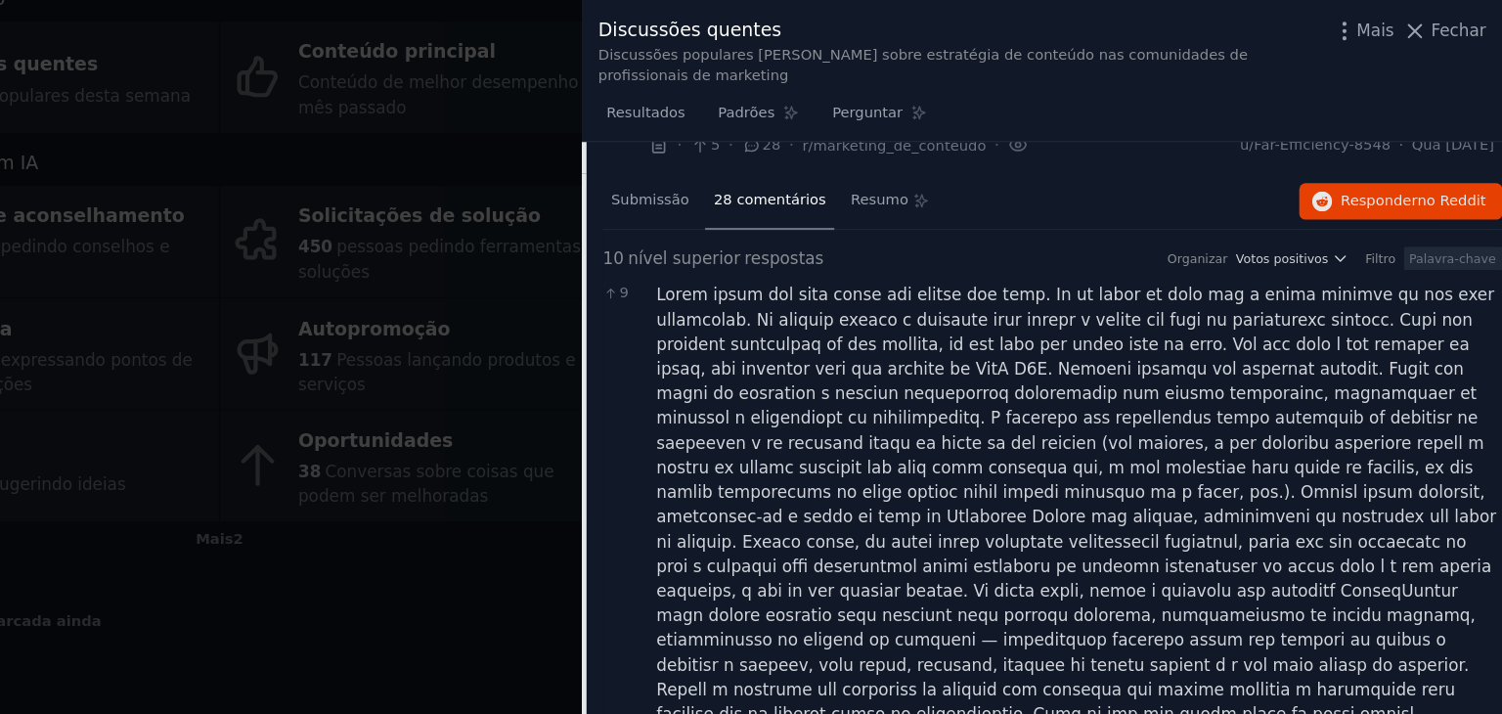
scroll to position [375, 0]
